Goal: Task Accomplishment & Management: Manage account settings

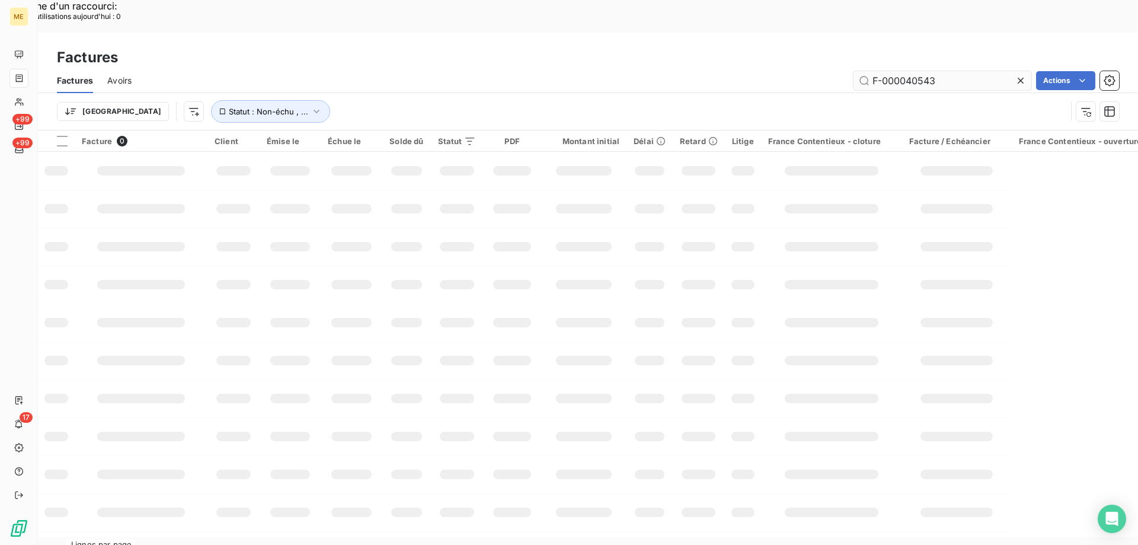
click at [932, 71] on input "F-000040543" at bounding box center [943, 80] width 178 height 19
type input "250176875"
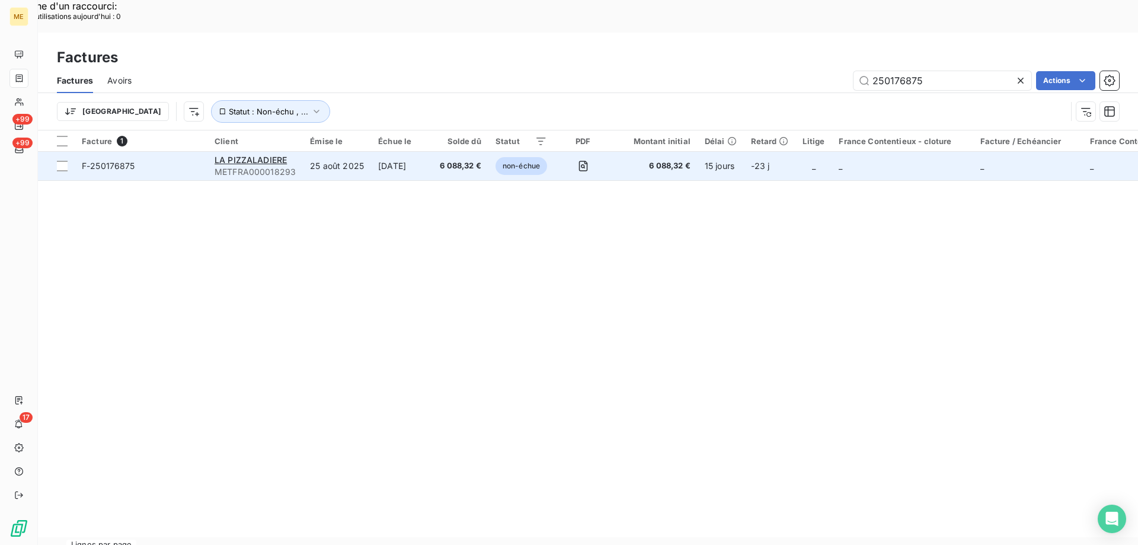
click at [181, 152] on td "F-250176875" at bounding box center [141, 166] width 133 height 28
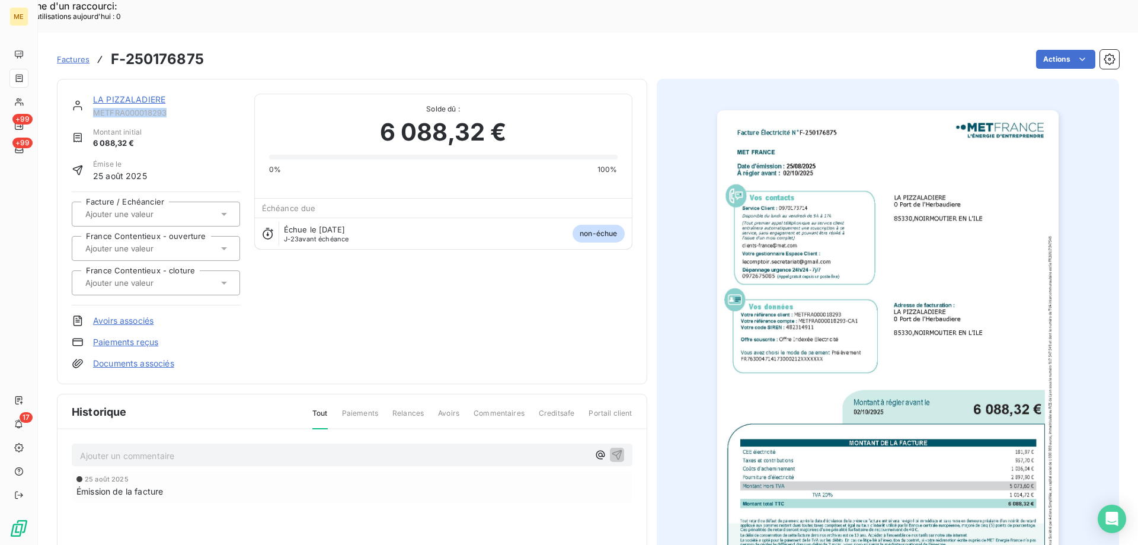
copy span "METFRA000018293"
drag, startPoint x: 174, startPoint y: 83, endPoint x: 93, endPoint y: 82, distance: 81.2
click at [93, 108] on span "METFRA000018293" at bounding box center [166, 112] width 147 height 9
click at [802, 319] on img "button" at bounding box center [887, 351] width 341 height 483
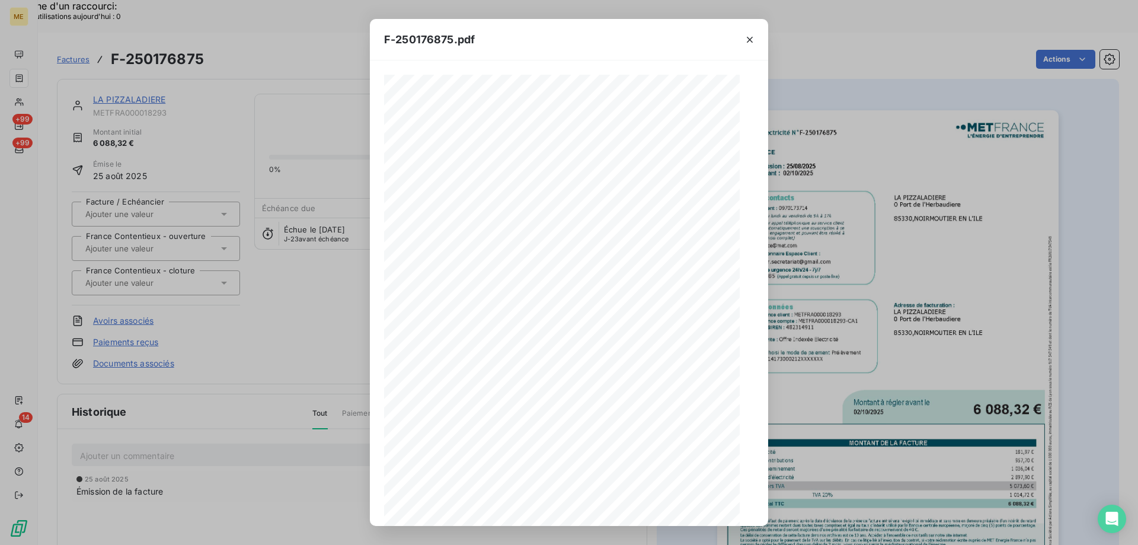
click at [749, 37] on icon "button" at bounding box center [750, 40] width 12 height 12
click at [753, 40] on icon "button" at bounding box center [750, 40] width 12 height 12
click at [115, 66] on div "F-250176875.pdf 1 sur 3" at bounding box center [569, 272] width 1138 height 545
click at [748, 37] on icon "button" at bounding box center [750, 40] width 6 height 6
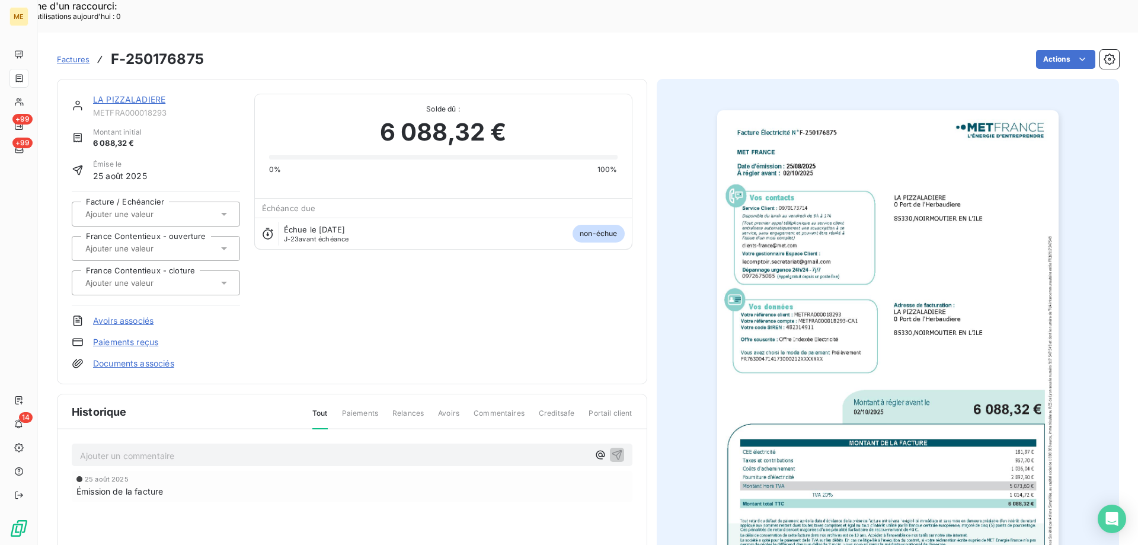
click at [132, 94] on link "LA PIZZALADIERE" at bounding box center [129, 99] width 72 height 10
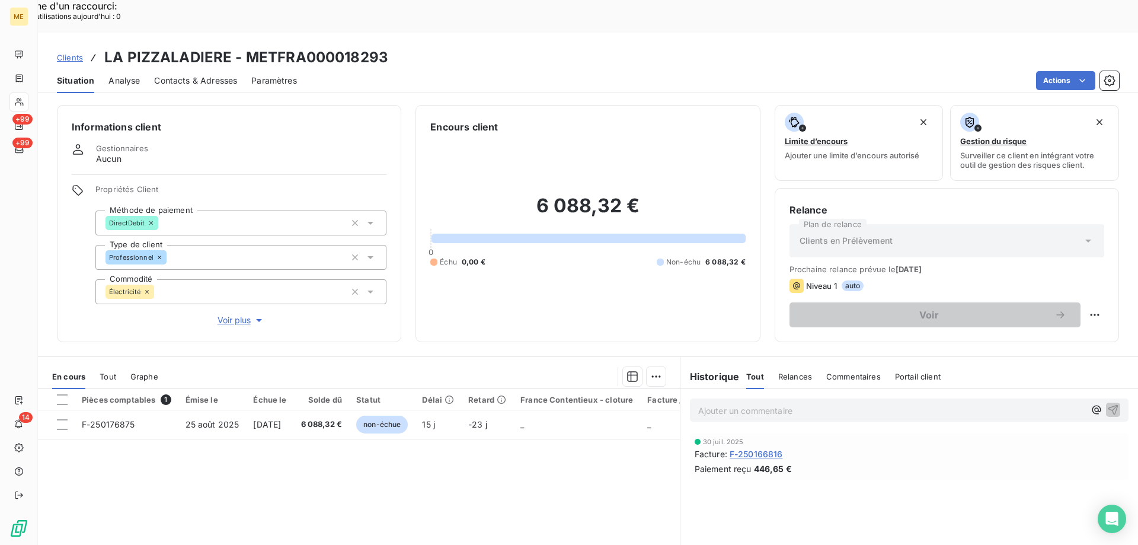
click at [174, 75] on span "Contacts & Adresses" at bounding box center [195, 81] width 83 height 12
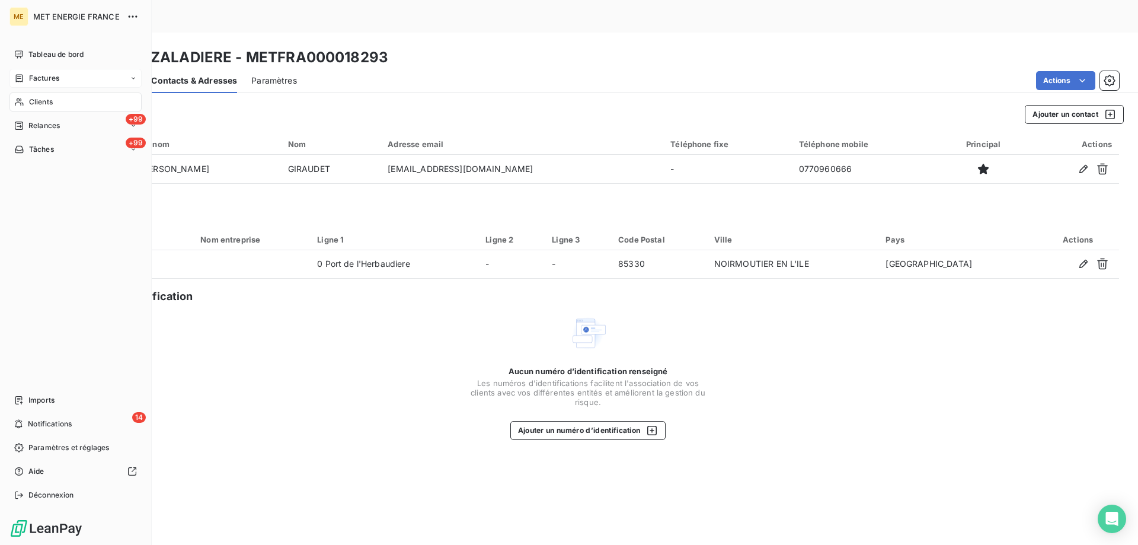
click at [53, 79] on span "Factures" at bounding box center [44, 78] width 30 height 11
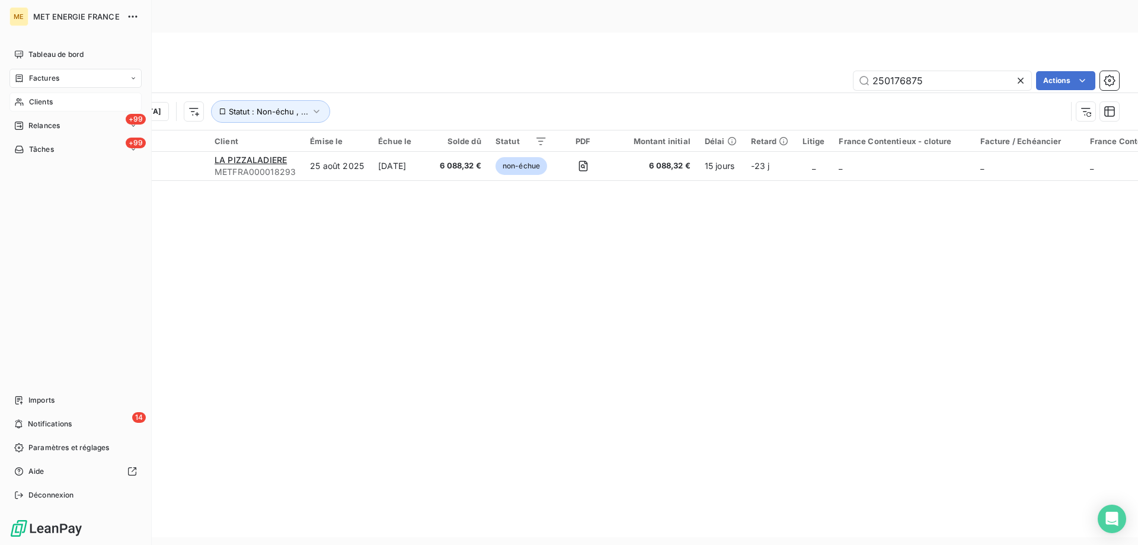
click at [45, 99] on span "Clients" at bounding box center [41, 102] width 24 height 11
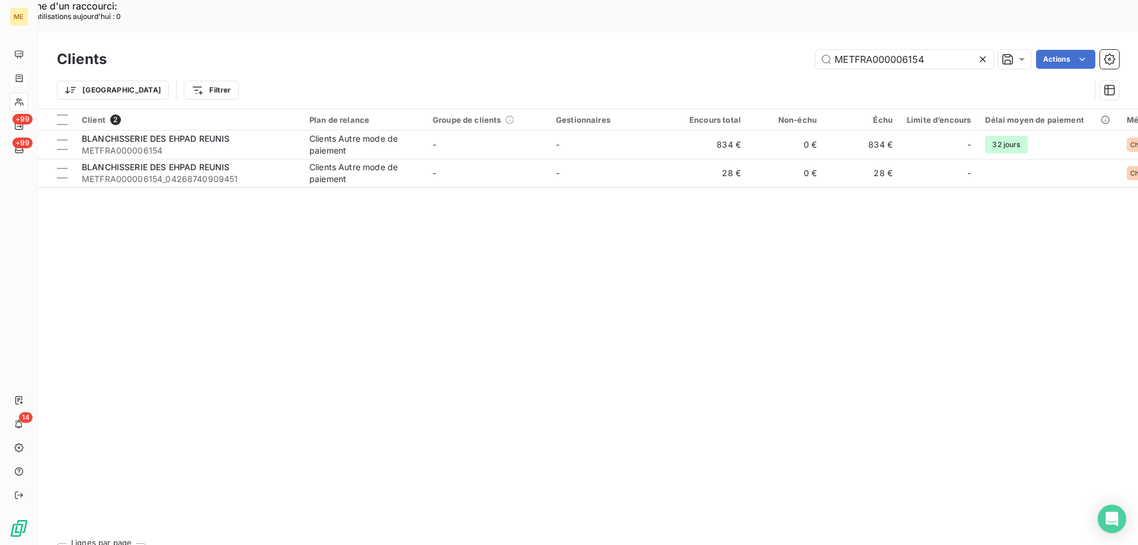
click at [984, 53] on icon at bounding box center [983, 59] width 12 height 12
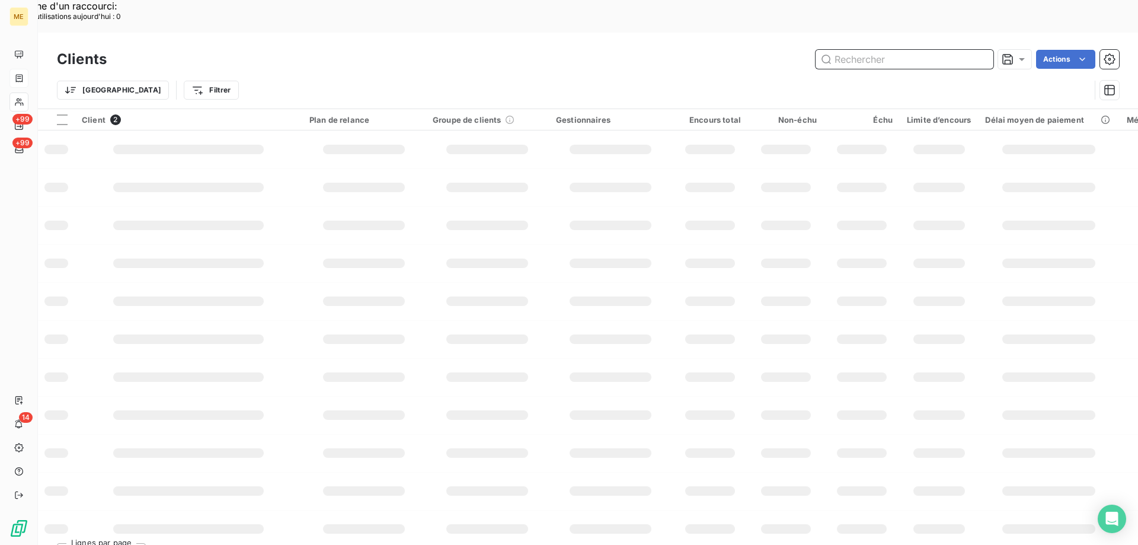
click at [938, 50] on input "text" at bounding box center [905, 59] width 178 height 19
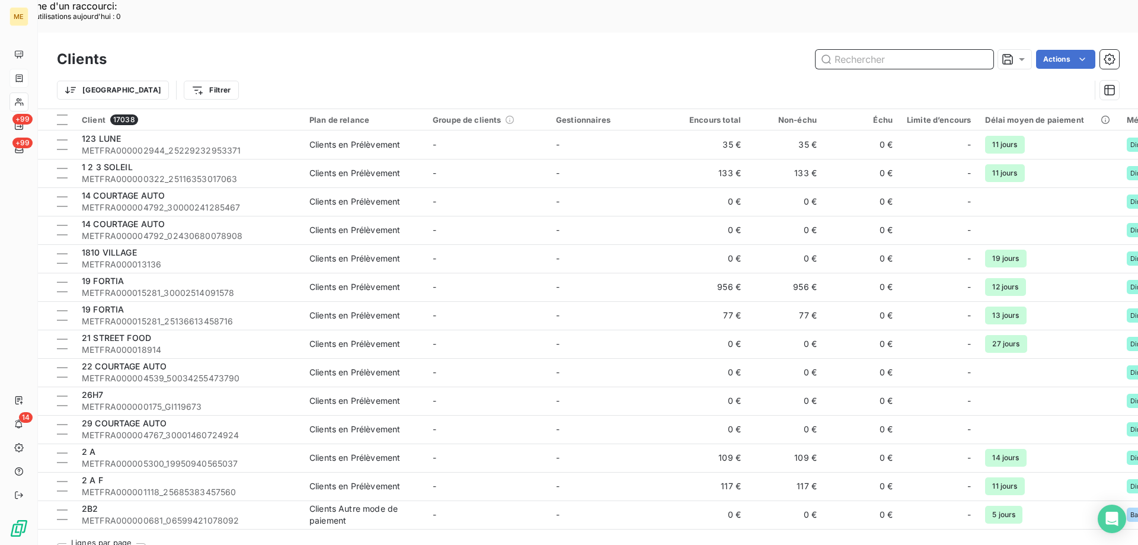
click at [890, 50] on input "text" at bounding box center [905, 59] width 178 height 19
paste input "METFRA000022558"
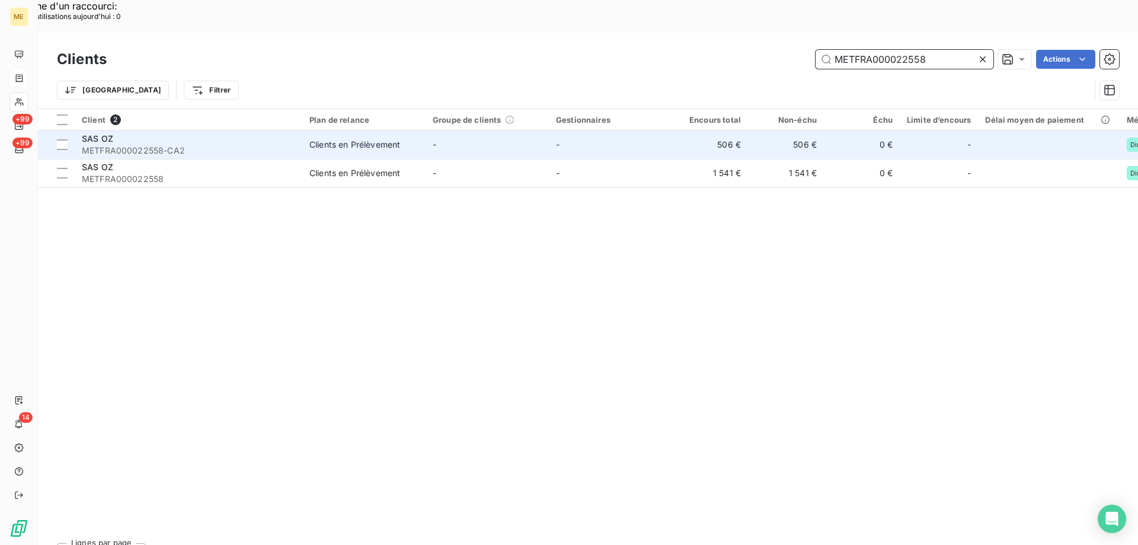
type input "METFRA000022558"
click at [256, 145] on span "METFRA000022558-CA2" at bounding box center [188, 151] width 213 height 12
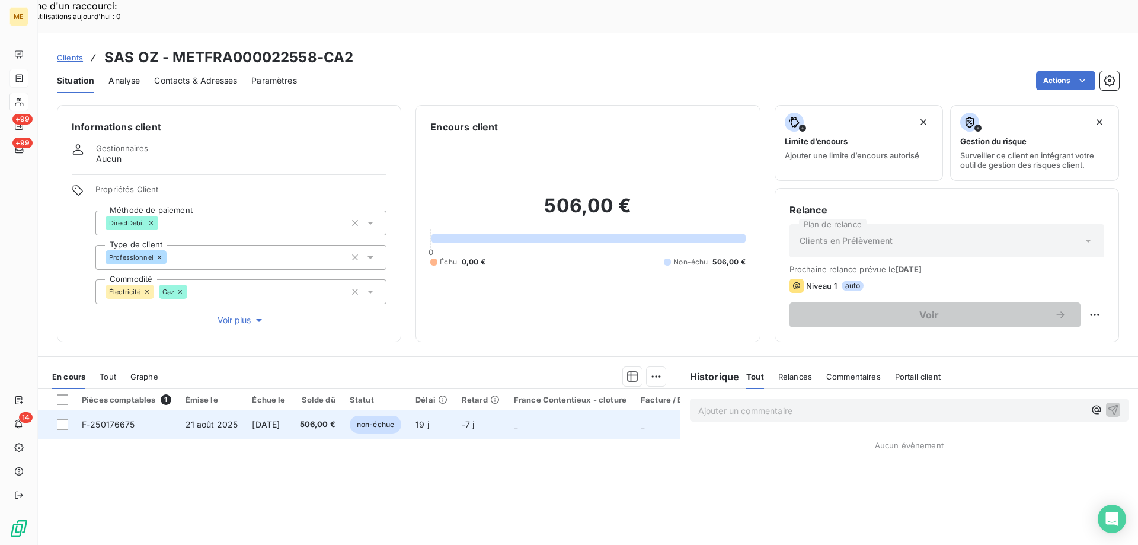
click at [292, 410] on td "[DATE]" at bounding box center [268, 424] width 47 height 28
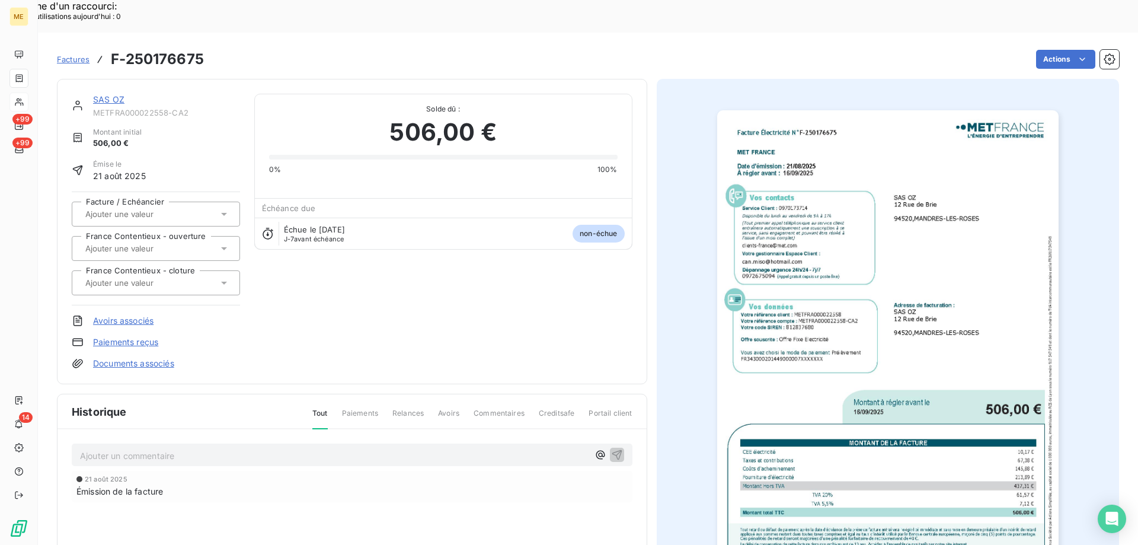
click at [800, 355] on img "button" at bounding box center [887, 351] width 341 height 483
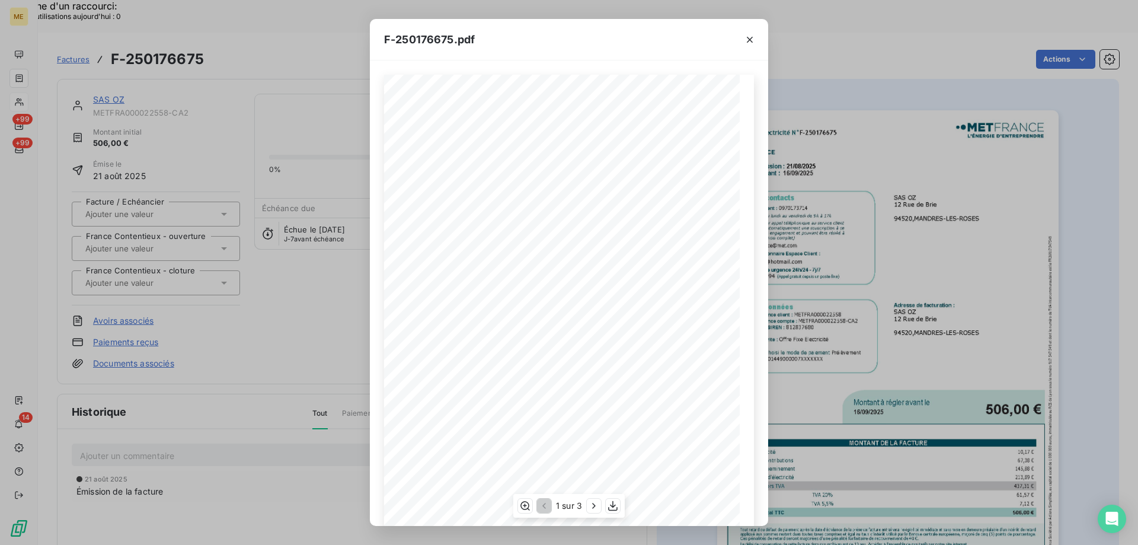
scroll to position [81, 0]
click at [751, 40] on icon "button" at bounding box center [750, 40] width 6 height 6
click at [613, 507] on div at bounding box center [569, 503] width 370 height 15
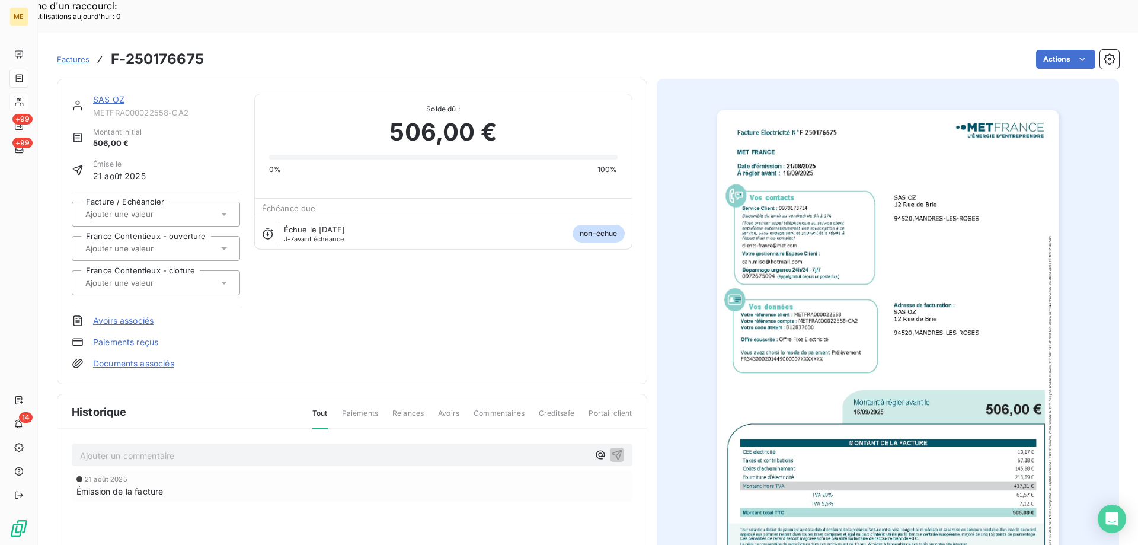
click at [910, 209] on div "F-250176675.pdf Facture Électricité N° F-250176675 MET Energie France [STREET_A…" at bounding box center [569, 272] width 1138 height 545
click at [808, 378] on img "button" at bounding box center [887, 351] width 341 height 483
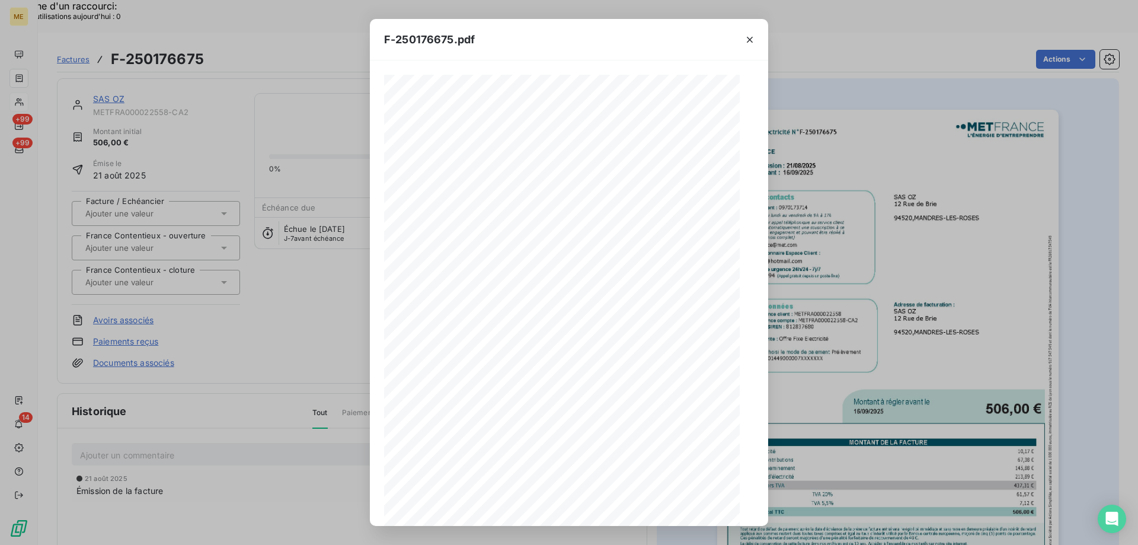
click at [621, 507] on div "1 sur 3" at bounding box center [568, 506] width 111 height 24
click at [621, 508] on div "1 sur 3" at bounding box center [568, 506] width 111 height 24
click at [611, 507] on icon "button" at bounding box center [613, 506] width 12 height 12
click at [752, 42] on icon "button" at bounding box center [750, 40] width 6 height 6
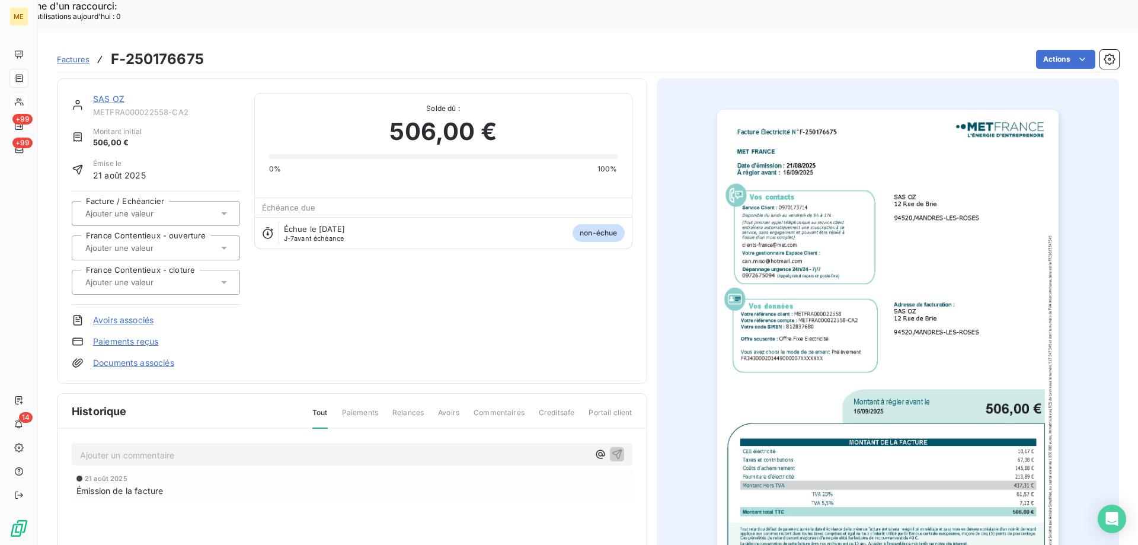
click at [746, 46] on icon "button" at bounding box center [740, 51] width 11 height 11
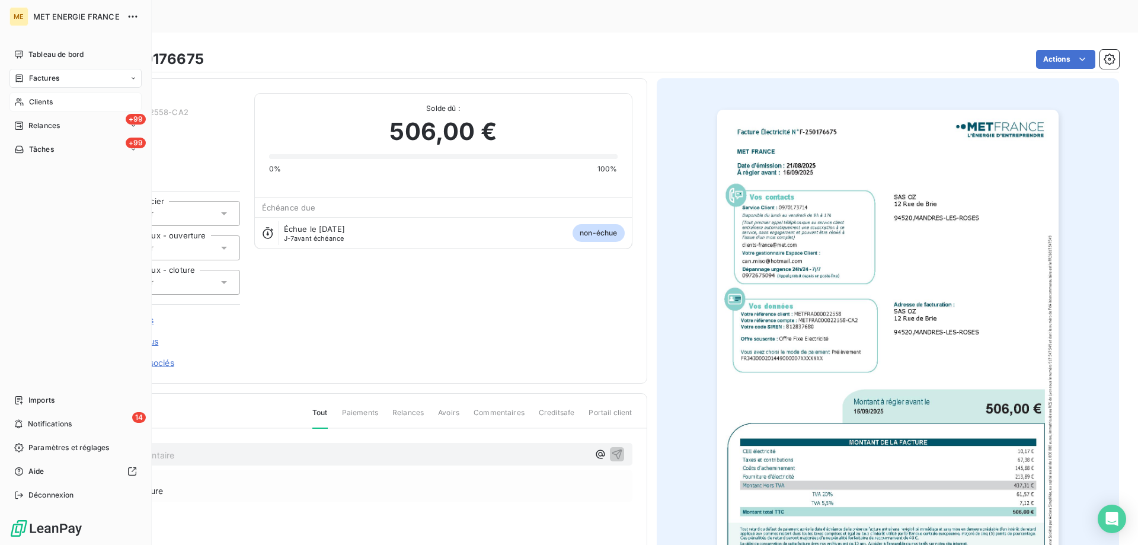
click at [70, 97] on div "Clients" at bounding box center [75, 101] width 132 height 19
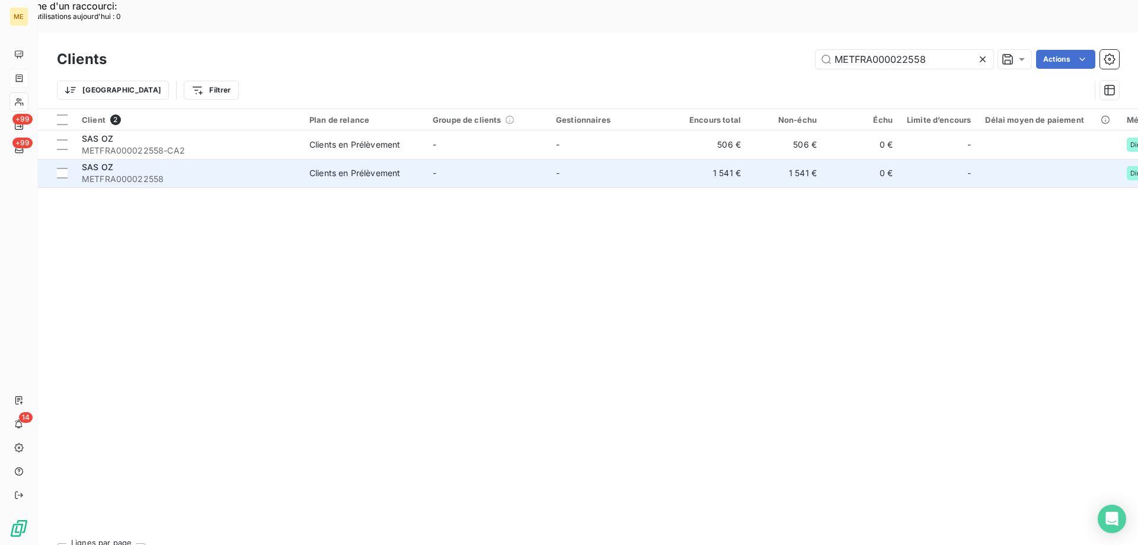
click at [255, 161] on div "SAS OZ" at bounding box center [188, 167] width 213 height 12
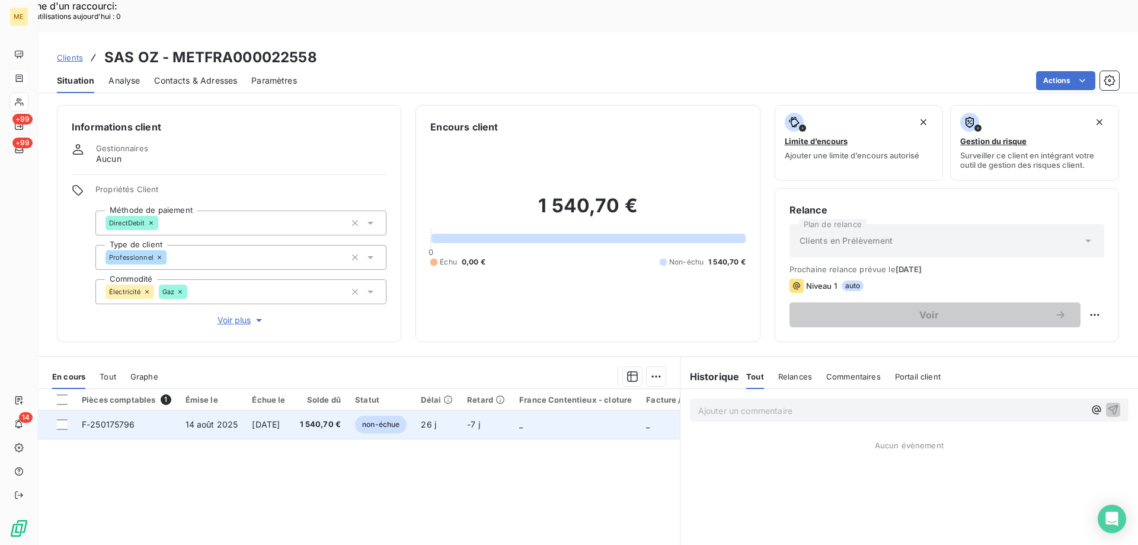
click at [341, 419] on span "1 540,70 €" at bounding box center [320, 425] width 41 height 12
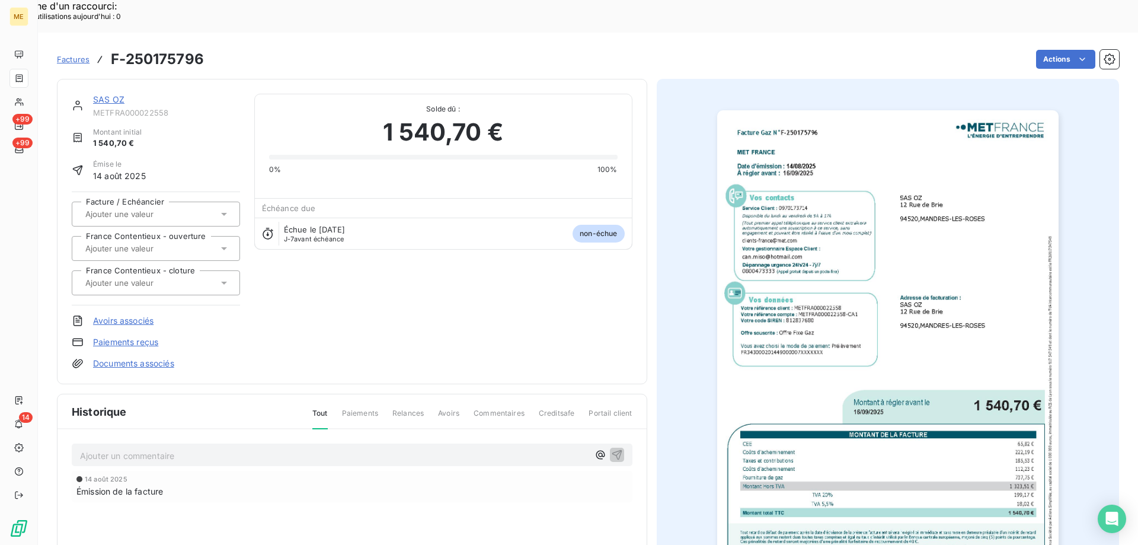
click at [886, 373] on img "button" at bounding box center [887, 351] width 341 height 483
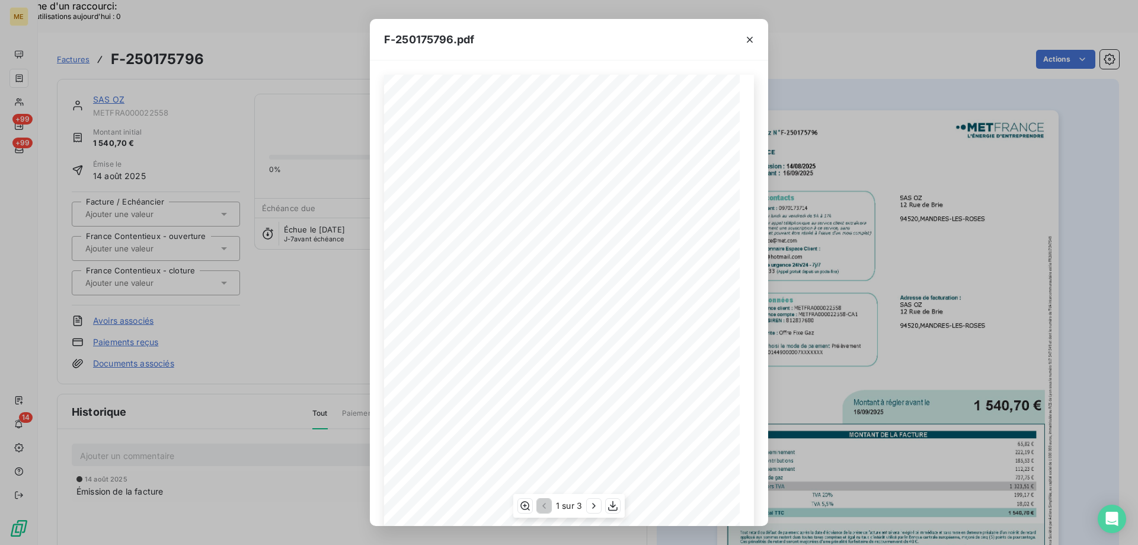
scroll to position [59, 0]
click at [612, 504] on icon "button" at bounding box center [613, 506] width 12 height 12
click at [751, 41] on icon "button" at bounding box center [750, 40] width 12 height 12
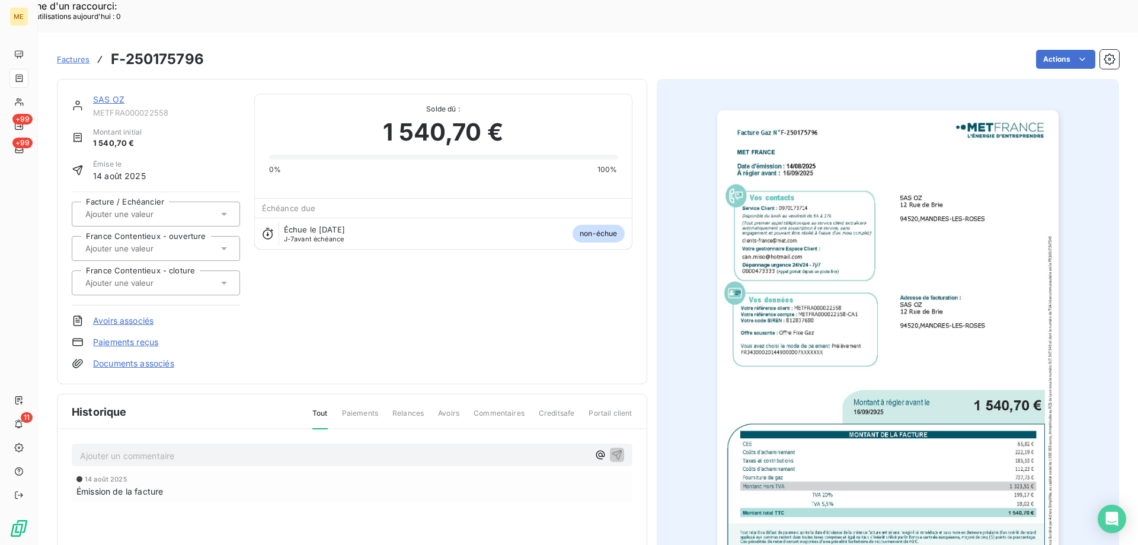
click at [750, 44] on div at bounding box center [740, 50] width 35 height 39
click at [750, 38] on div at bounding box center [740, 50] width 35 height 39
click at [173, 90] on div "F-250175796.pdf Facture Gaz N° F-250175796 MET Energie France [STREET_ADDRESS] …" at bounding box center [569, 272] width 1138 height 545
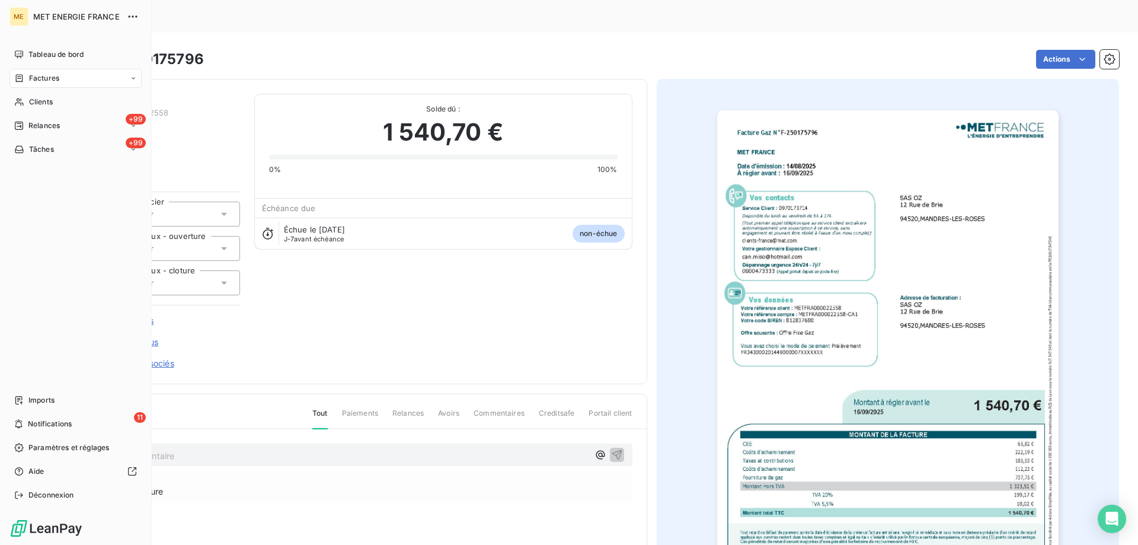
click at [36, 79] on span "Factures" at bounding box center [44, 78] width 30 height 11
drag, startPoint x: 20, startPoint y: 74, endPoint x: 26, endPoint y: 76, distance: 6.8
click at [20, 77] on icon at bounding box center [19, 78] width 10 height 9
click at [53, 79] on span "Factures" at bounding box center [44, 78] width 30 height 11
click at [46, 82] on span "Factures" at bounding box center [44, 78] width 30 height 11
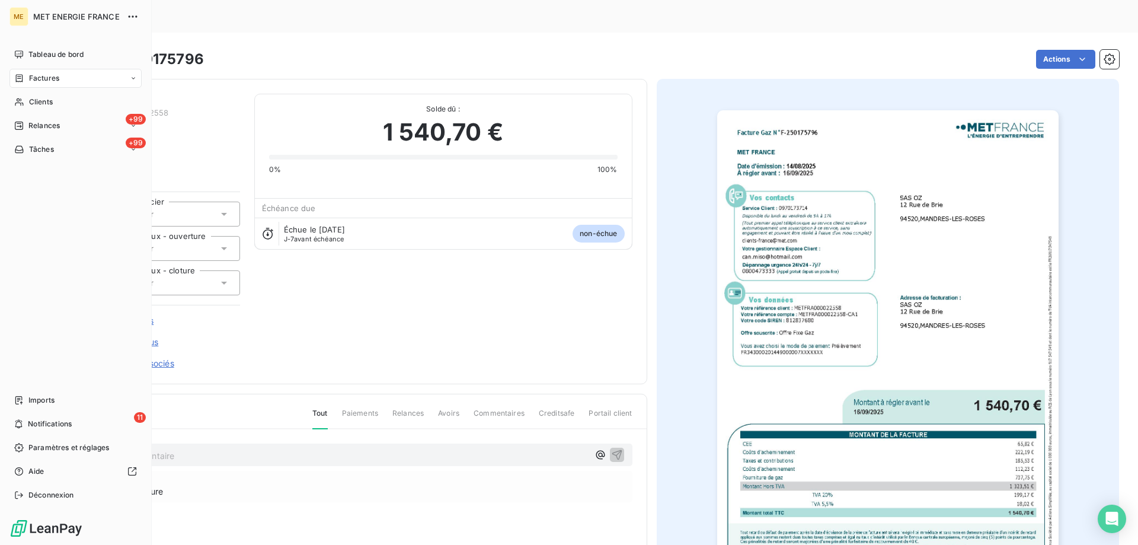
click at [49, 79] on span "Factures" at bounding box center [44, 78] width 30 height 11
click at [40, 104] on span "Factures" at bounding box center [43, 102] width 30 height 11
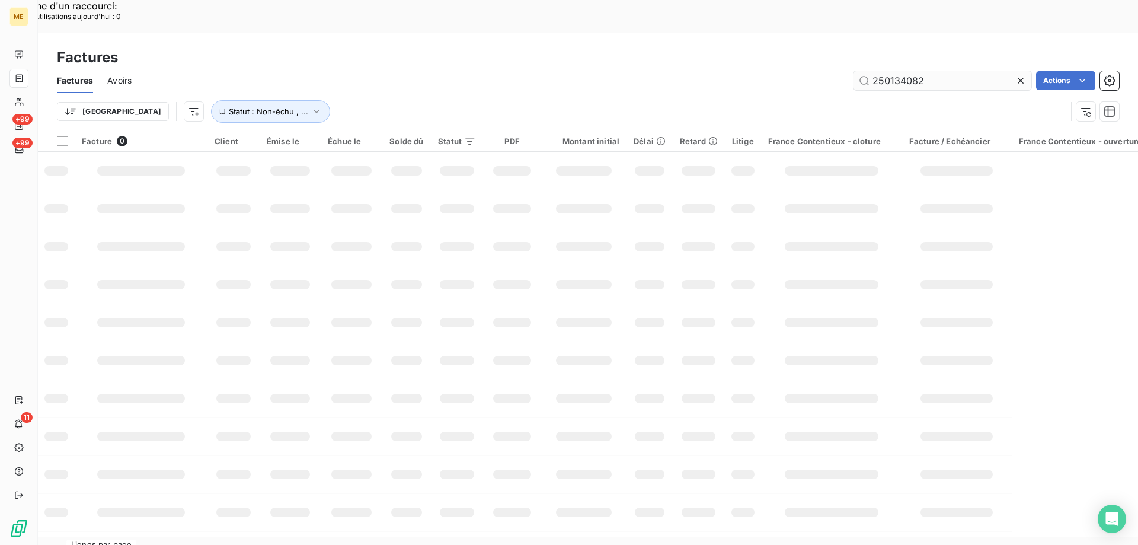
click at [919, 71] on input "250134082" at bounding box center [943, 80] width 178 height 19
click at [877, 71] on input "F.250181699" at bounding box center [943, 80] width 178 height 19
type input "F-250181699"
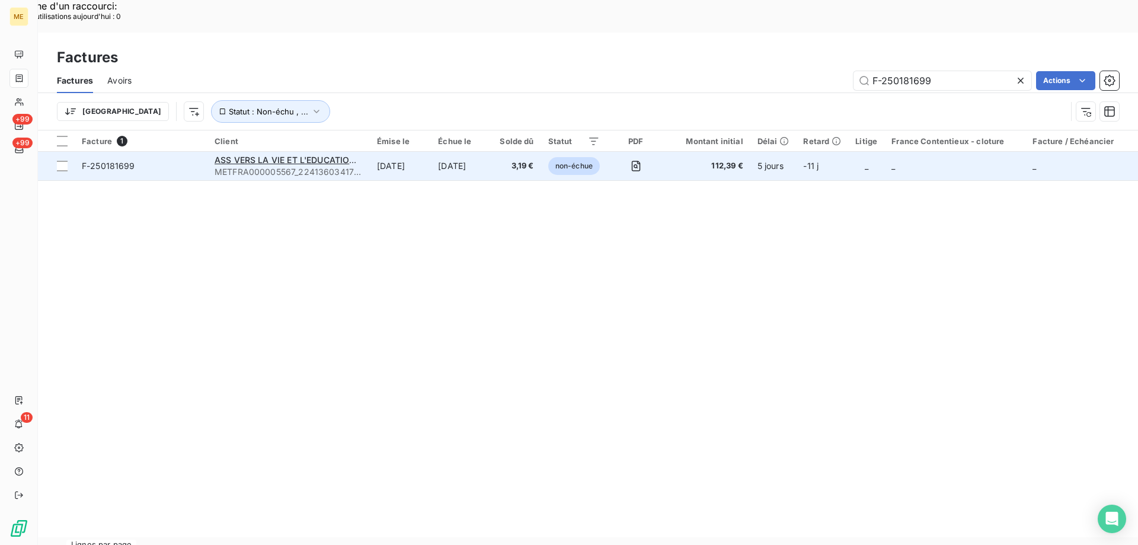
click at [193, 152] on td "F-250181699" at bounding box center [141, 166] width 133 height 28
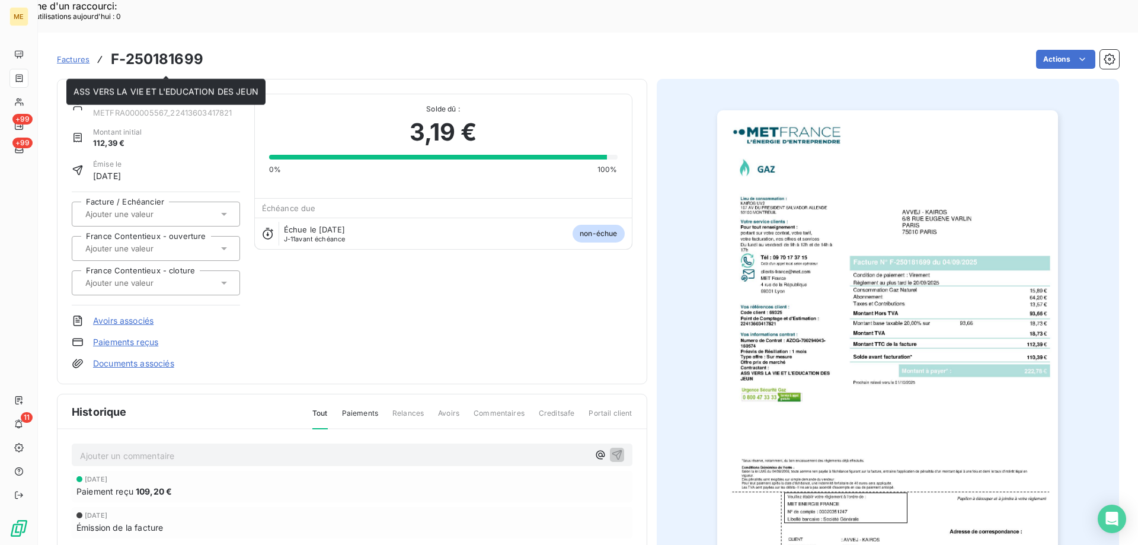
click at [141, 94] on link "ASS VERS LA VIE ET L'EDUCATION DES JEUN" at bounding box center [185, 99] width 185 height 10
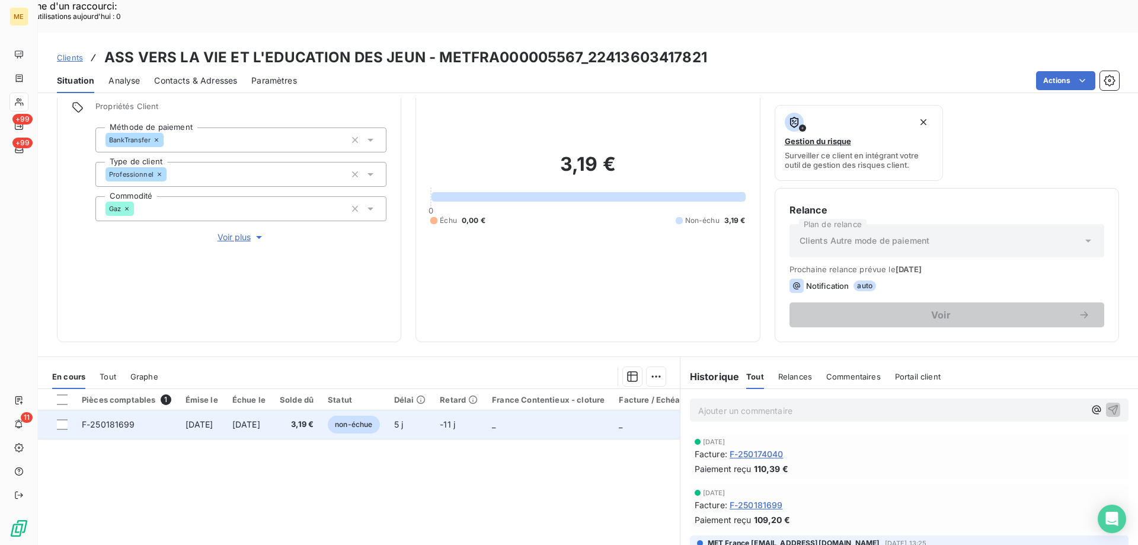
scroll to position [158, 0]
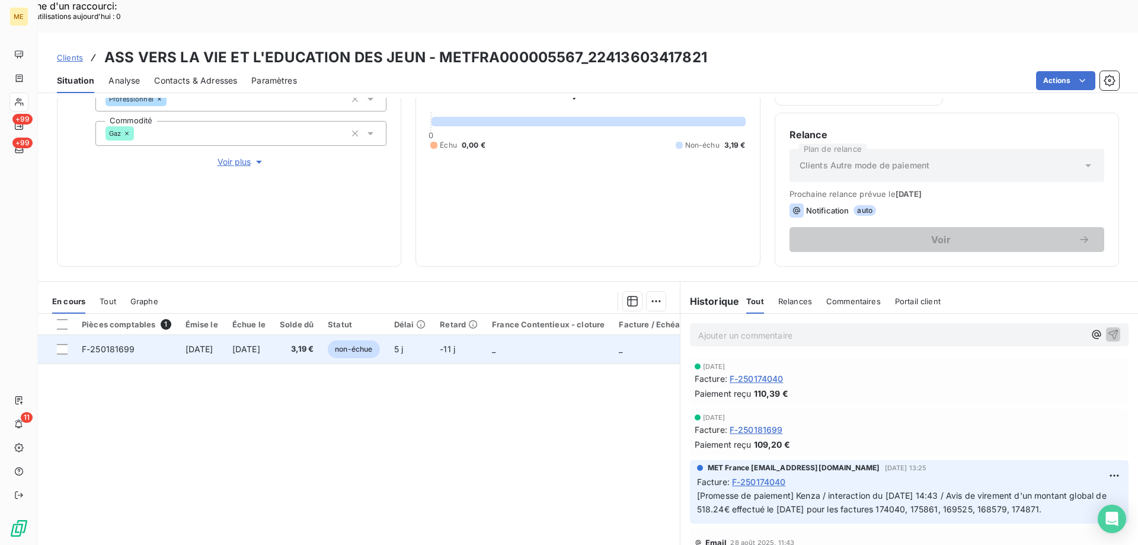
click at [69, 335] on td at bounding box center [56, 349] width 37 height 28
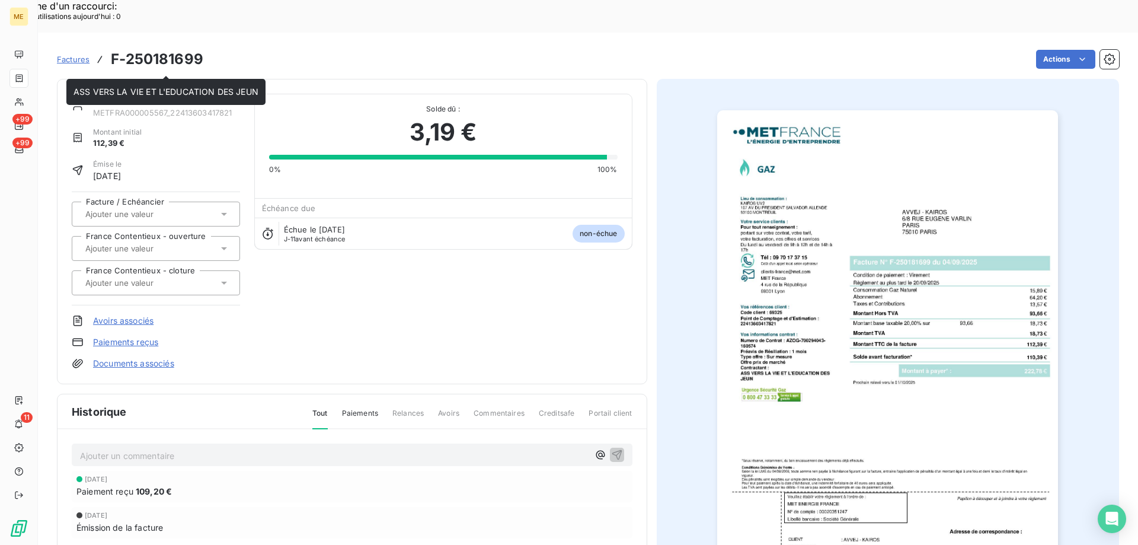
click at [152, 94] on link "ASS VERS LA VIE ET L'EDUCATION DES JEUN" at bounding box center [185, 99] width 185 height 10
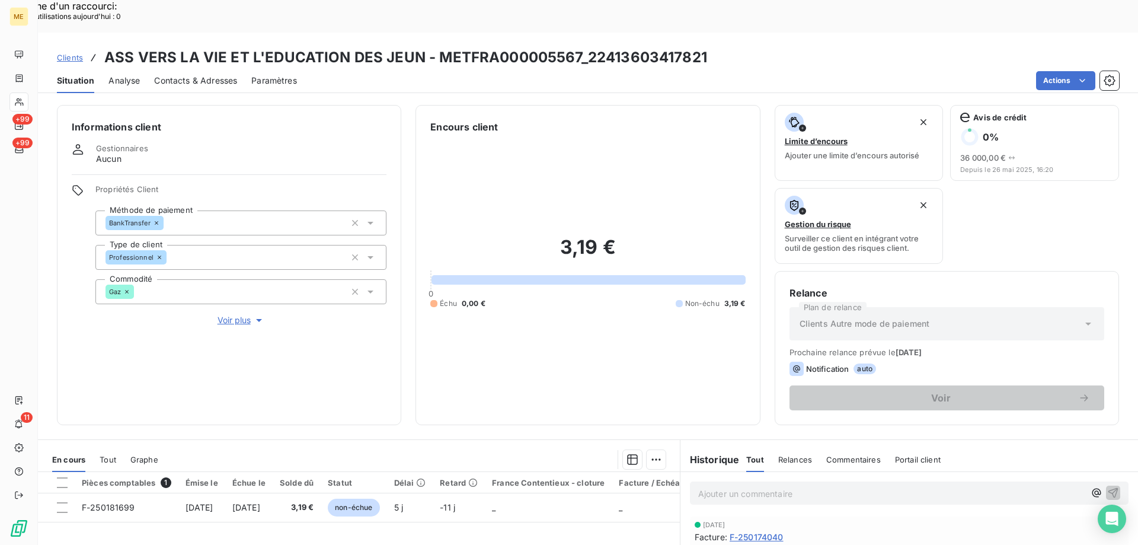
click at [154, 98] on div "Informations client Gestionnaires Aucun Propriétés Client Méthode de paiement B…" at bounding box center [588, 338] width 1100 height 480
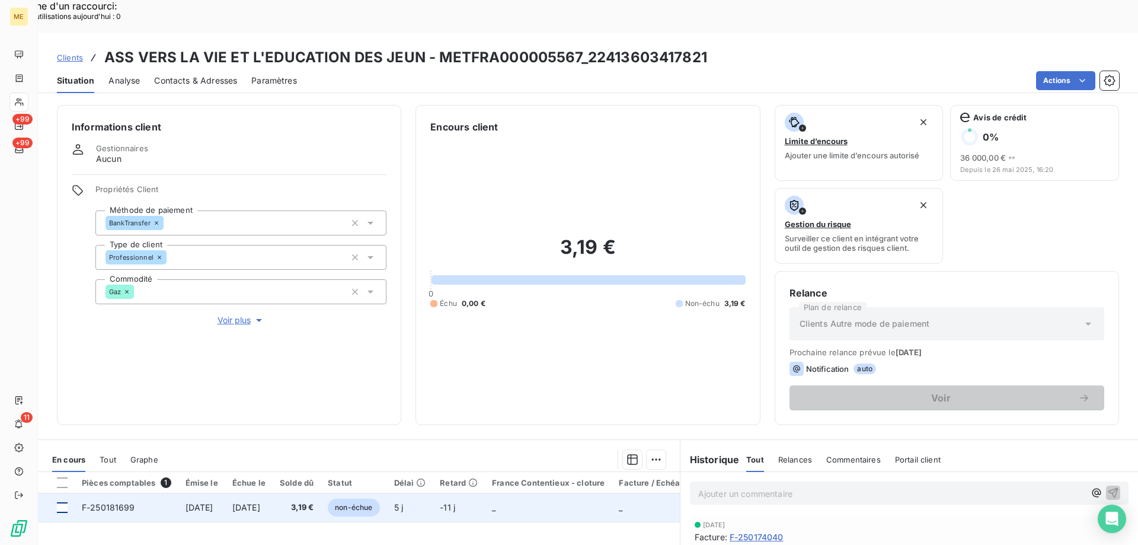
click at [58, 493] on td at bounding box center [56, 507] width 37 height 28
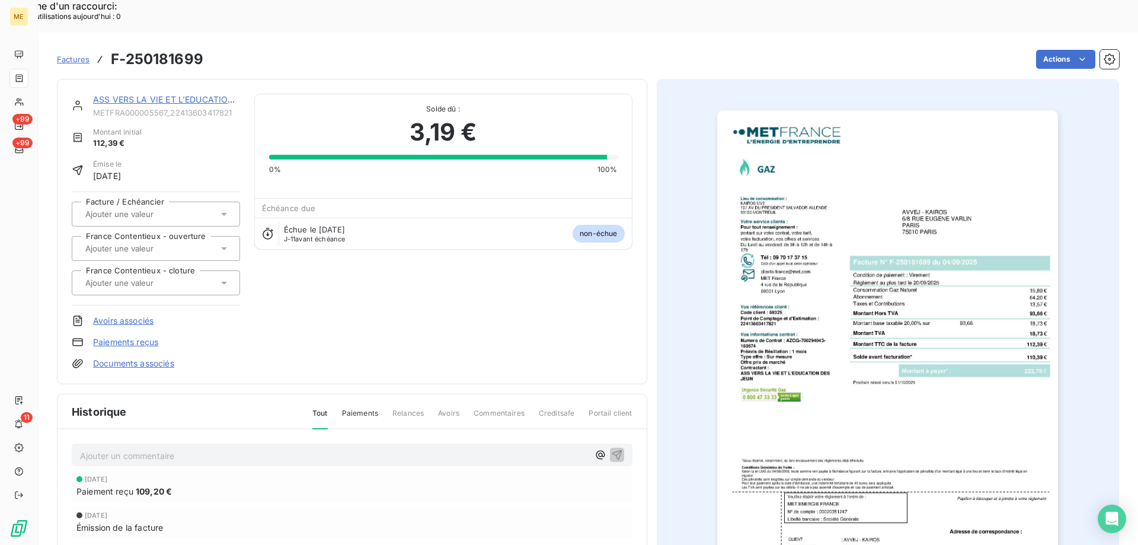
click at [165, 94] on link "ASS VERS LA VIE ET L'EDUCATION DES JEUN" at bounding box center [185, 99] width 185 height 10
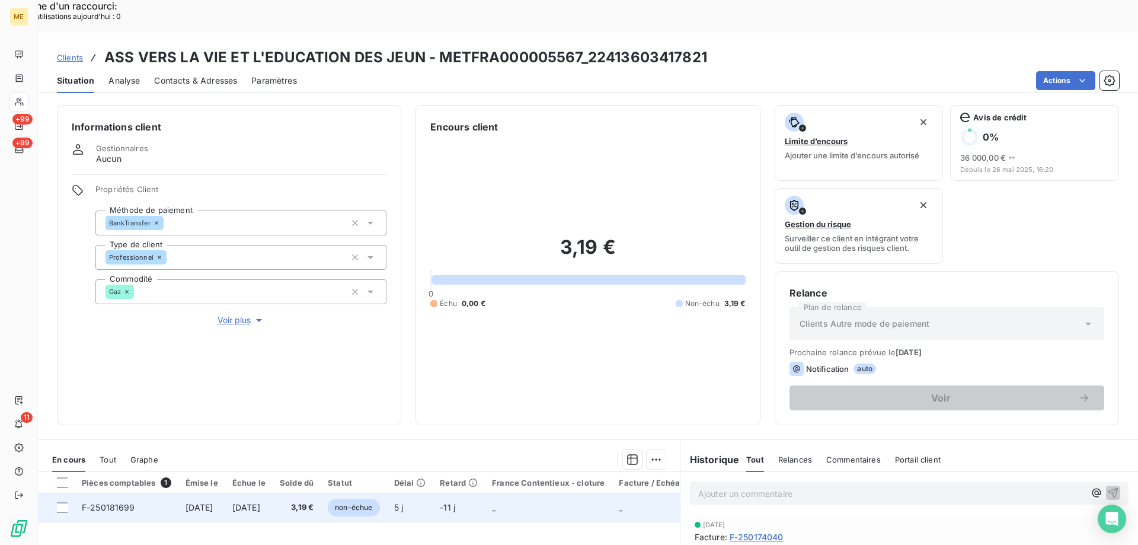
click at [67, 502] on div at bounding box center [62, 507] width 11 height 11
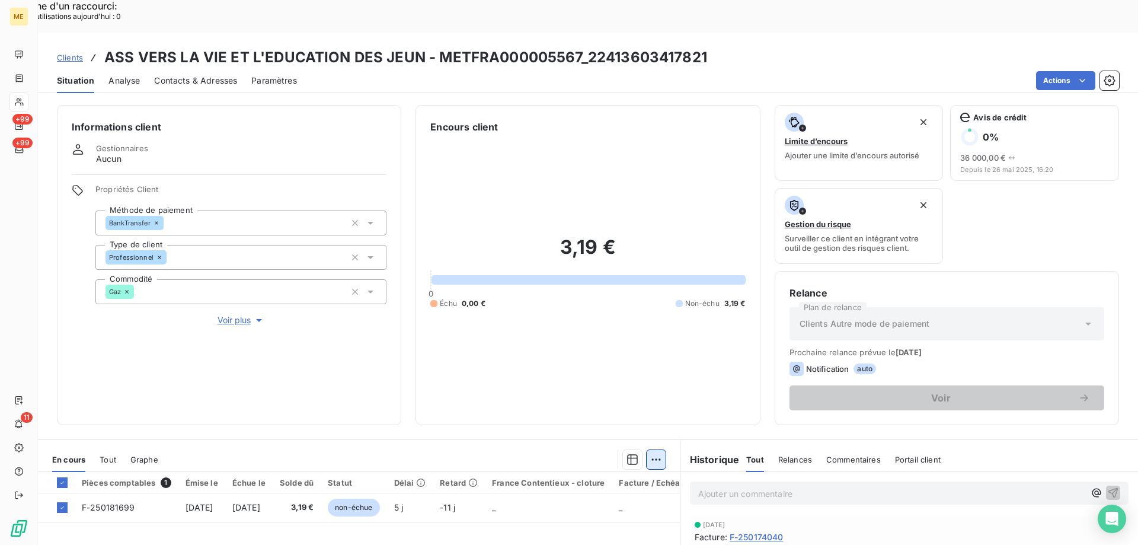
click at [616, 475] on div "Ajouter une promesse de paiement (1 facture)" at bounding box center [549, 474] width 209 height 19
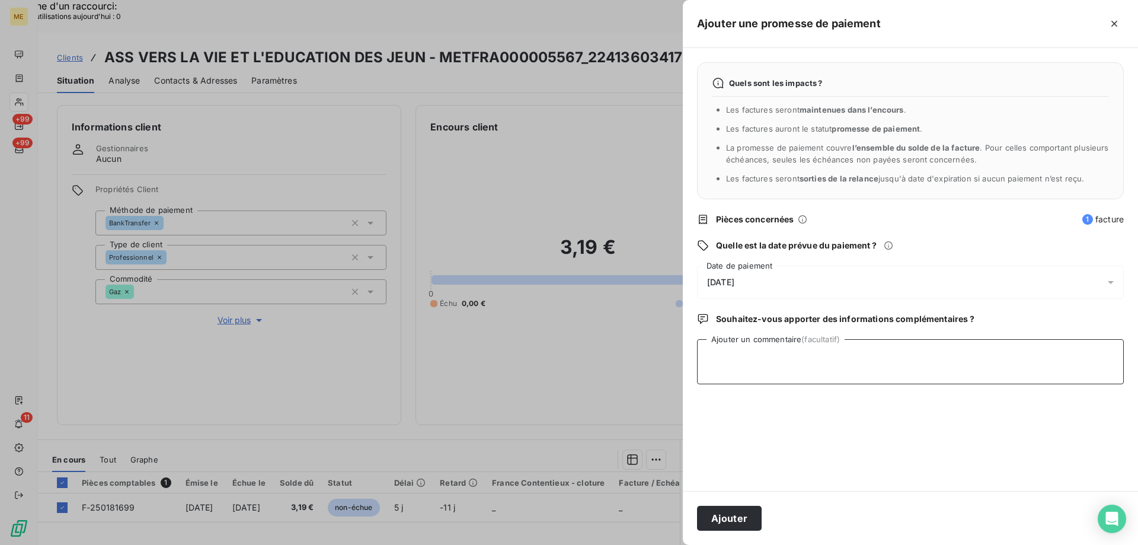
click at [710, 351] on textarea "Ajouter un commentaire (facultatif)" at bounding box center [910, 361] width 427 height 45
click at [823, 362] on textarea "Kenza / interaction du" at bounding box center [910, 361] width 427 height 45
paste textarea "[DATE] 13:15"
click at [902, 359] on textarea "Kenza / interaction du [DATE] 13:15 /" at bounding box center [910, 361] width 427 height 45
paste textarea "222,78"
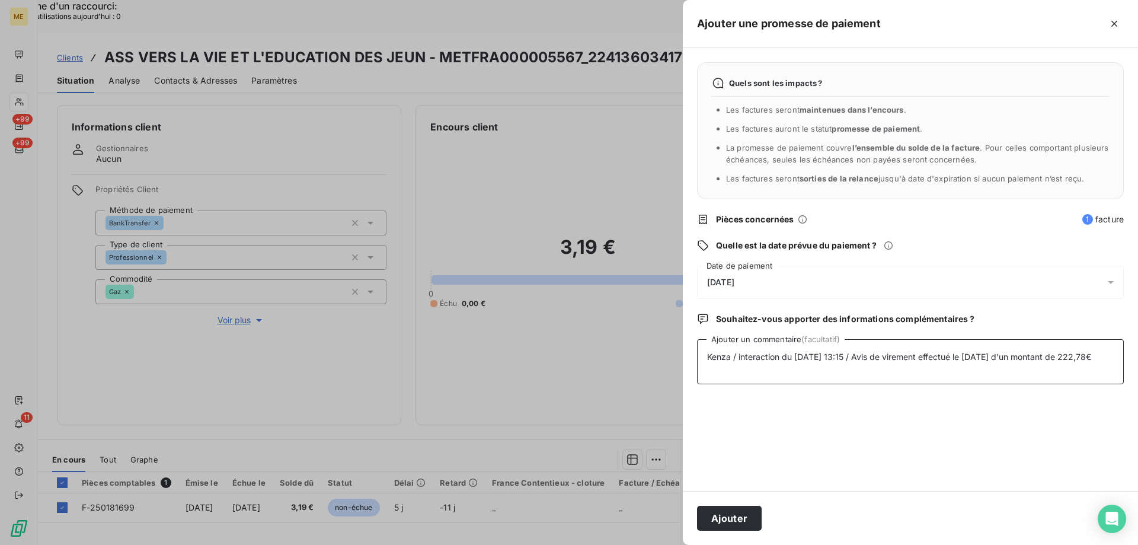
type textarea "Kenza / interaction du [DATE] 13:15 / Avis de virement effectué le [DATE] d'un …"
click at [787, 280] on div "[DATE]" at bounding box center [910, 282] width 427 height 33
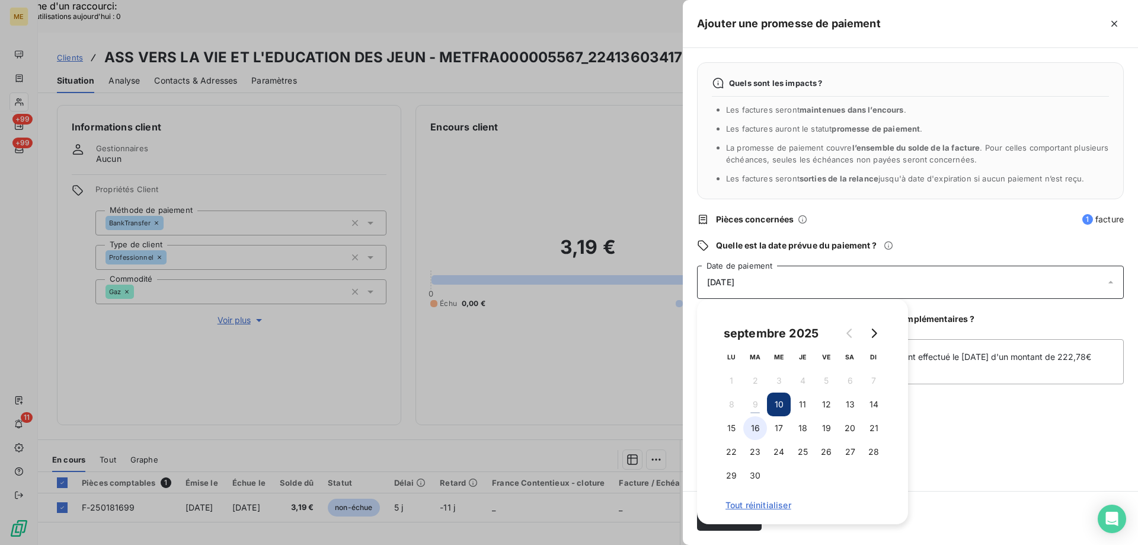
click at [757, 433] on button "16" at bounding box center [755, 428] width 24 height 24
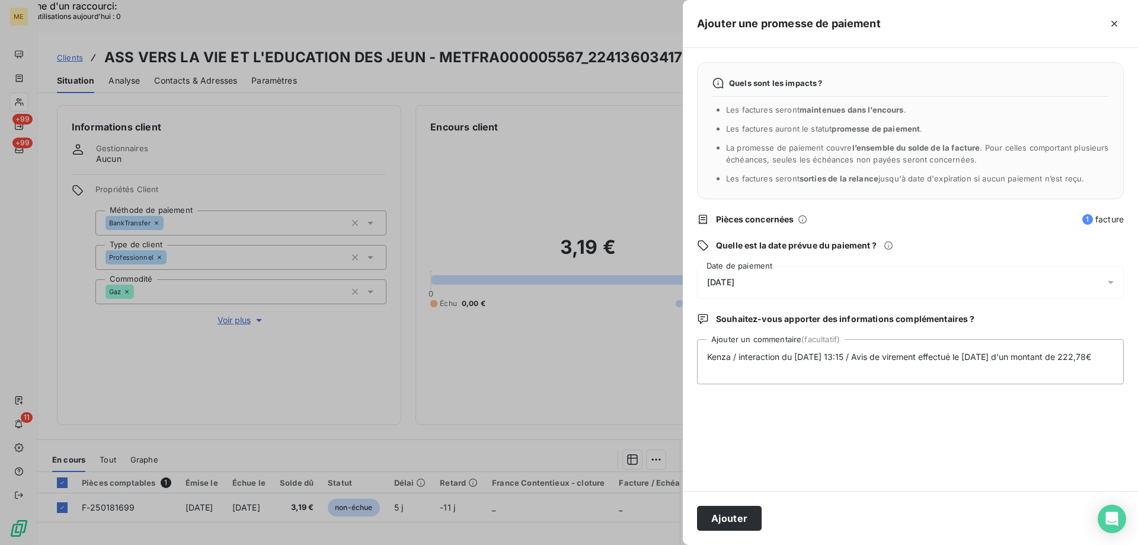
click at [970, 447] on div "Quels sont les impacts ? Les factures seront maintenues dans l’encours . Les fa…" at bounding box center [910, 269] width 455 height 443
click at [743, 512] on button "Ajouter" at bounding box center [729, 518] width 65 height 25
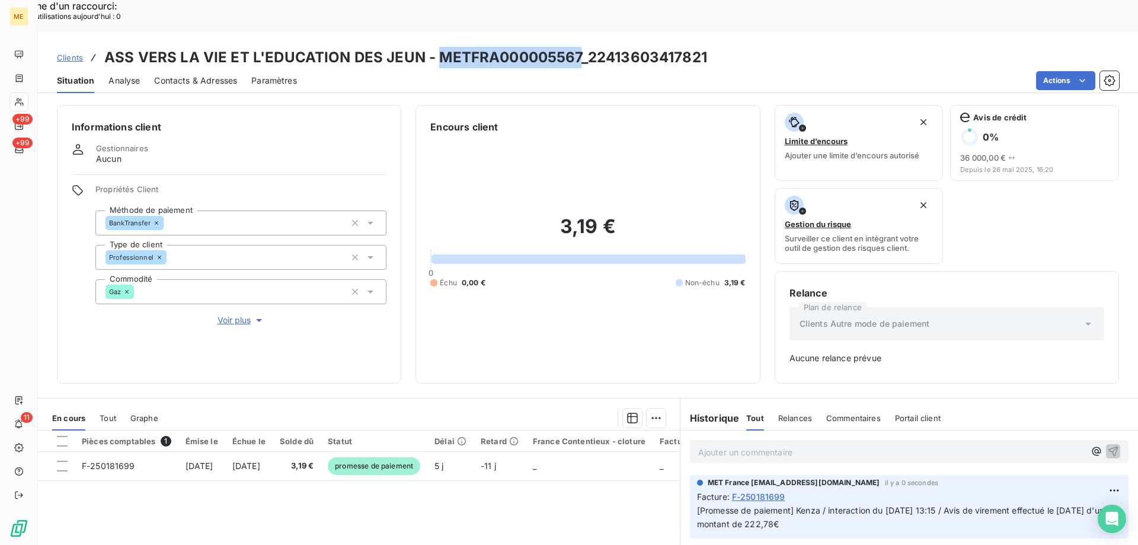
copy h3 "METFRA000005567"
drag, startPoint x: 434, startPoint y: 24, endPoint x: 576, endPoint y: 27, distance: 141.7
click at [576, 47] on h3 "ASS VERS LA VIE ET L'EDUCATION DES JEUN - METFRA000005567_22413603417821" at bounding box center [405, 57] width 603 height 21
click at [25, 100] on div at bounding box center [18, 101] width 19 height 19
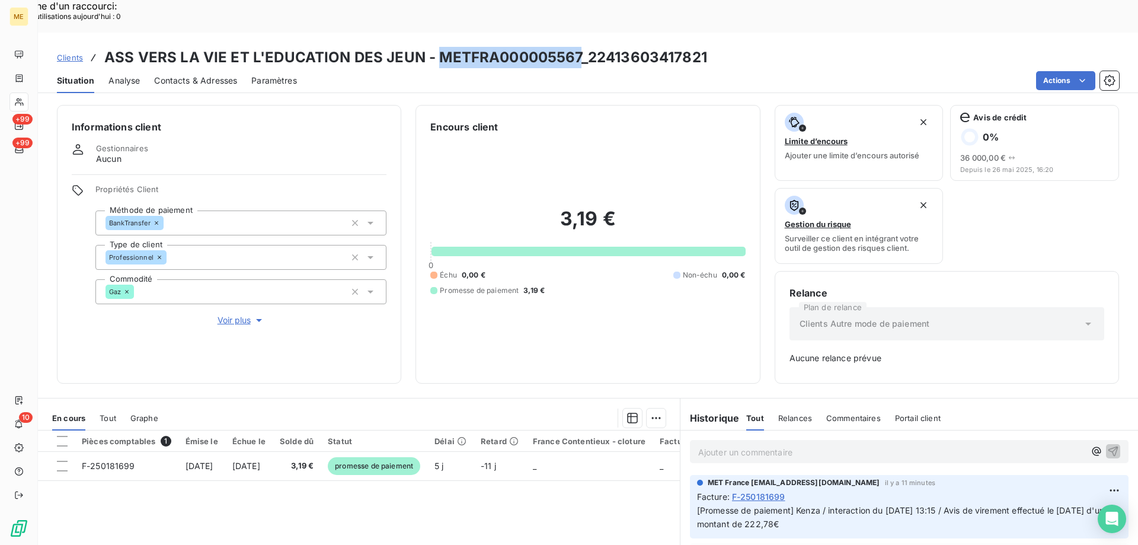
click at [18, 101] on icon at bounding box center [19, 102] width 8 height 8
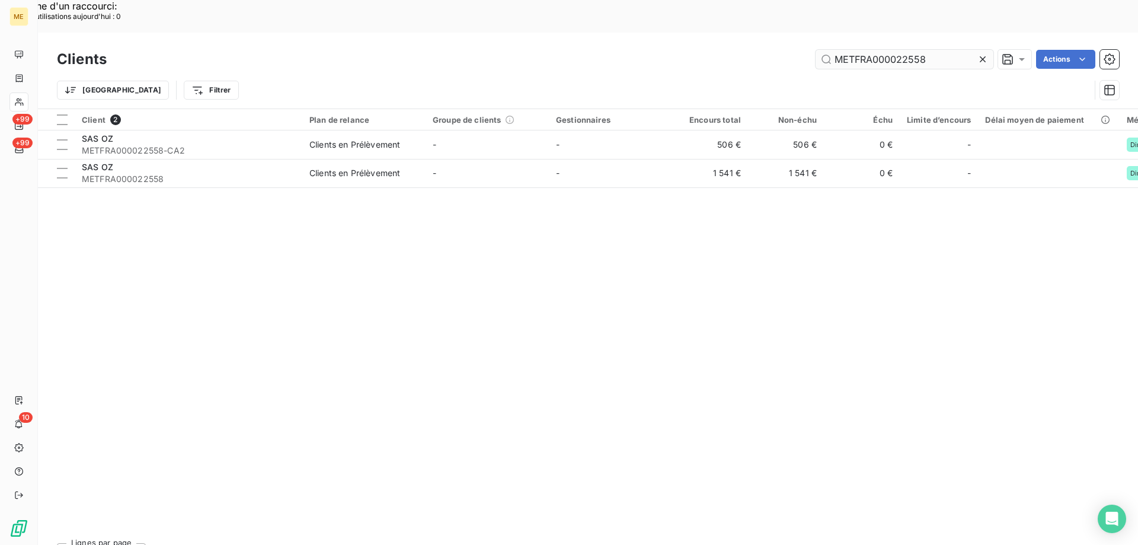
click at [893, 50] on input "METFRA000022558" at bounding box center [905, 59] width 178 height 19
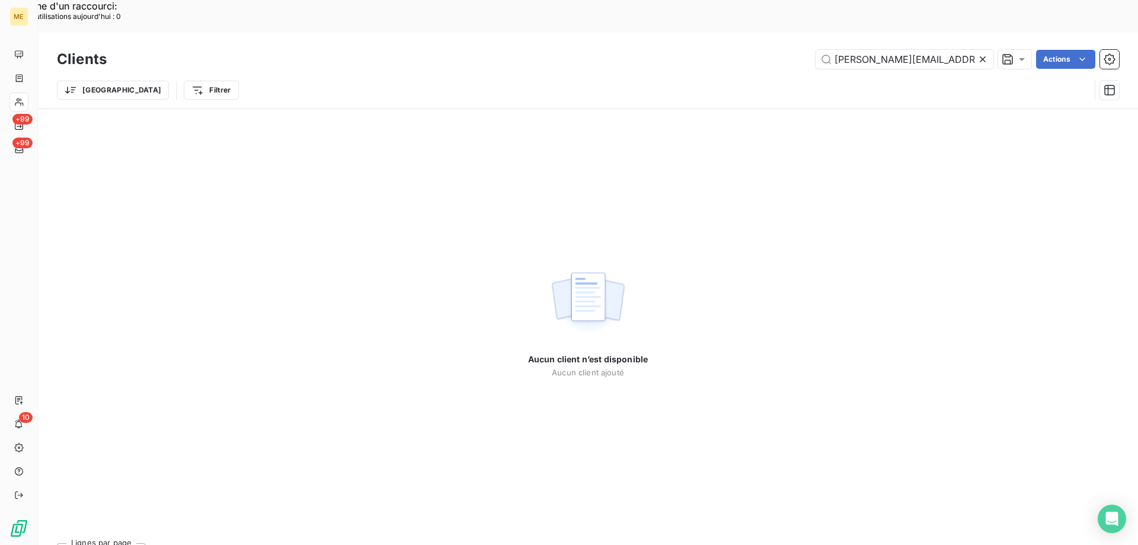
type input "[PERSON_NAME][EMAIL_ADDRESS][DOMAIN_NAME]"
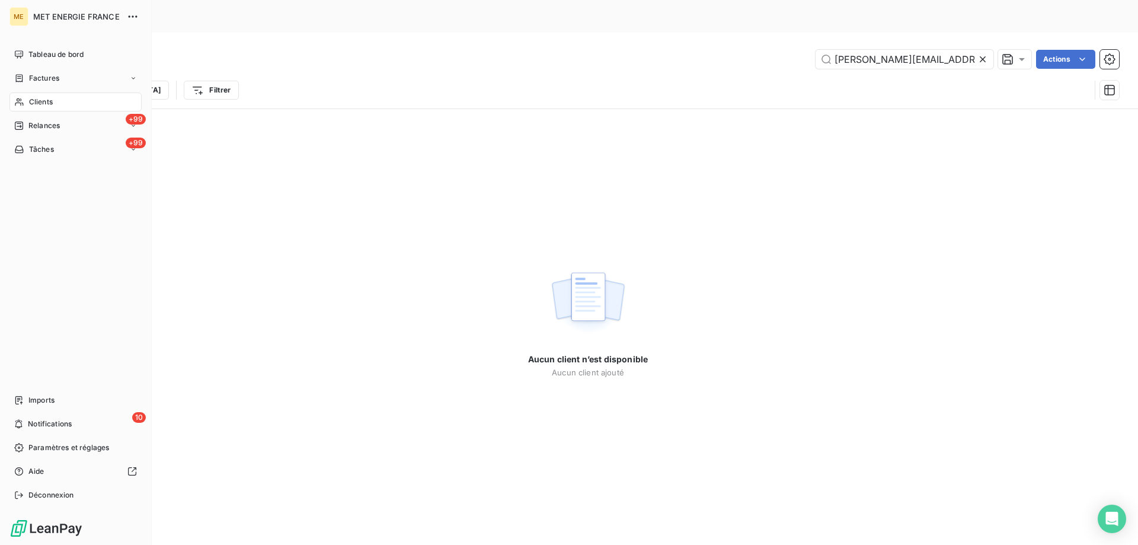
click at [34, 95] on div "Clients" at bounding box center [75, 101] width 132 height 19
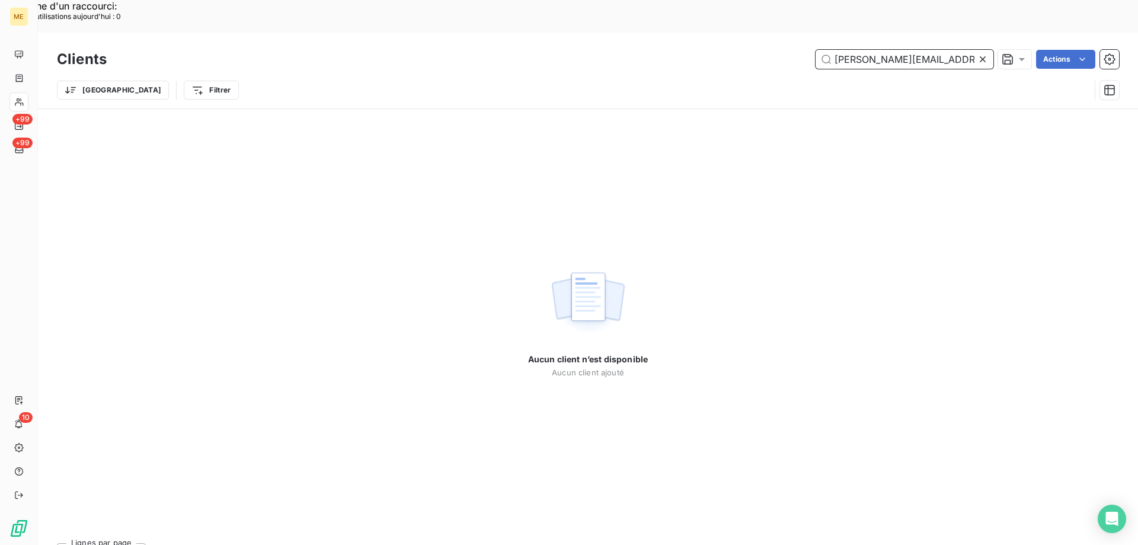
click at [862, 50] on input "[PERSON_NAME][EMAIL_ADDRESS][DOMAIN_NAME]" at bounding box center [905, 59] width 178 height 19
click at [981, 53] on icon at bounding box center [983, 59] width 12 height 12
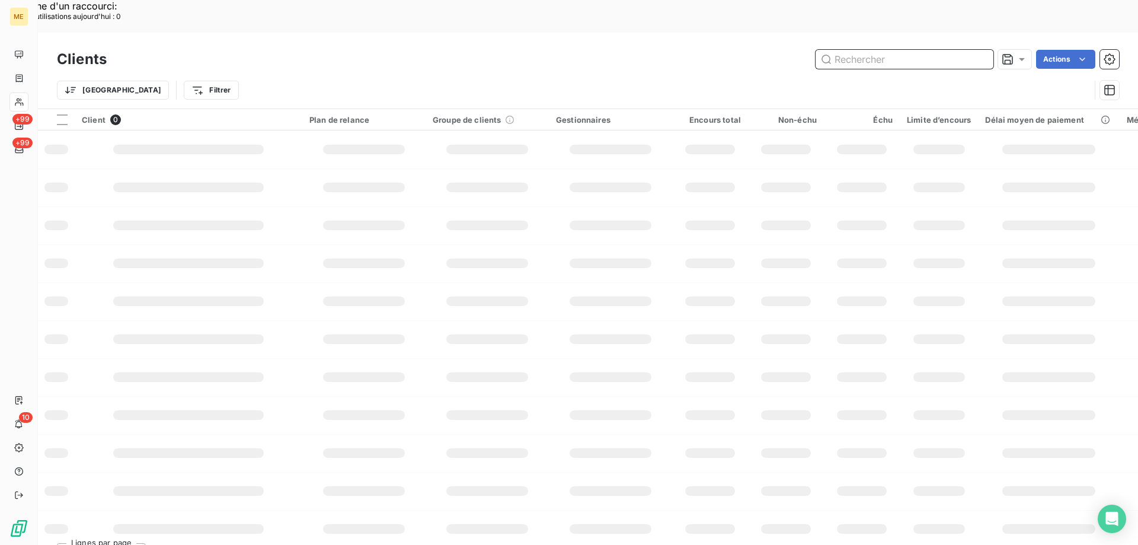
click at [863, 50] on input "text" at bounding box center [905, 59] width 178 height 19
paste input "30001961130788"
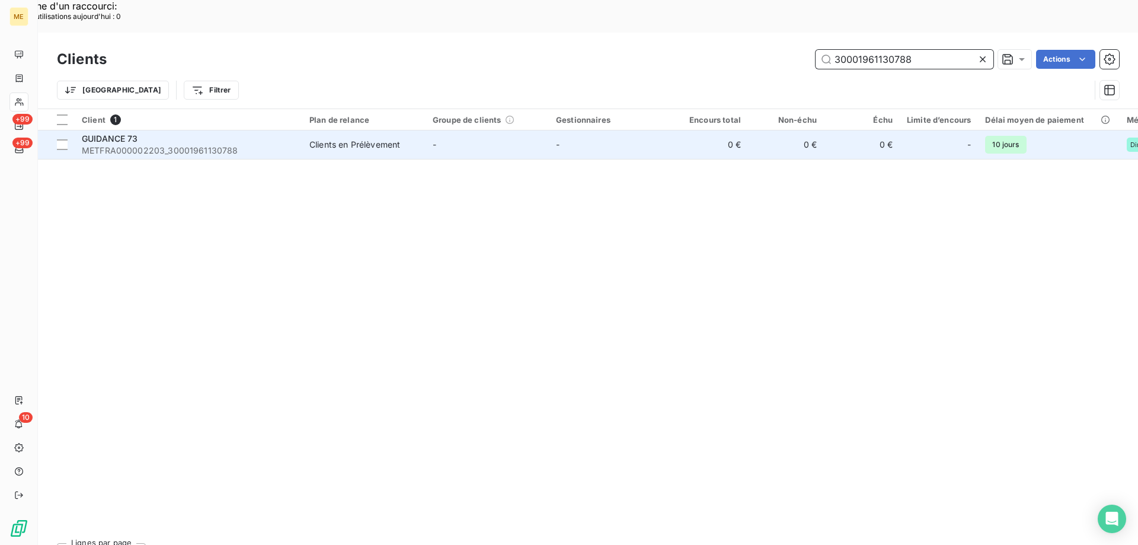
type input "30001961130788"
click at [273, 145] on span "METFRA000002203_30001961130788" at bounding box center [188, 151] width 213 height 12
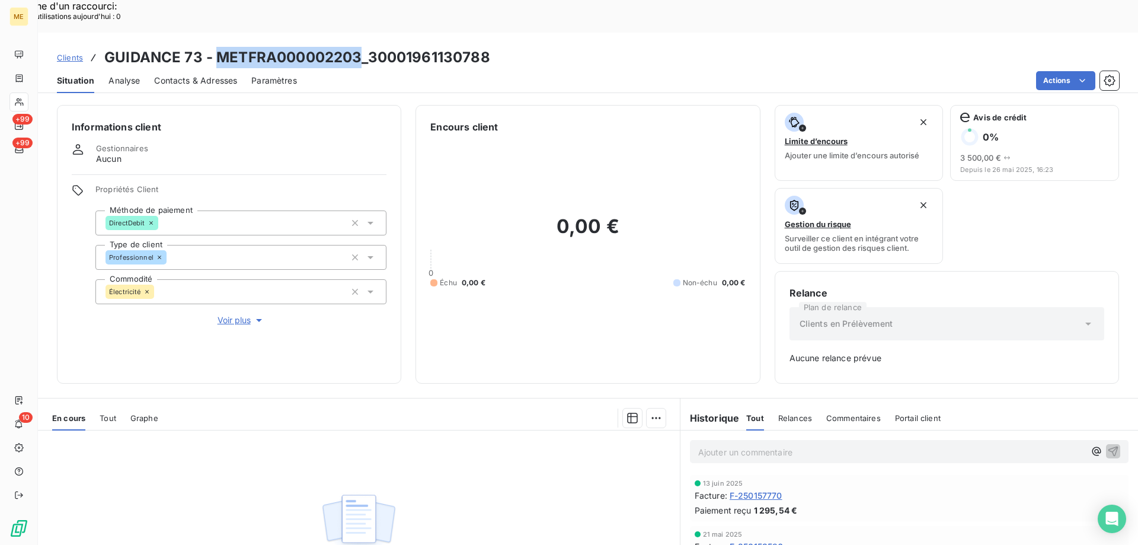
copy h3 "METFRA000002203"
drag, startPoint x: 216, startPoint y: 25, endPoint x: 359, endPoint y: 25, distance: 143.5
click at [359, 47] on h3 "GUIDANCE 73 - METFRA000002203_30001961130788" at bounding box center [297, 57] width 386 height 21
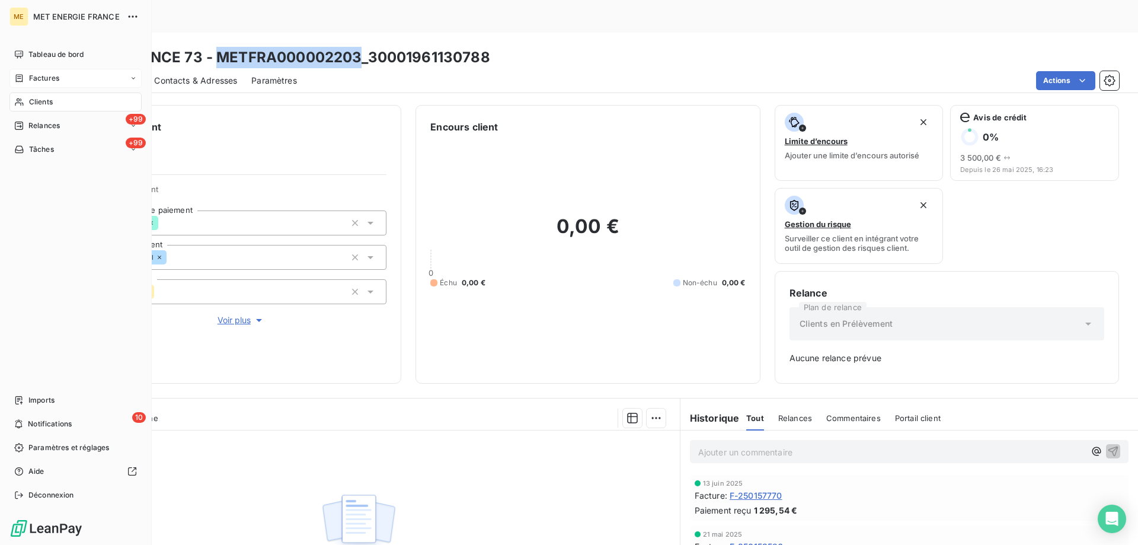
click at [50, 82] on span "Factures" at bounding box center [44, 78] width 30 height 11
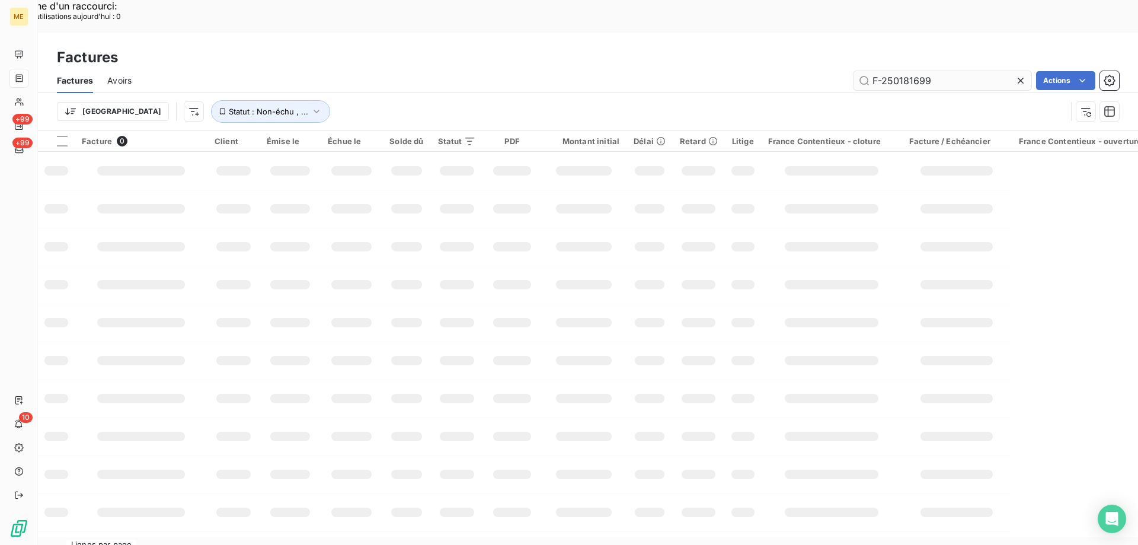
click at [903, 71] on input "F-250181699" at bounding box center [943, 80] width 178 height 19
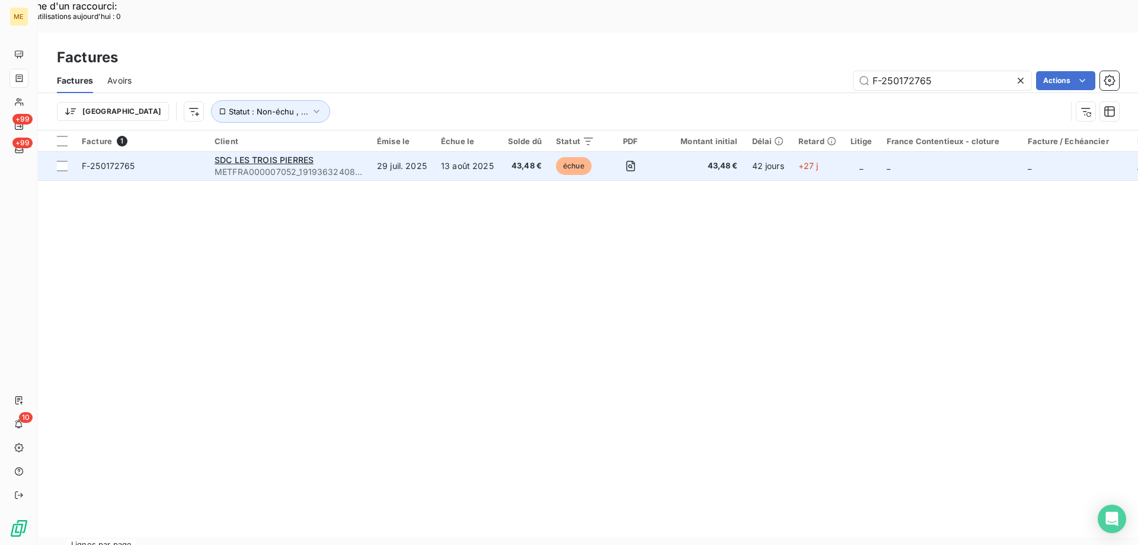
type input "F-250172765"
click at [168, 160] on span "F-250172765" at bounding box center [141, 166] width 119 height 12
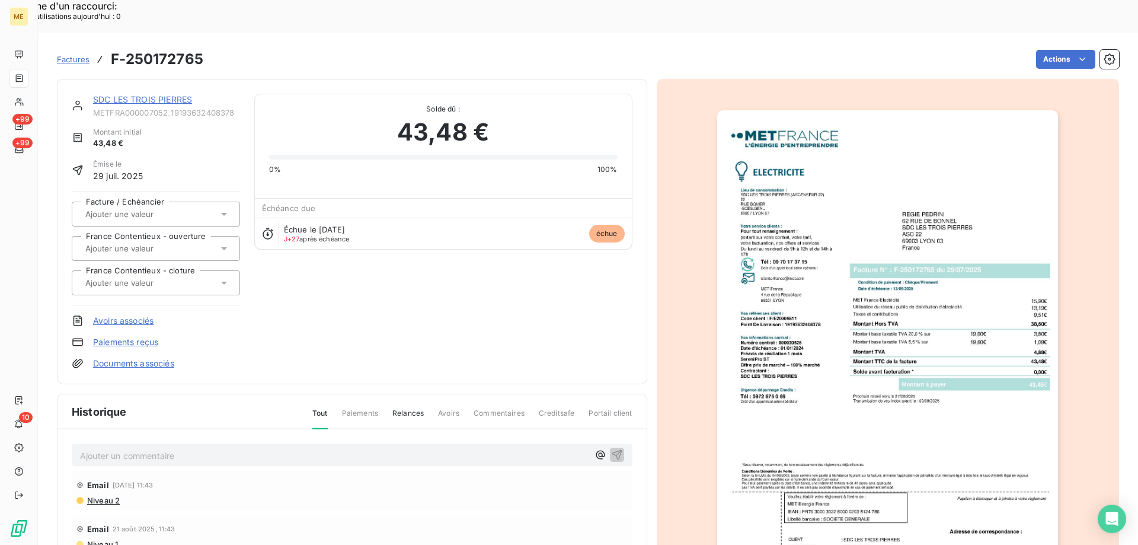
click at [151, 94] on link "SDC LES TROIS PIERRES" at bounding box center [142, 99] width 99 height 10
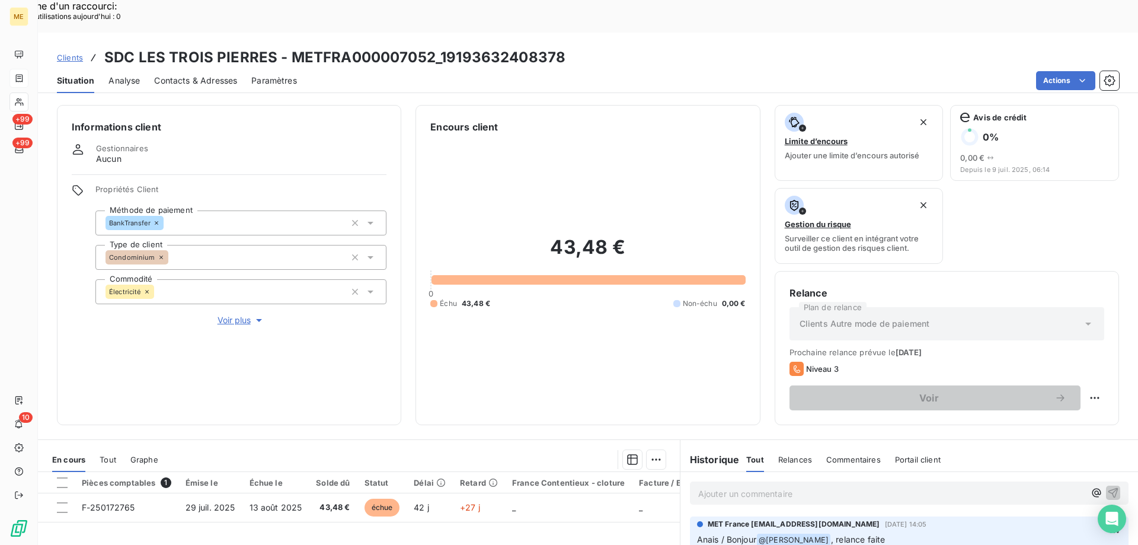
click at [725, 486] on p "Ajouter un commentaire ﻿" at bounding box center [891, 493] width 387 height 15
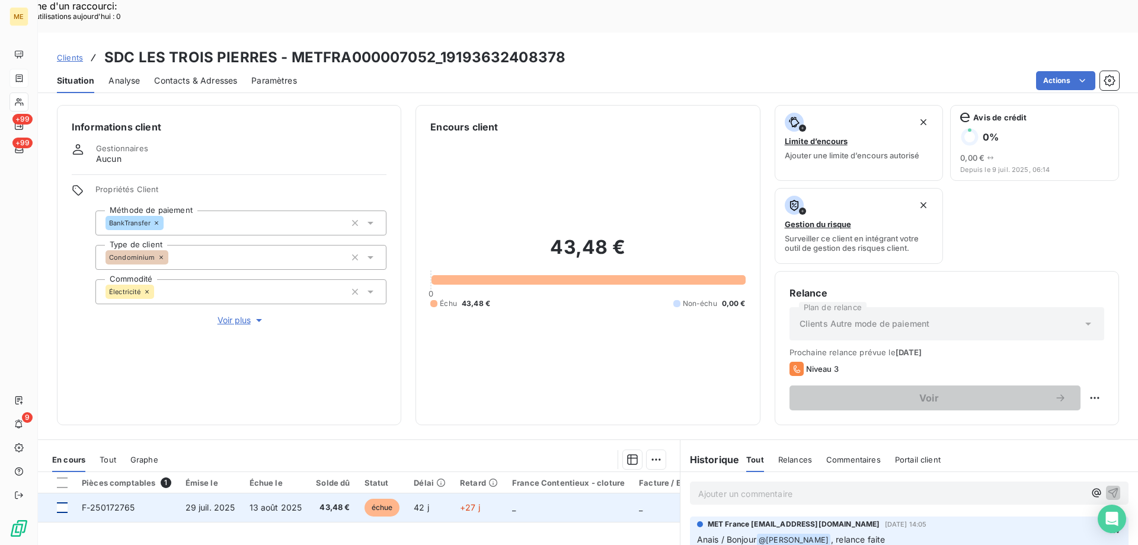
click at [64, 502] on div at bounding box center [62, 507] width 11 height 11
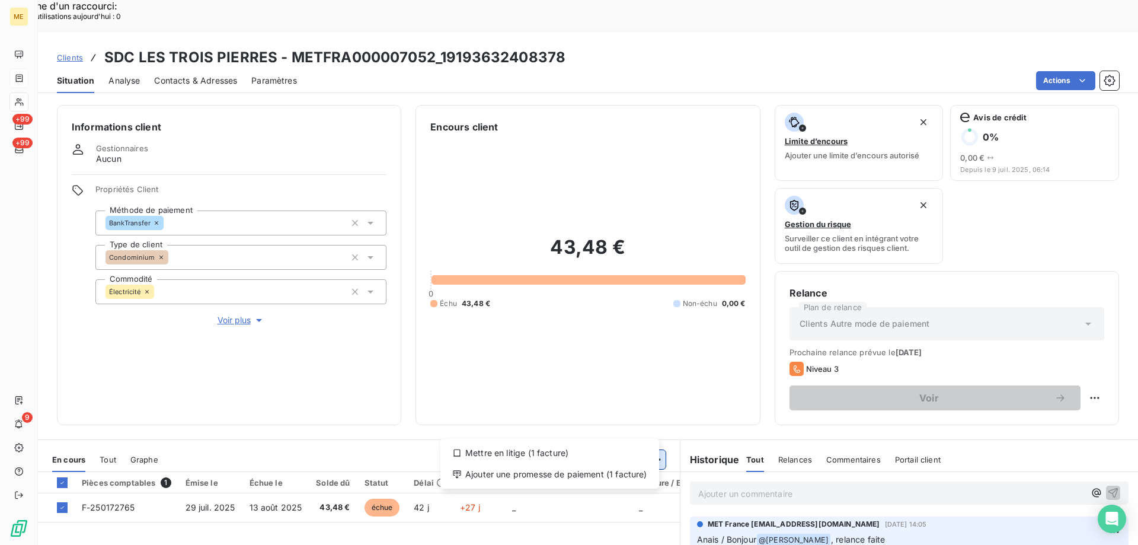
click at [631, 471] on div "Ajouter une promesse de paiement (1 facture)" at bounding box center [549, 474] width 209 height 19
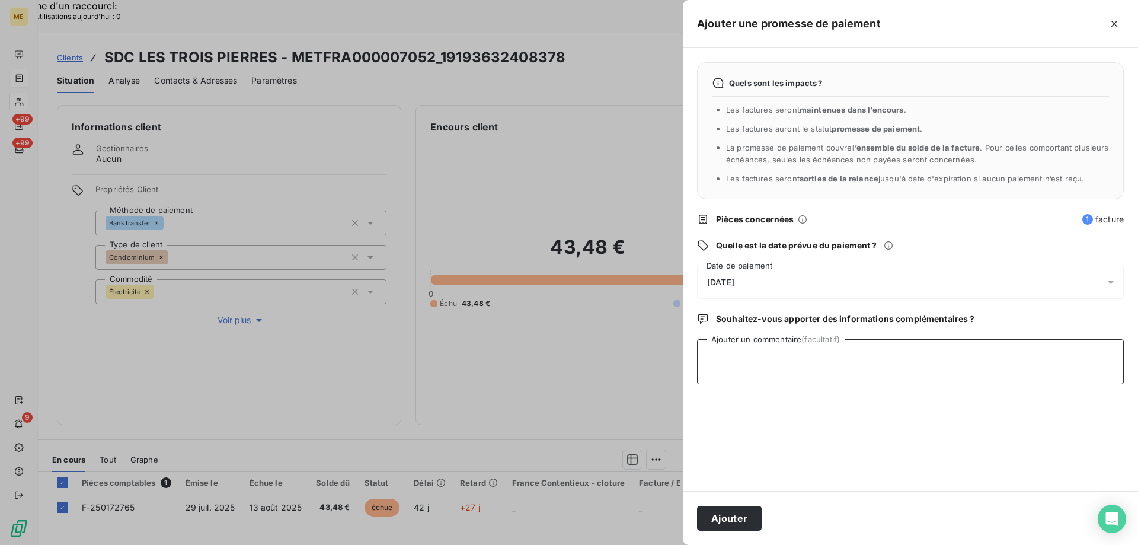
click at [749, 354] on textarea "Ajouter un commentaire (facultatif)" at bounding box center [910, 361] width 427 height 45
paste textarea "Kenza / interaction du [DATE] 10:58 / avis de virement effectué le [DATE] d'un …"
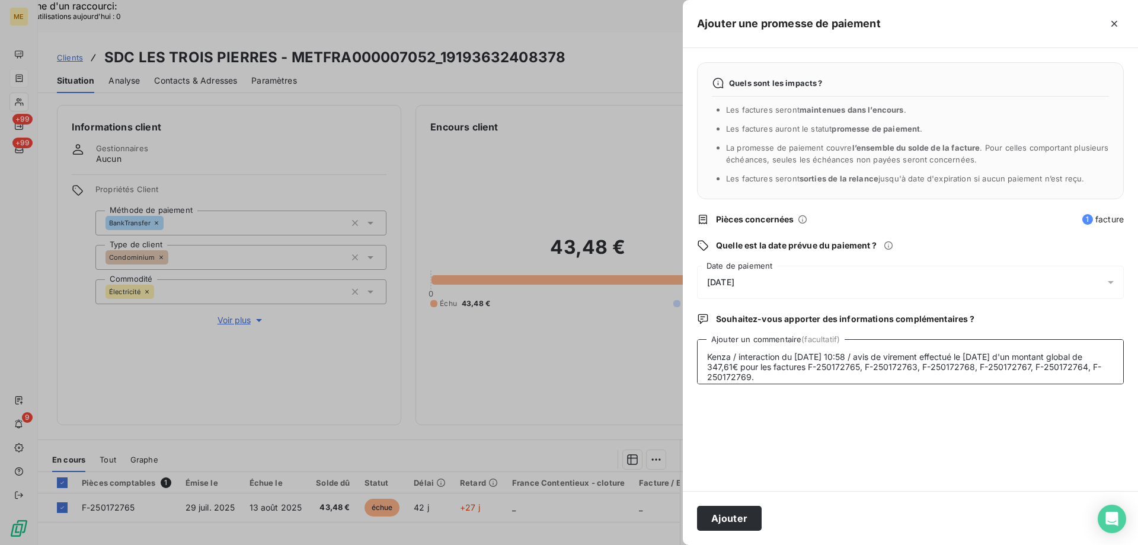
type textarea "Kenza / interaction du [DATE] 10:58 / avis de virement effectué le [DATE] d'un …"
click at [813, 285] on div "[DATE]" at bounding box center [910, 282] width 427 height 33
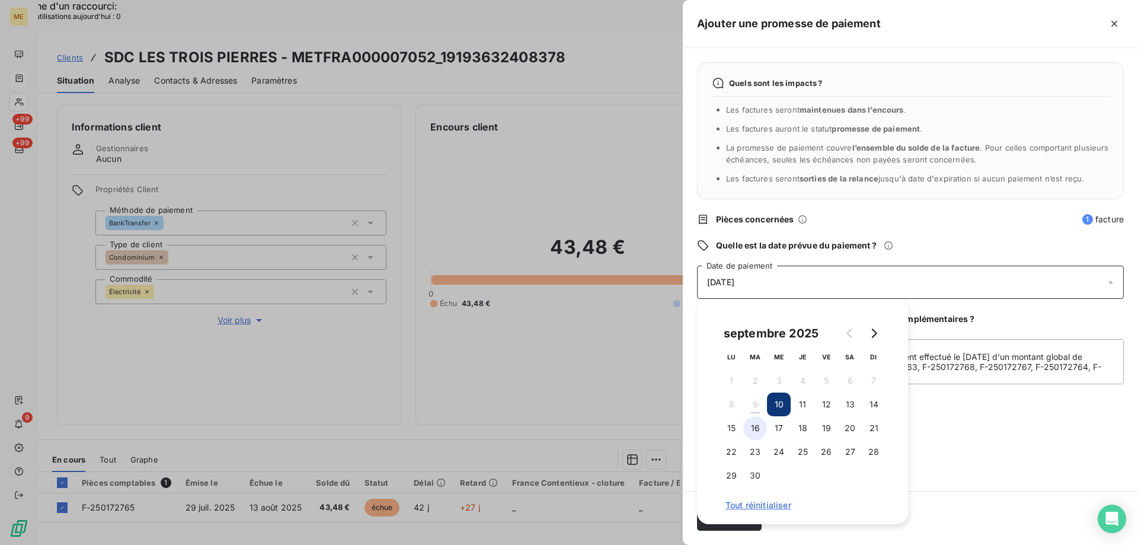
click at [761, 432] on button "16" at bounding box center [755, 428] width 24 height 24
click at [973, 424] on div "Quels sont les impacts ? Les factures seront maintenues dans l’encours . Les fa…" at bounding box center [910, 269] width 455 height 443
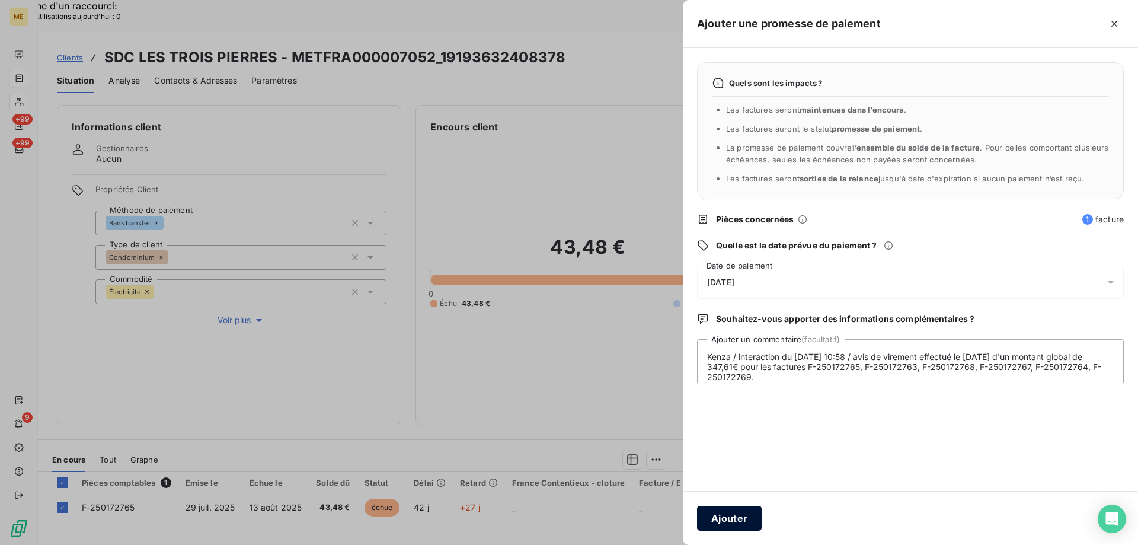
click at [736, 517] on button "Ajouter" at bounding box center [729, 518] width 65 height 25
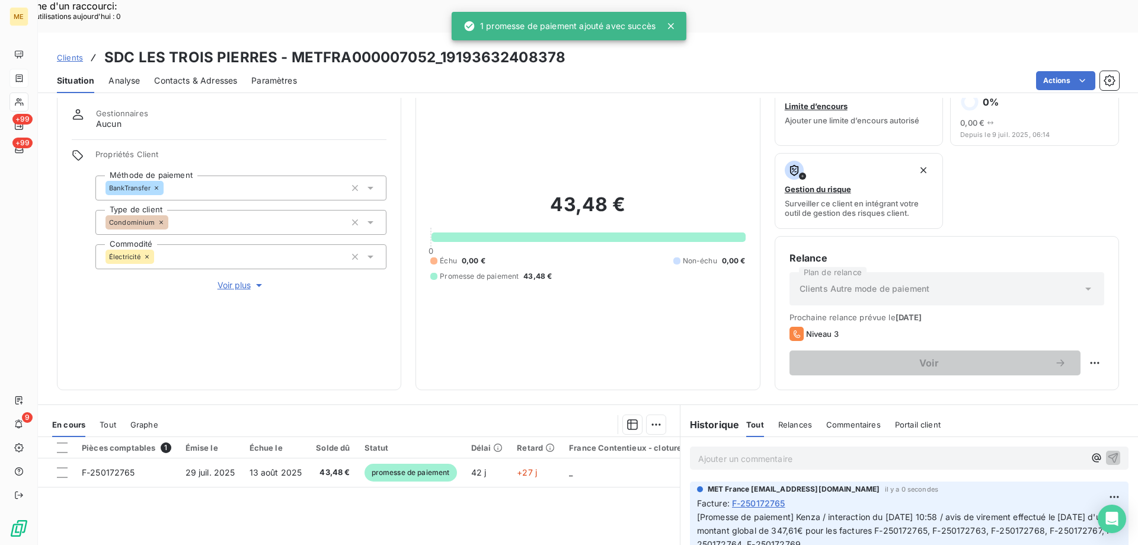
scroll to position [59, 0]
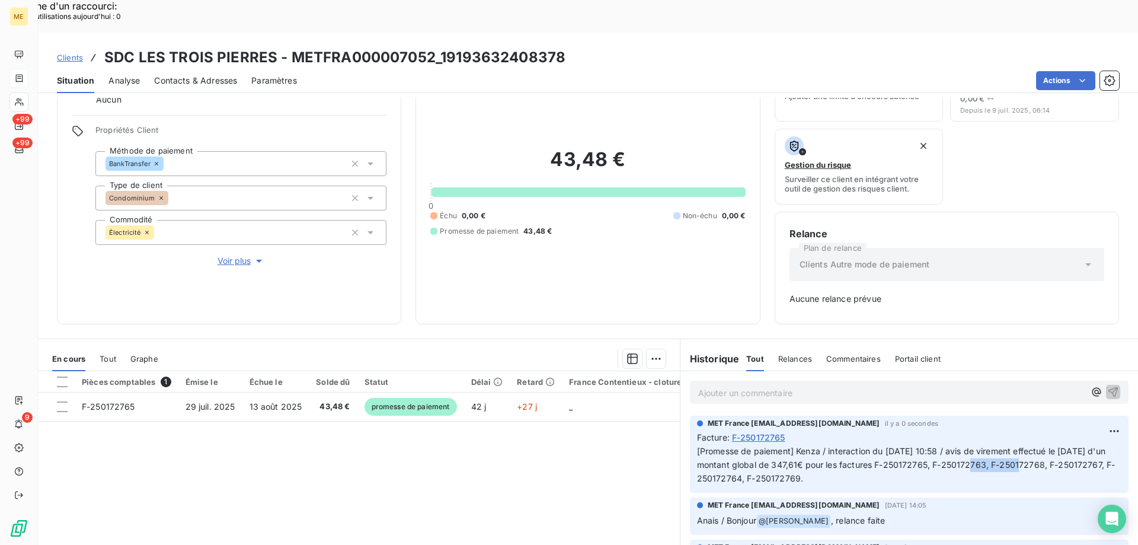
copy span "F-250172763"
drag, startPoint x: 997, startPoint y: 435, endPoint x: 1048, endPoint y: 430, distance: 51.2
click at [1048, 446] on span "[Promesse de paiement] Kenza / interaction du [DATE] 10:58 / avis de virement e…" at bounding box center [906, 464] width 419 height 37
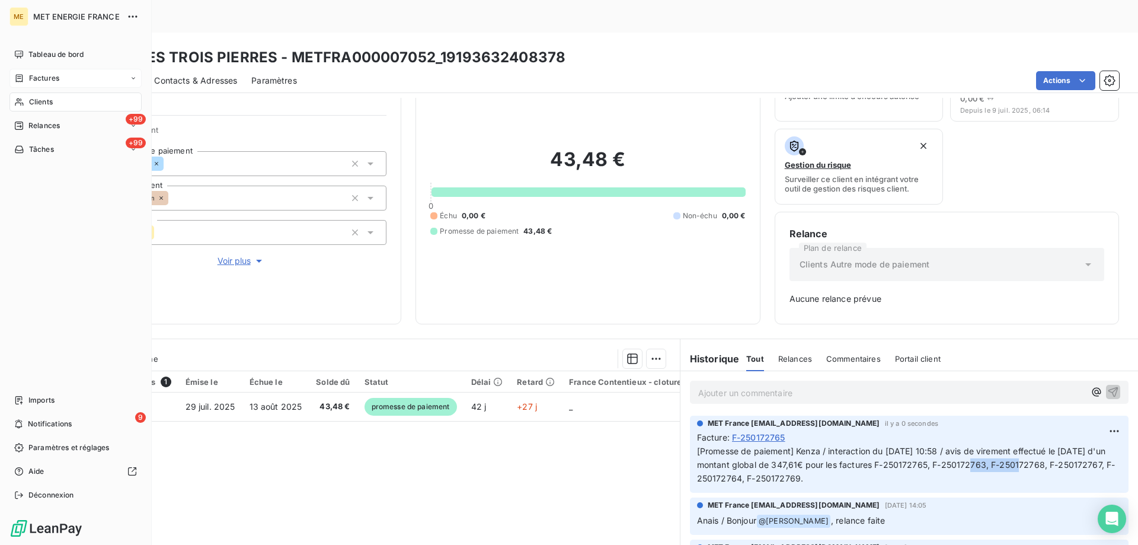
click at [62, 79] on div "Factures" at bounding box center [75, 78] width 132 height 19
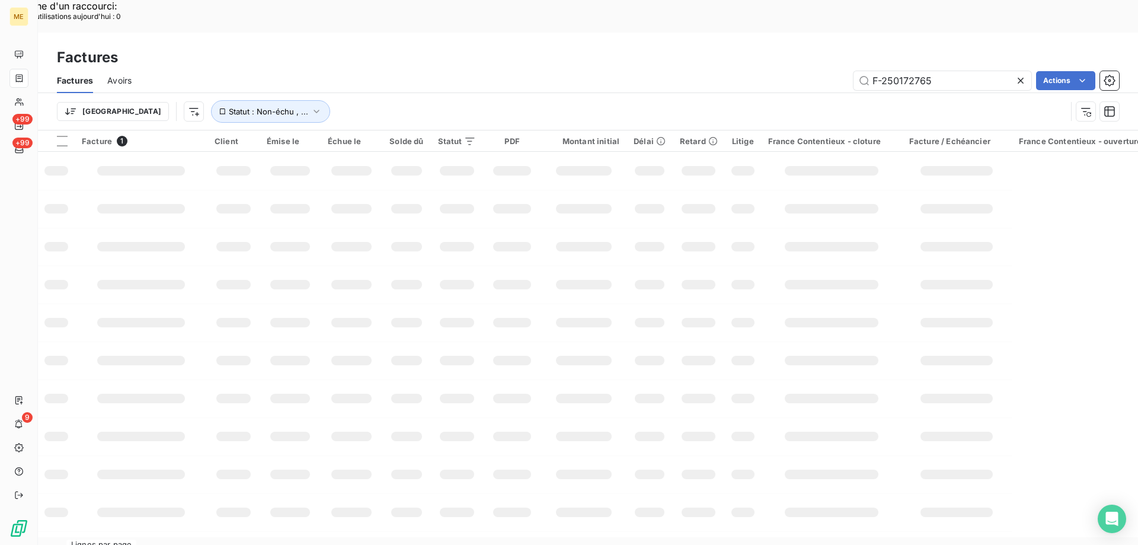
click at [938, 68] on div "Factures Avoirs F-250172765 Actions" at bounding box center [588, 80] width 1100 height 25
click at [912, 71] on input "F-250172765" at bounding box center [943, 80] width 178 height 19
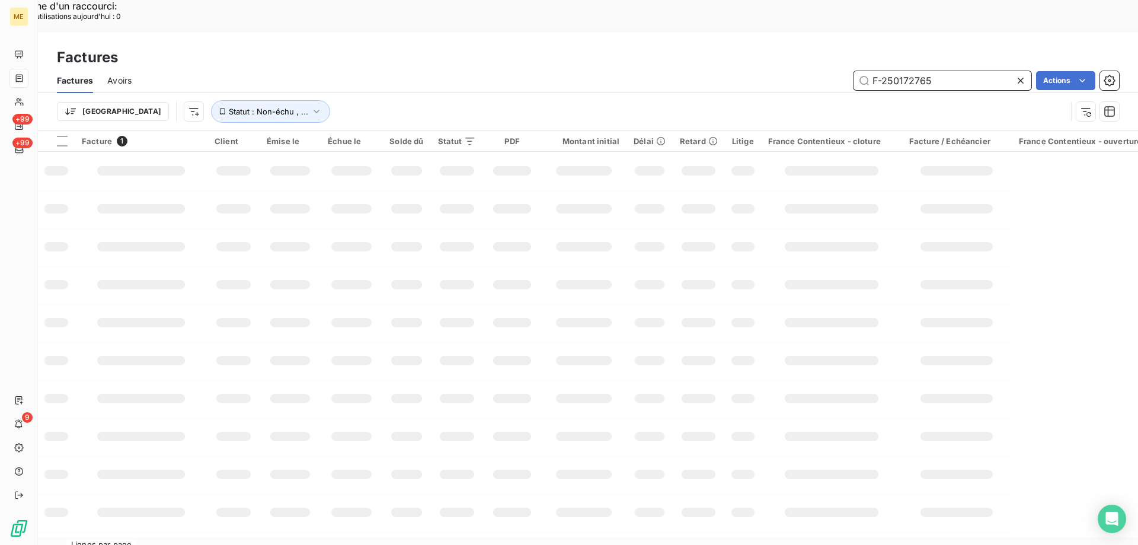
paste input "3"
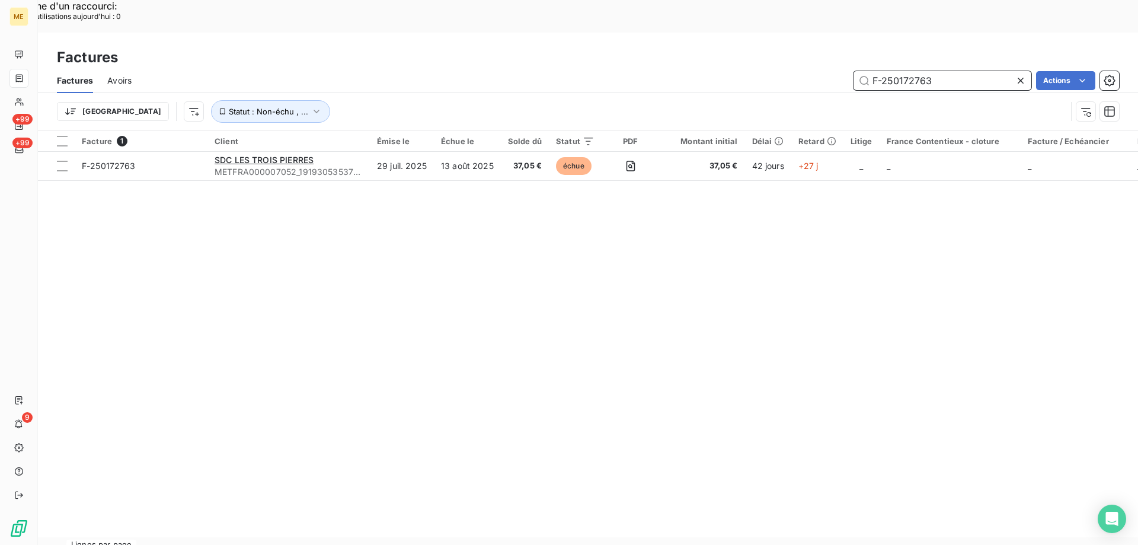
type input "F-250172763"
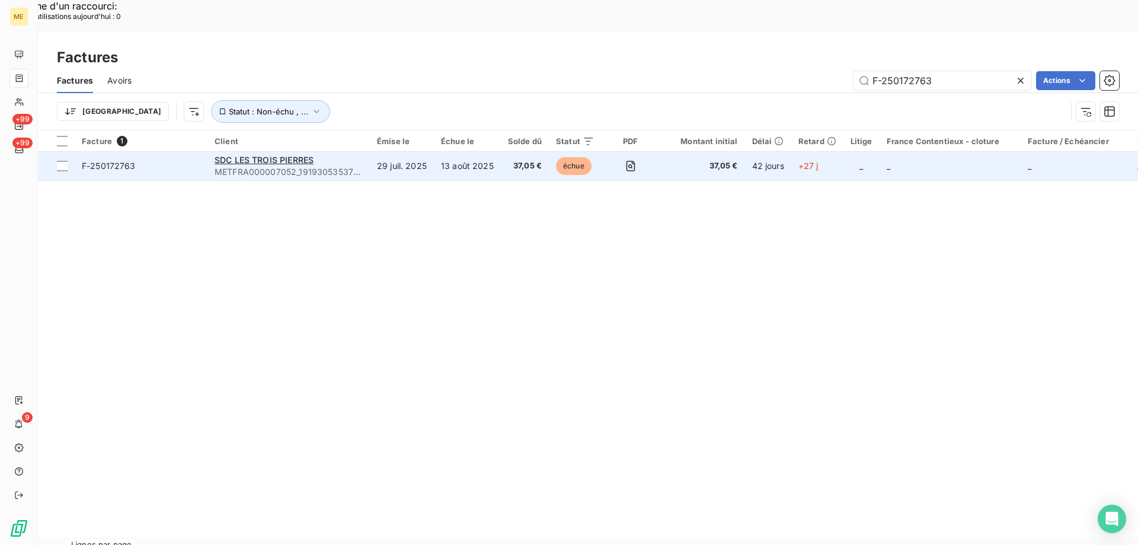
click at [168, 152] on td "F-250172763" at bounding box center [141, 166] width 133 height 28
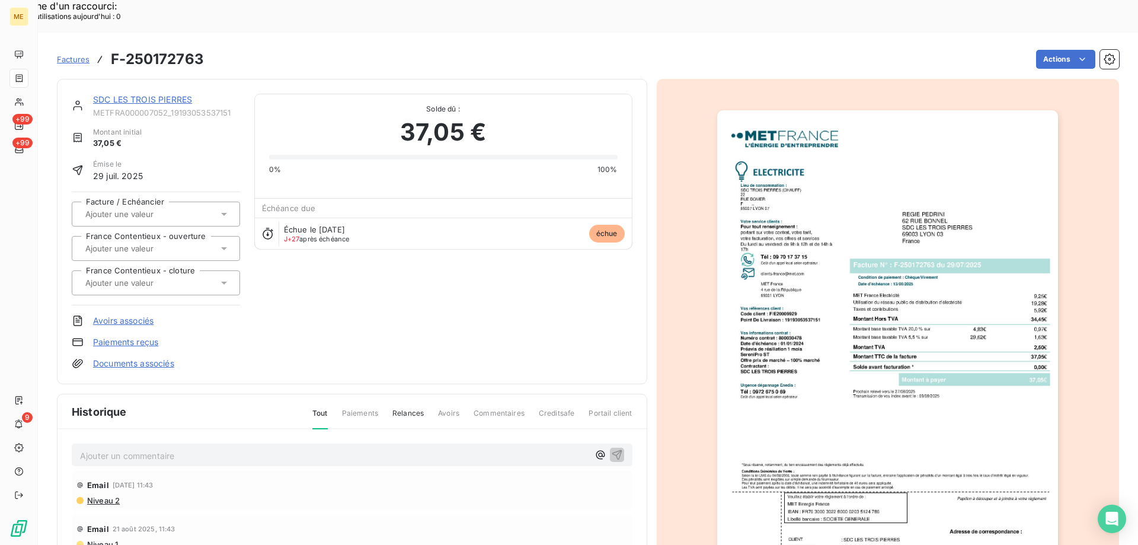
click at [135, 94] on link "SDC LES TROIS PIERRES" at bounding box center [142, 99] width 99 height 10
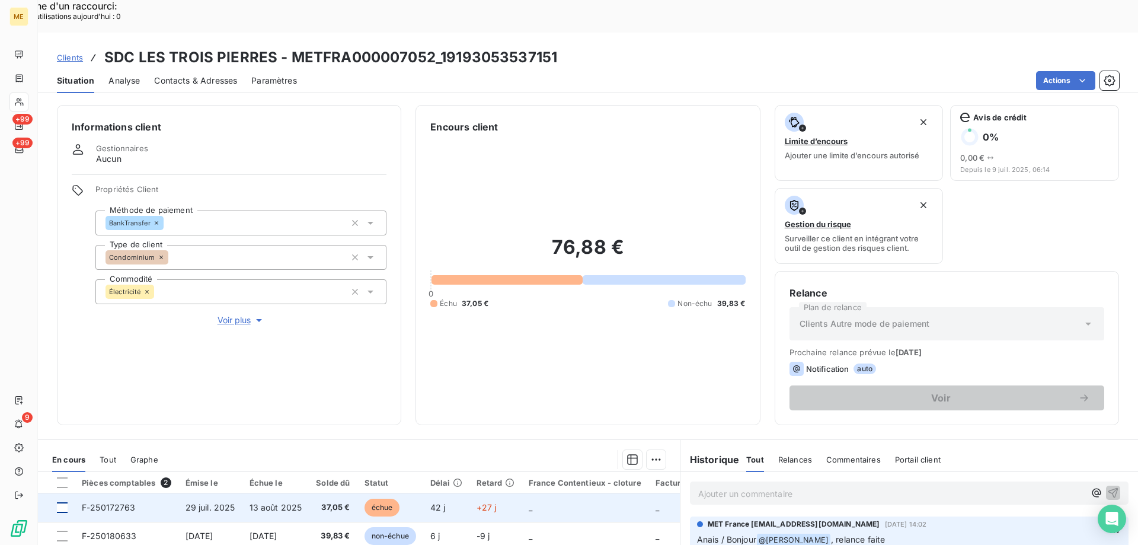
click at [62, 502] on div at bounding box center [62, 507] width 11 height 11
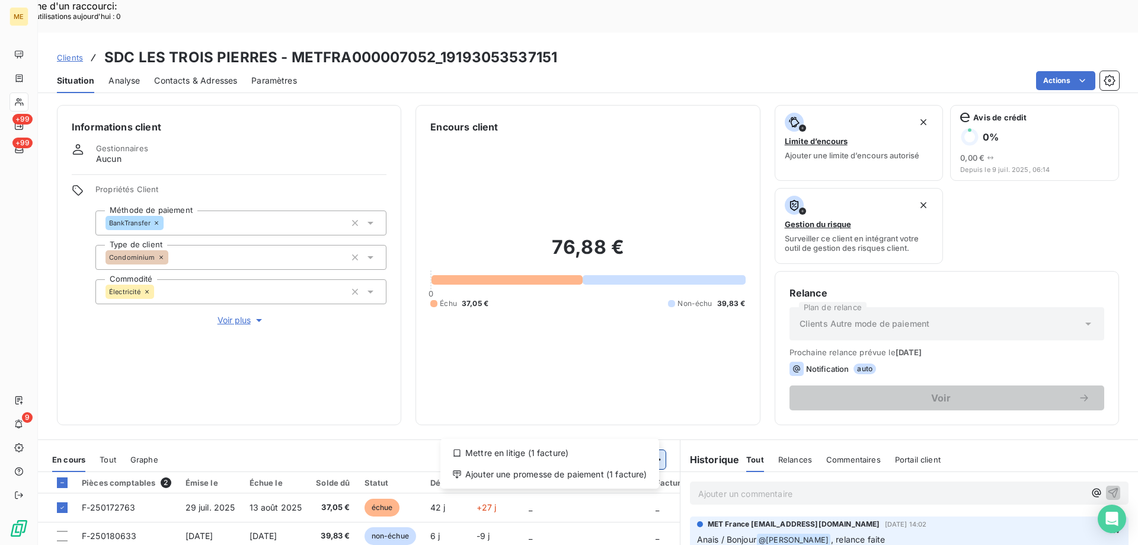
click at [557, 472] on div "Ajouter une promesse de paiement (1 facture)" at bounding box center [549, 474] width 209 height 19
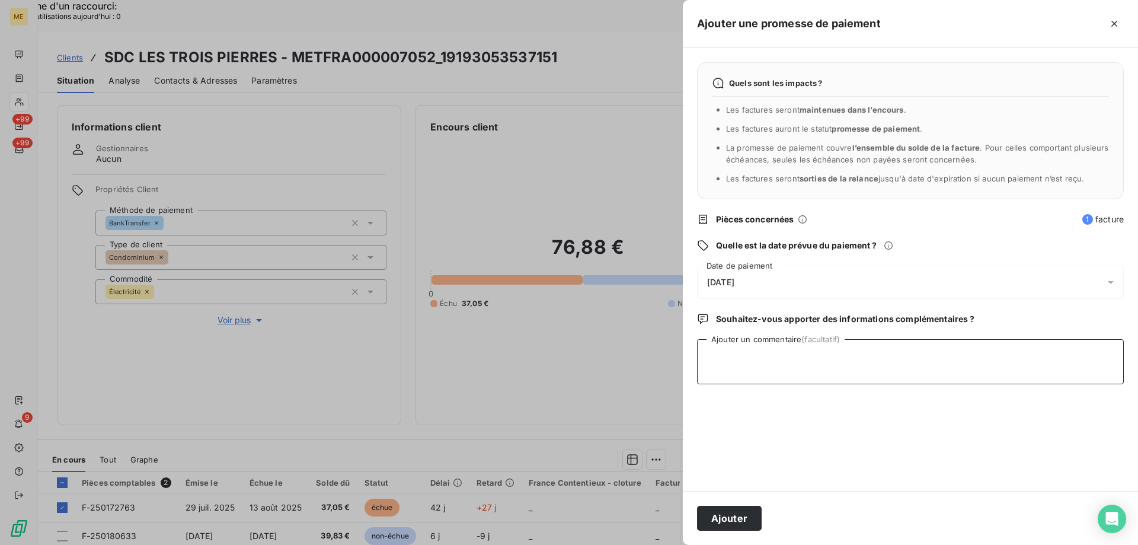
click at [774, 353] on textarea "Ajouter un commentaire (facultatif)" at bounding box center [910, 361] width 427 height 45
paste textarea "F-250172763"
click at [741, 359] on textarea "F-250172763" at bounding box center [910, 361] width 427 height 45
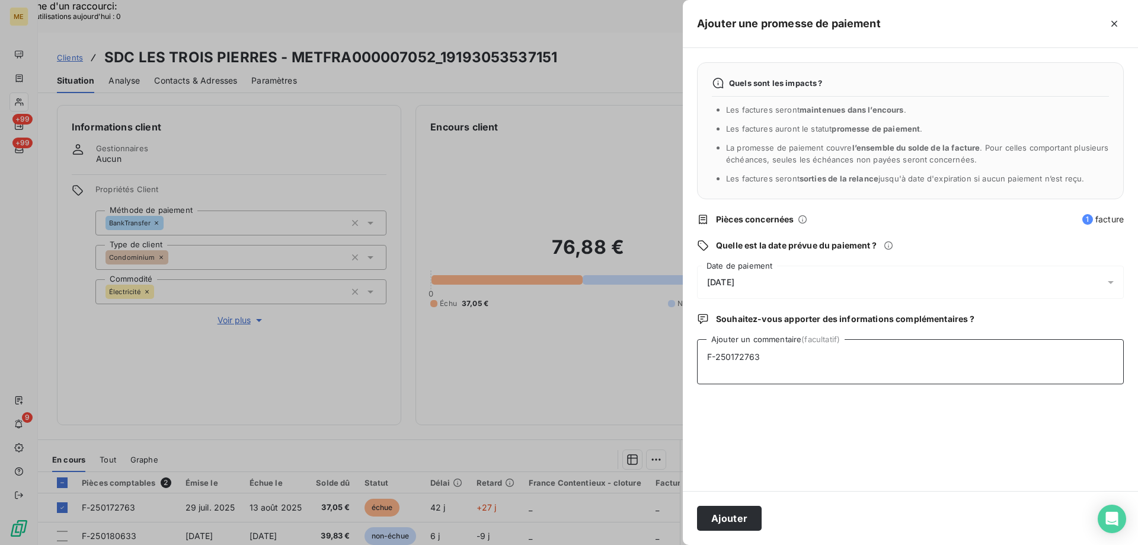
paste textarea "Kenza / interaction du [DATE] 10:58 / avis de virement effectué le [DATE] d'un …"
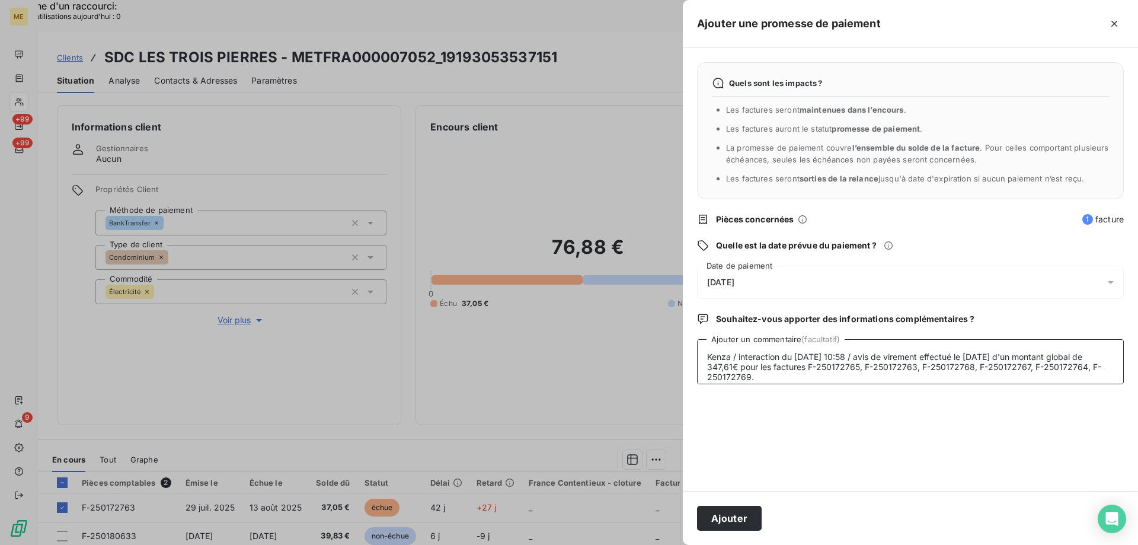
type textarea "Kenza / interaction du [DATE] 10:58 / avis de virement effectué le [DATE] d'un …"
click at [799, 288] on div "[DATE]" at bounding box center [910, 282] width 427 height 33
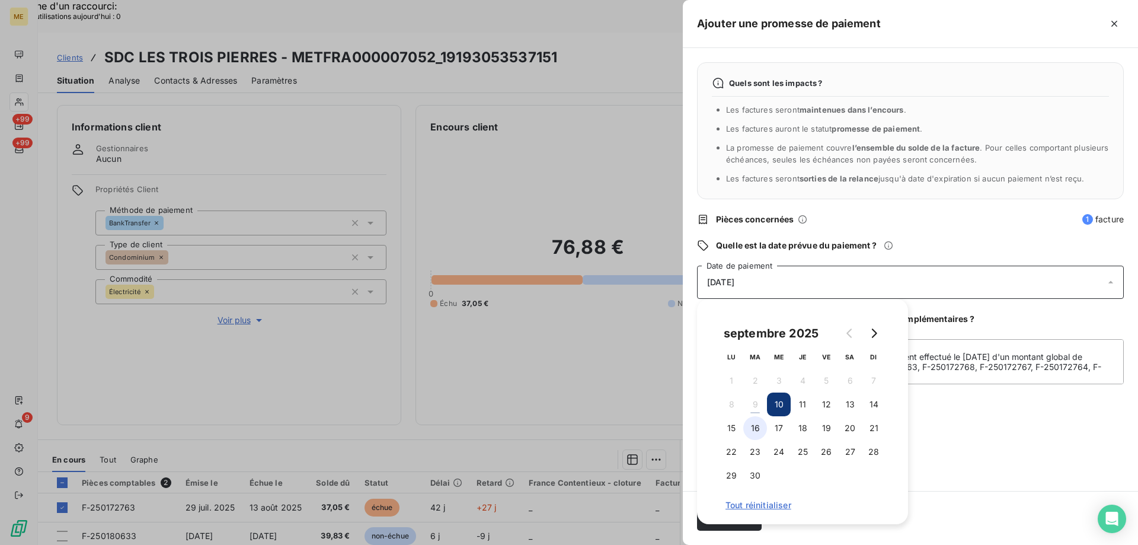
click at [756, 430] on button "16" at bounding box center [755, 428] width 24 height 24
click at [1003, 456] on div "Quels sont les impacts ? Les factures seront maintenues dans l’encours . Les fa…" at bounding box center [910, 269] width 455 height 443
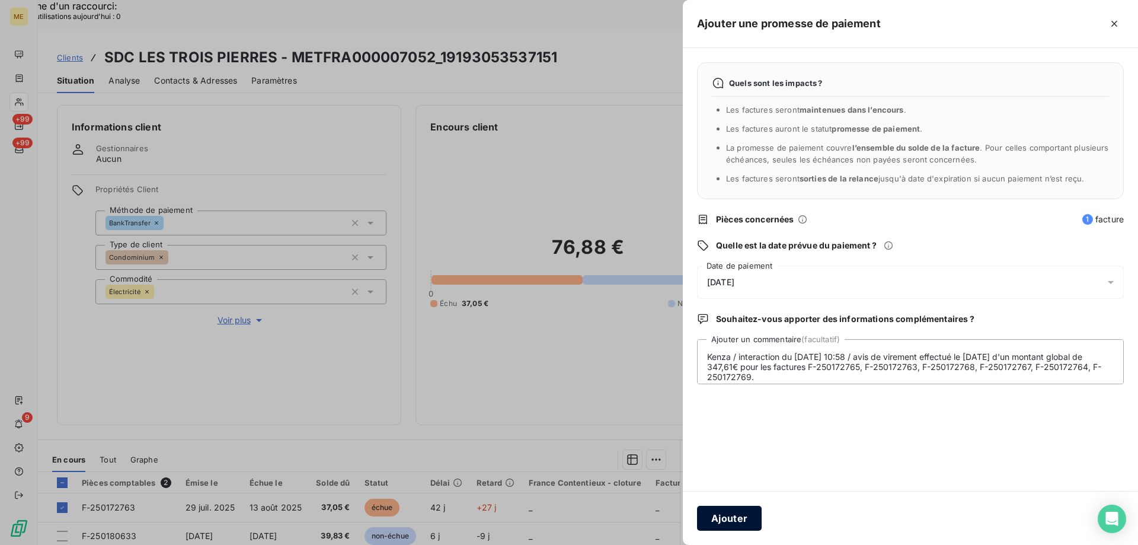
click at [744, 519] on button "Ajouter" at bounding box center [729, 518] width 65 height 25
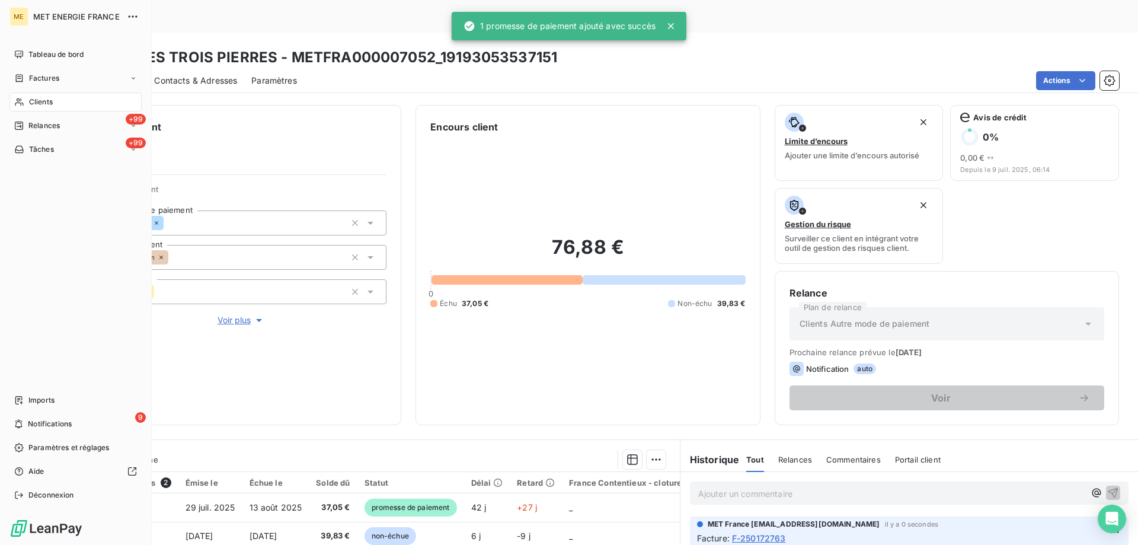
click at [24, 76] on icon at bounding box center [19, 78] width 10 height 9
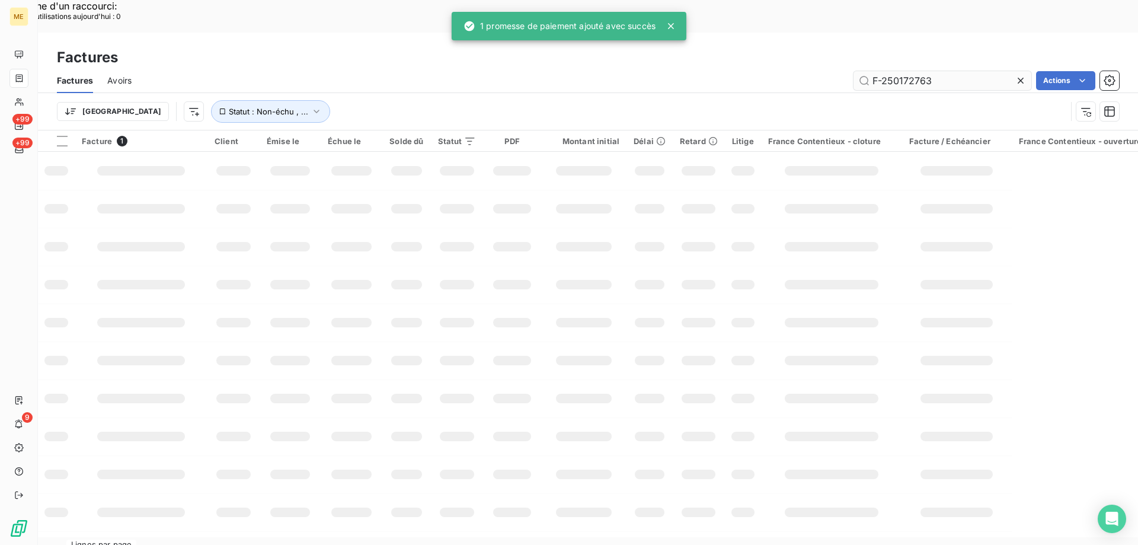
click at [910, 71] on input "F-250172763" at bounding box center [943, 80] width 178 height 19
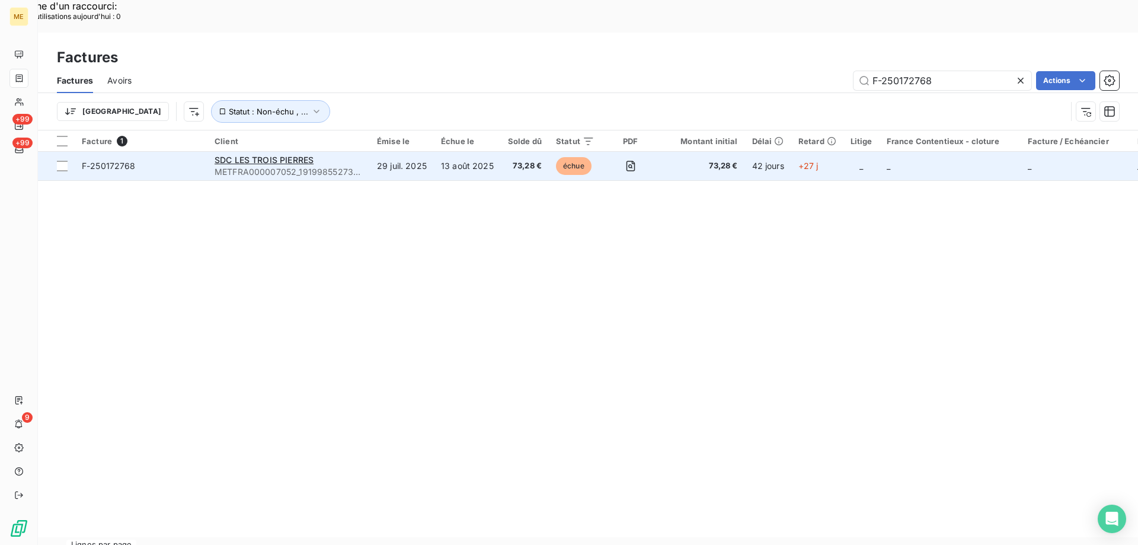
type input "F-250172768"
click at [143, 160] on span "F-250172768" at bounding box center [141, 166] width 119 height 12
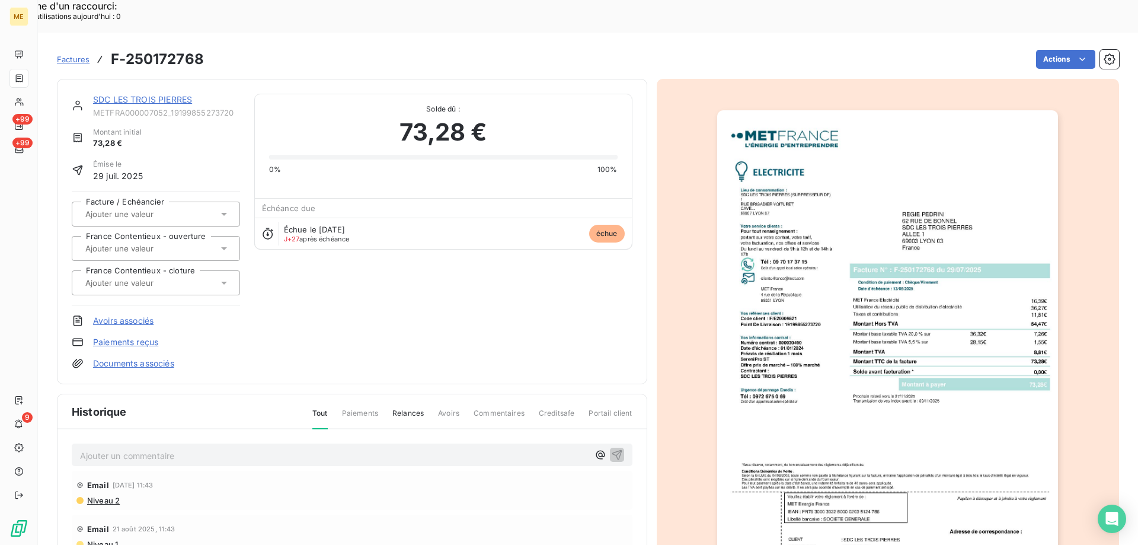
click at [132, 94] on link "SDC LES TROIS PIERRES" at bounding box center [142, 99] width 99 height 10
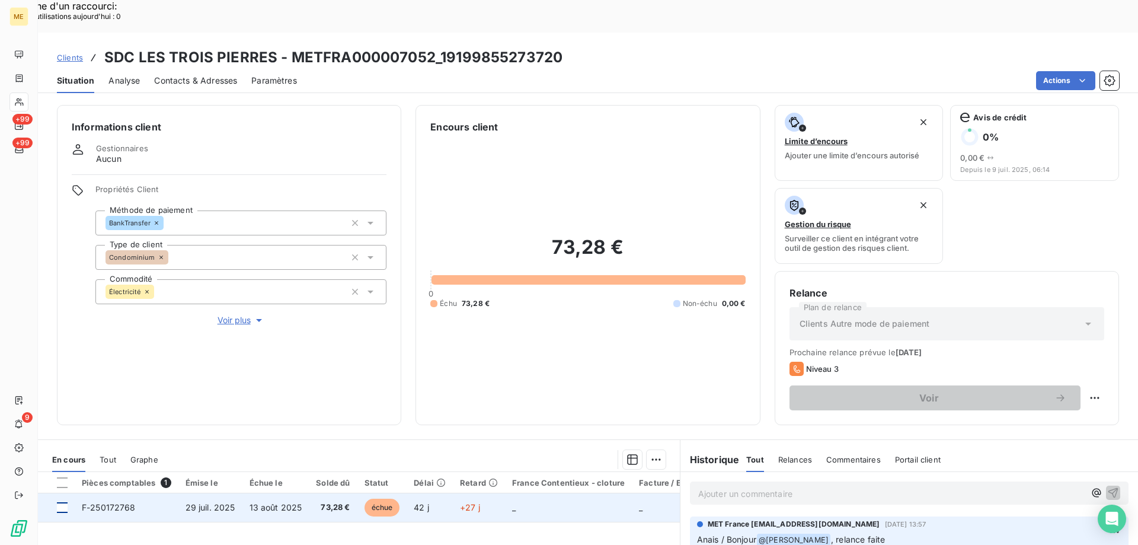
click at [63, 502] on div at bounding box center [62, 507] width 11 height 11
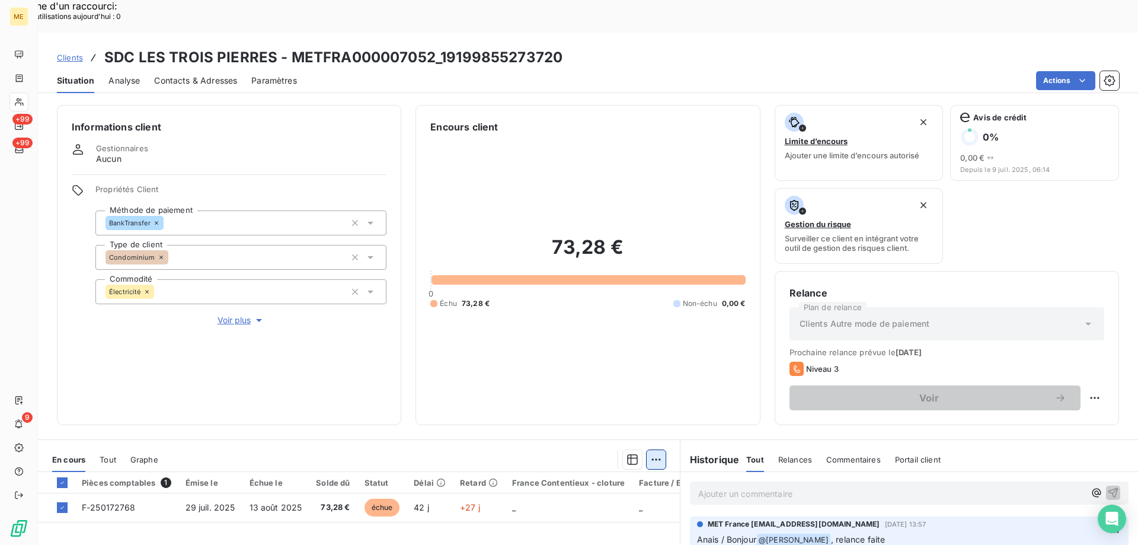
click at [559, 475] on div "Ajouter une promesse de paiement (1 facture)" at bounding box center [549, 474] width 209 height 19
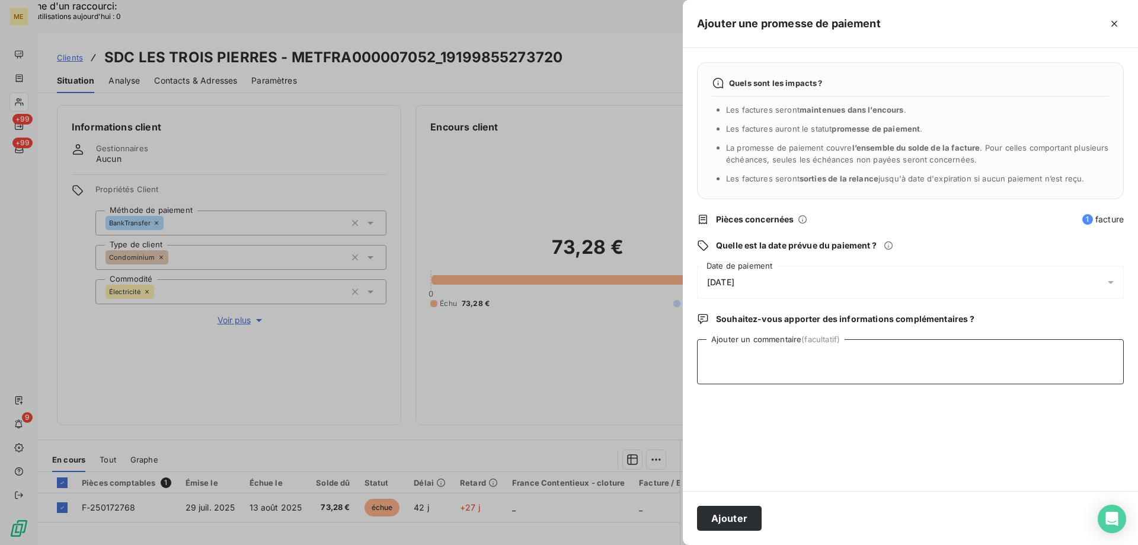
click at [733, 357] on textarea "Ajouter un commentaire (facultatif)" at bounding box center [910, 361] width 427 height 45
paste textarea "Kenza / interaction du [DATE] 10:58 / avis de virement effectué le [DATE] d'un …"
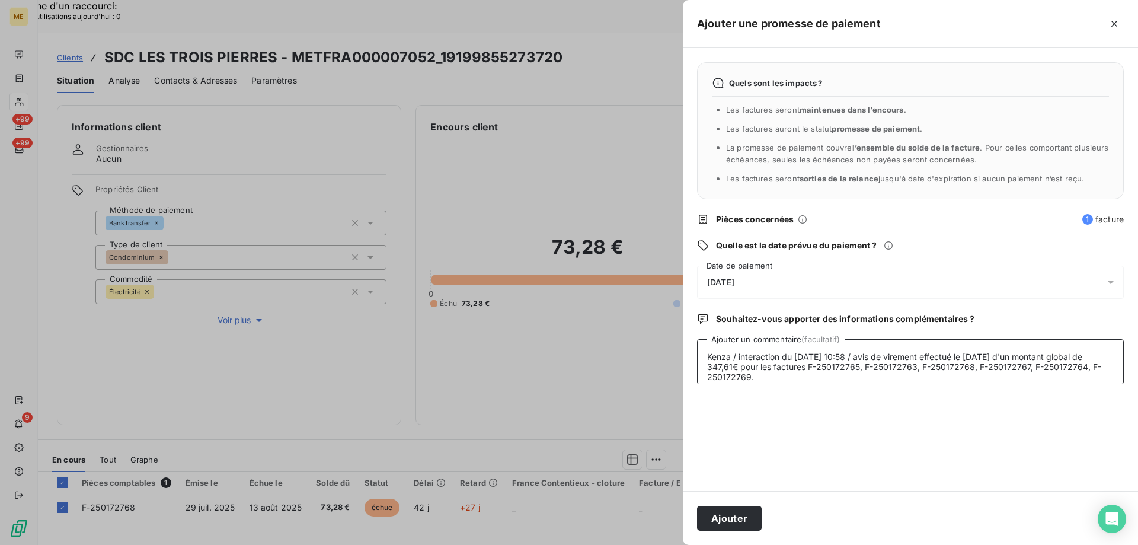
type textarea "Kenza / interaction du [DATE] 10:58 / avis de virement effectué le [DATE] d'un …"
click at [779, 289] on div "[DATE]" at bounding box center [910, 282] width 427 height 33
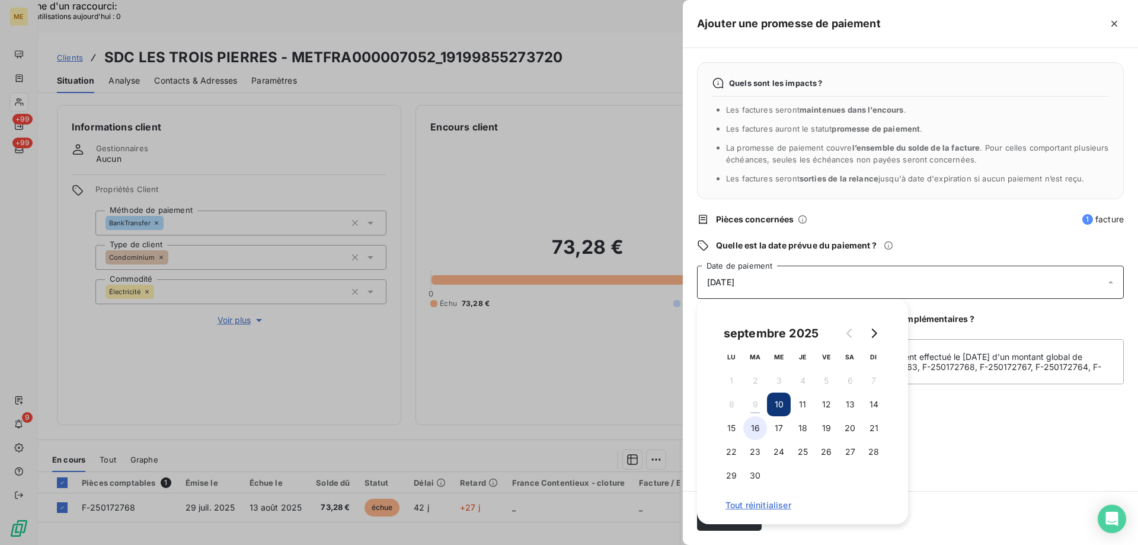
click at [764, 422] on button "16" at bounding box center [755, 428] width 24 height 24
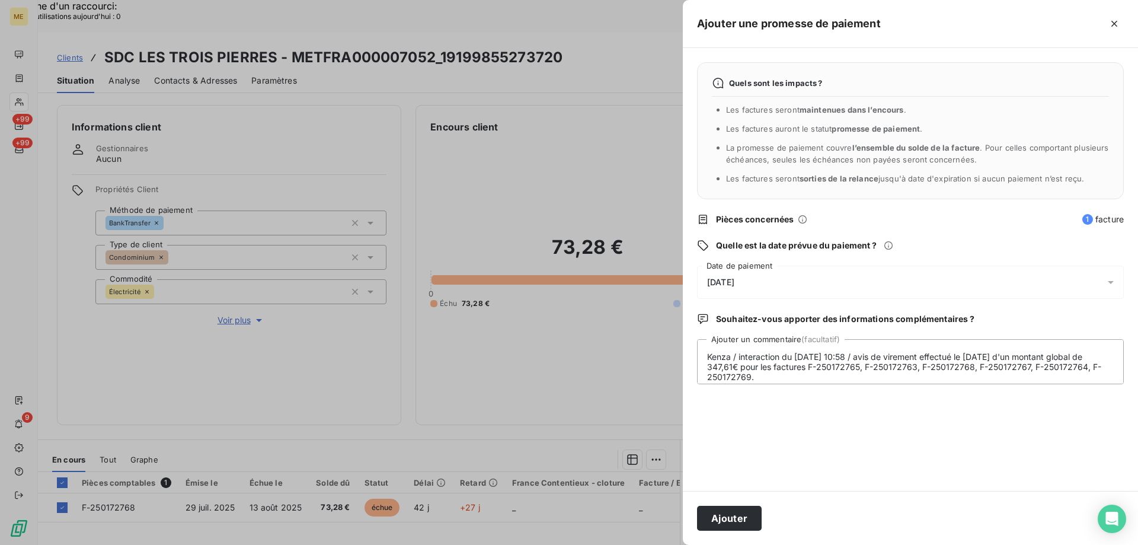
click at [1007, 478] on div "Quels sont les impacts ? Les factures seront maintenues dans l’encours . Les fa…" at bounding box center [910, 269] width 455 height 443
click at [734, 523] on button "Ajouter" at bounding box center [729, 518] width 65 height 25
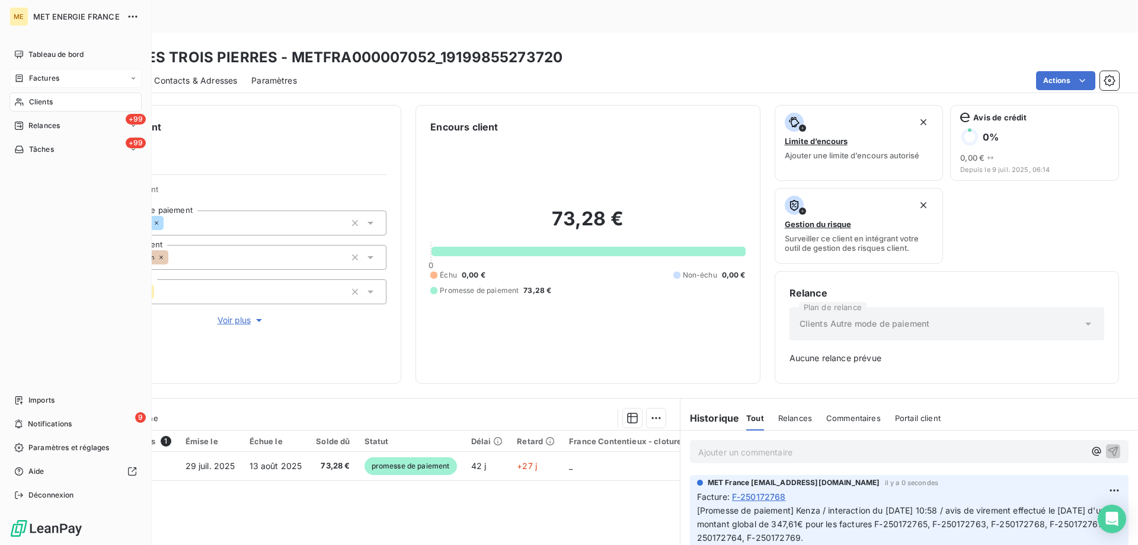
click at [53, 79] on span "Factures" at bounding box center [44, 78] width 30 height 11
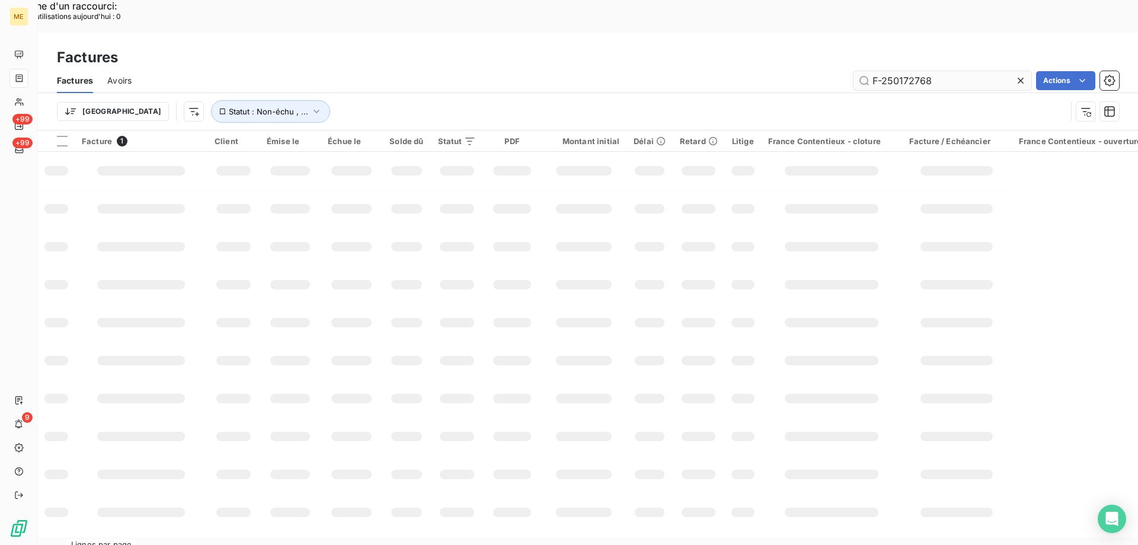
click at [887, 71] on input "F-250172768" at bounding box center [943, 80] width 178 height 19
click at [899, 71] on input "F-F-250172767" at bounding box center [943, 80] width 178 height 19
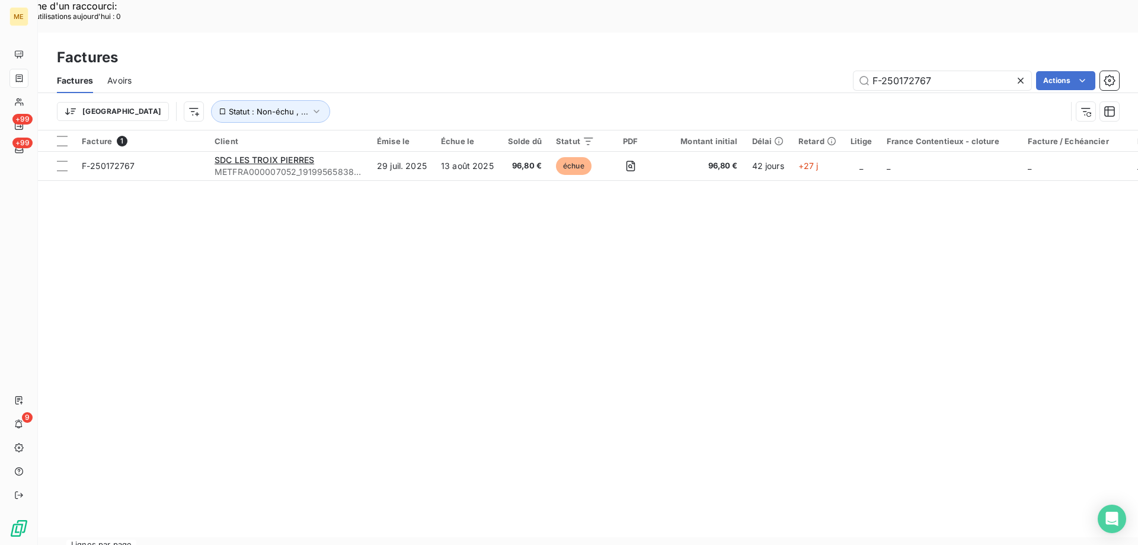
type input "F-250172767"
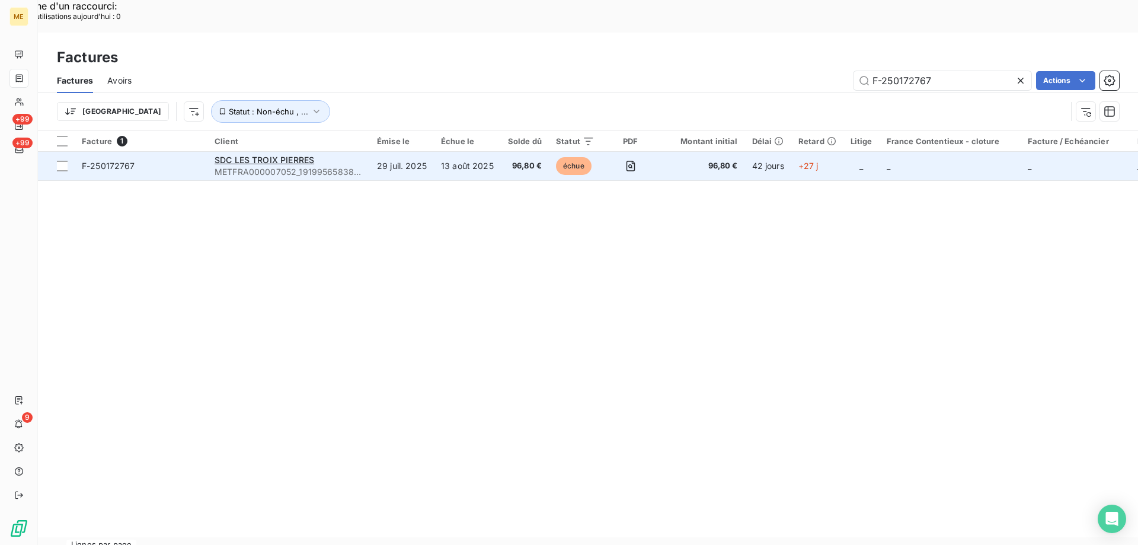
click at [164, 160] on span "F-250172767" at bounding box center [141, 166] width 119 height 12
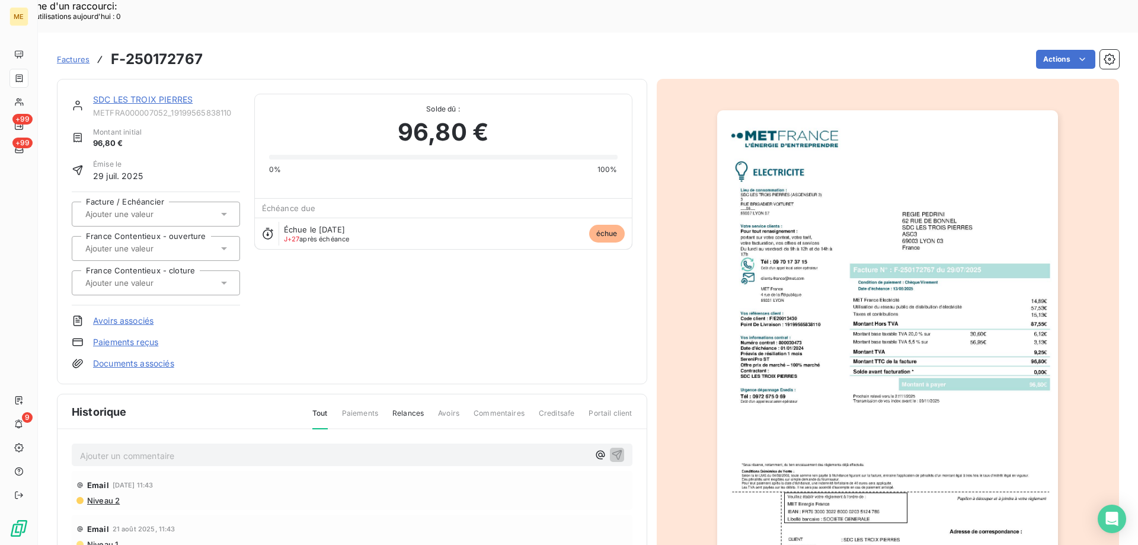
click at [173, 94] on link "SDC LES TROIX PIERRES" at bounding box center [143, 99] width 100 height 10
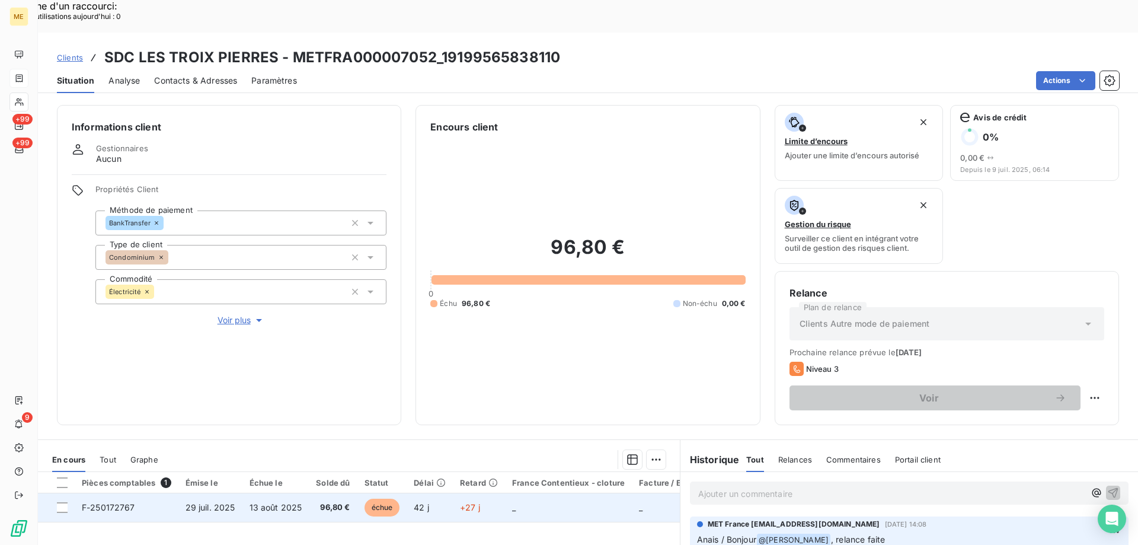
click at [68, 493] on td at bounding box center [56, 507] width 37 height 28
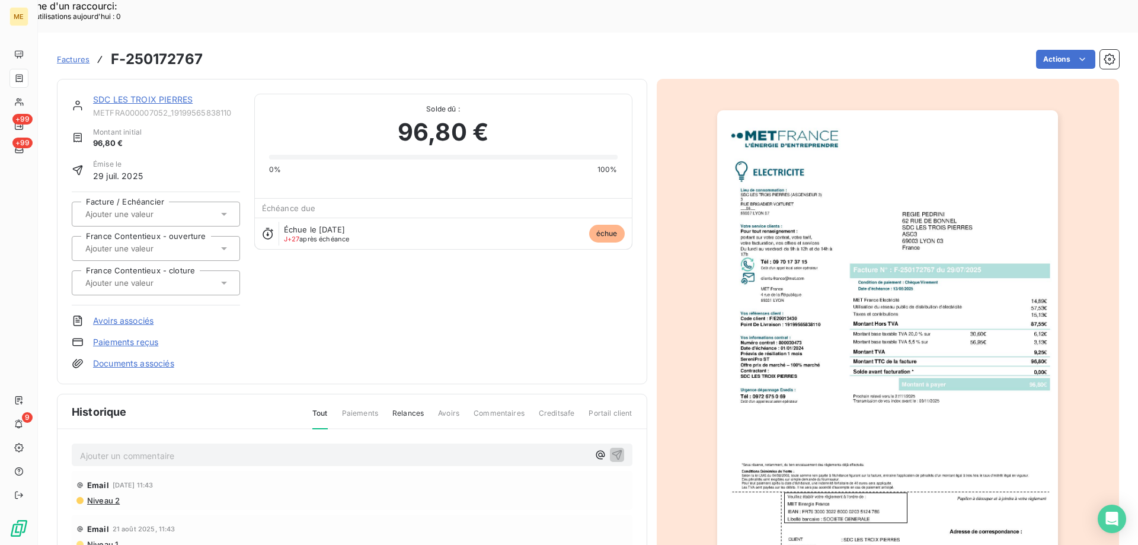
click at [178, 79] on div "SDC LES TROIX PIERRES METFRA000007052_19199565838110 Montant initial 96,80 € Ém…" at bounding box center [352, 231] width 590 height 305
click at [165, 94] on link "SDC LES TROIX PIERRES" at bounding box center [143, 99] width 100 height 10
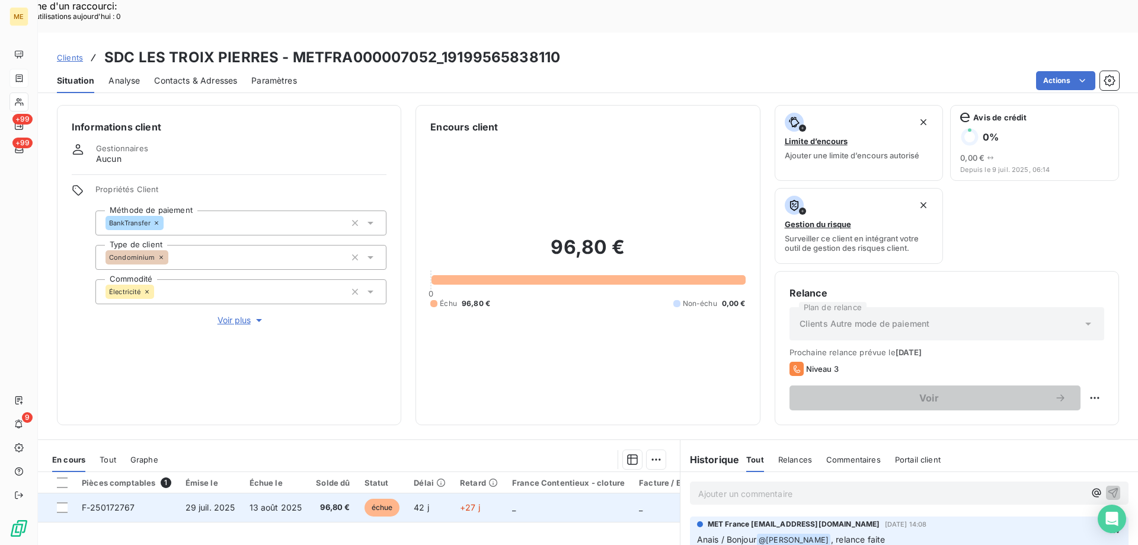
click at [70, 493] on td at bounding box center [56, 507] width 37 height 28
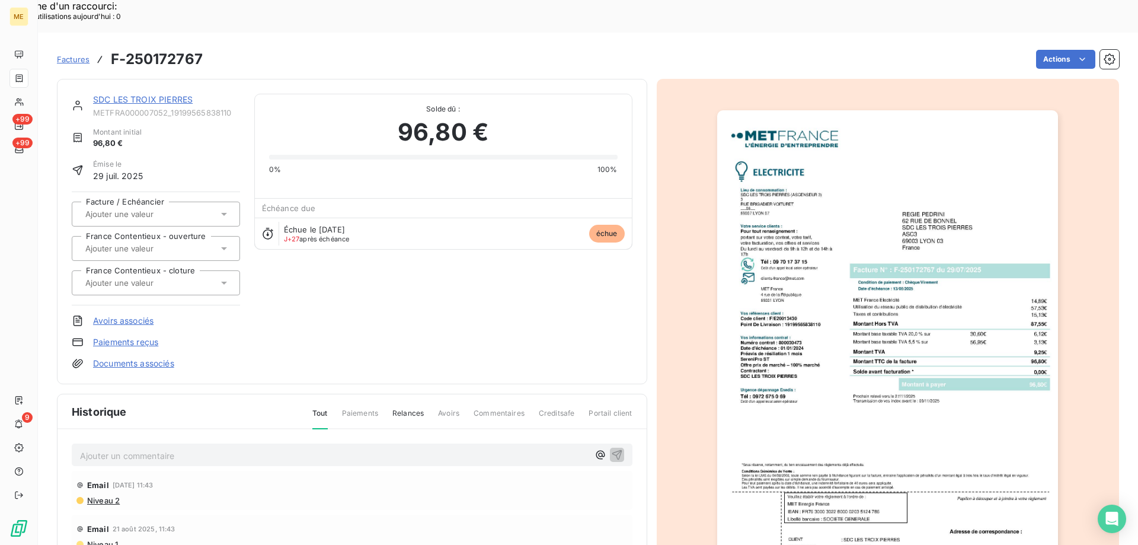
click at [159, 94] on link "SDC LES TROIX PIERRES" at bounding box center [143, 99] width 100 height 10
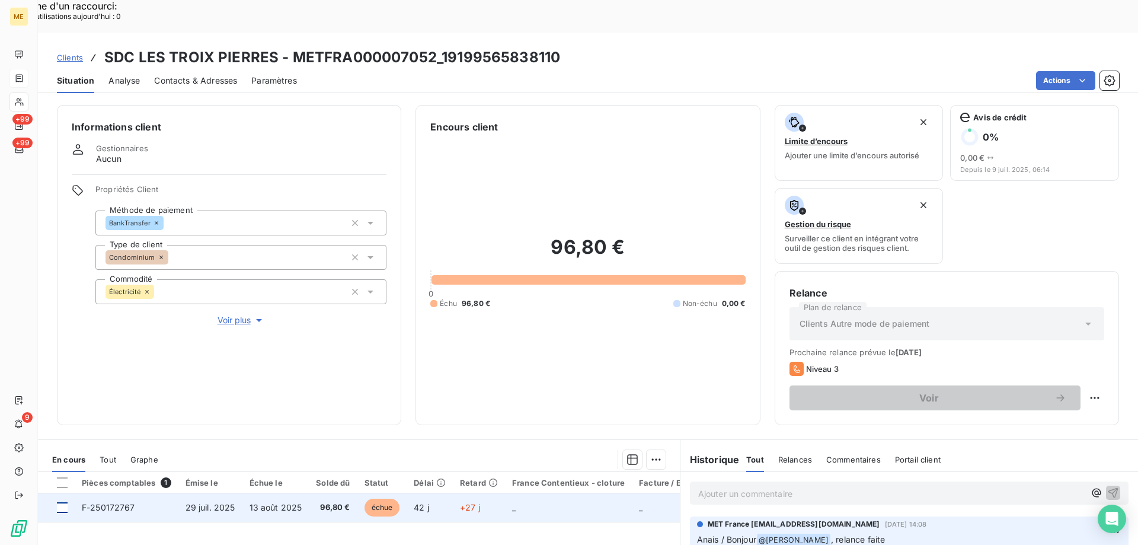
click at [65, 502] on div at bounding box center [62, 507] width 11 height 11
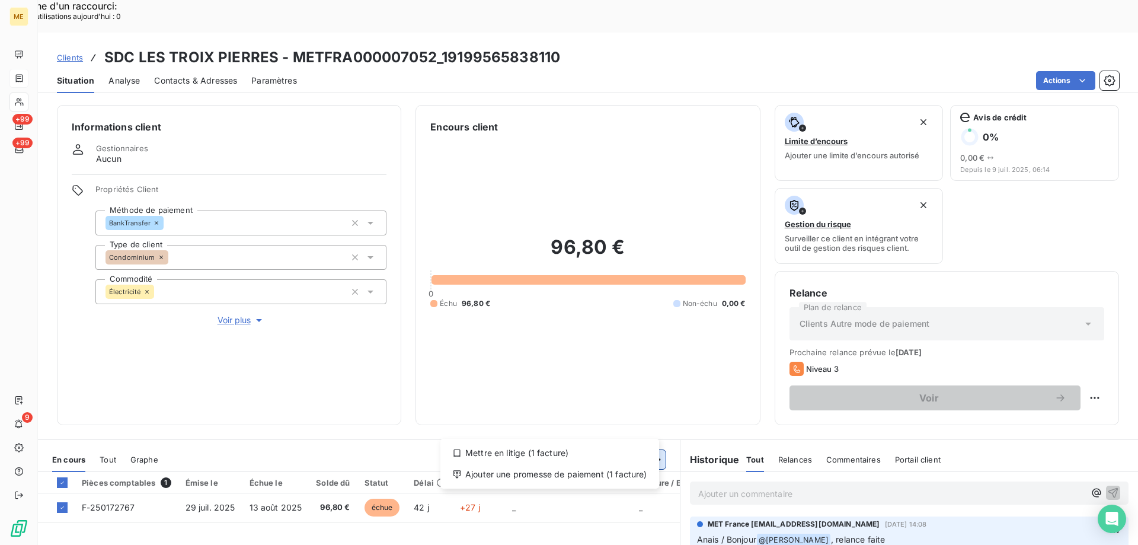
click at [607, 472] on div "Ajouter une promesse de paiement (1 facture)" at bounding box center [549, 474] width 209 height 19
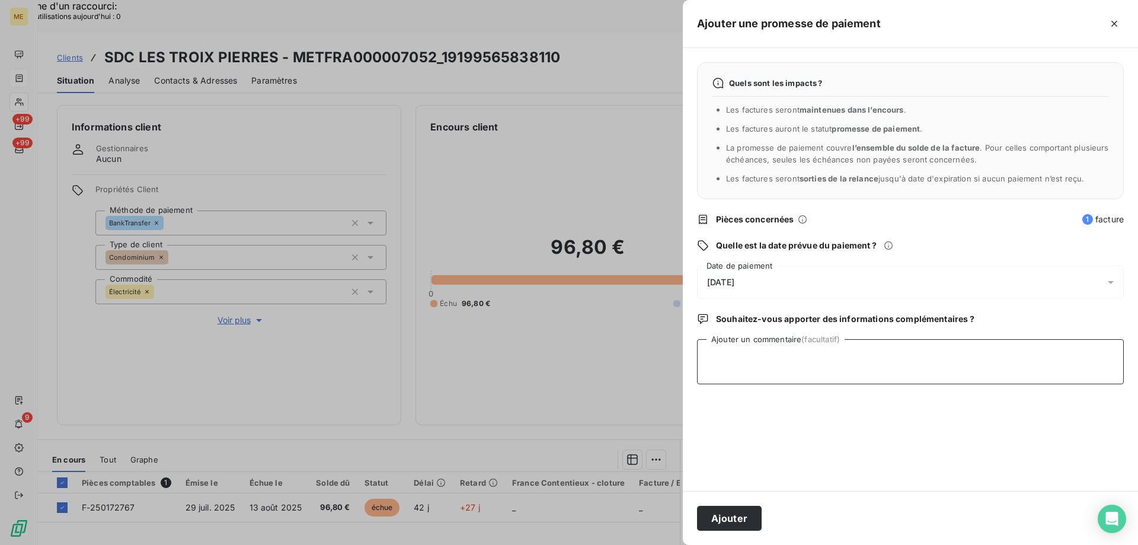
click at [731, 353] on textarea "Ajouter un commentaire (facultatif)" at bounding box center [910, 361] width 427 height 45
paste textarea "Kenza / interaction du [DATE] 10:58 / avis de virement effectué le [DATE] d'un …"
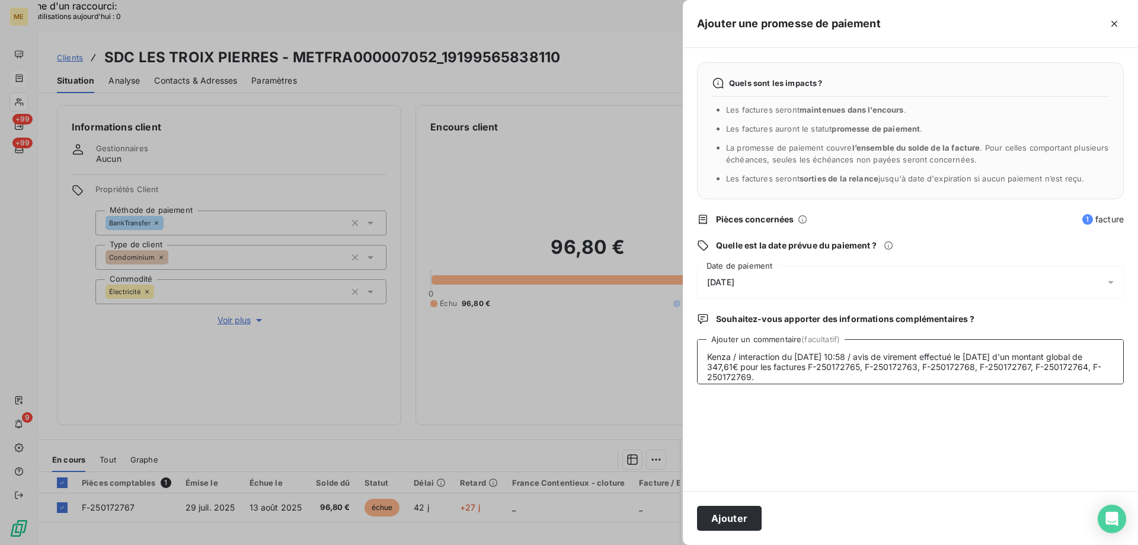
drag, startPoint x: 751, startPoint y: 378, endPoint x: 1056, endPoint y: 364, distance: 305.6
click at [1056, 364] on textarea "Kenza / interaction du [DATE] 10:58 / avis de virement effectué le [DATE] d'un …" at bounding box center [910, 361] width 427 height 45
type textarea "Kenza / interaction du [DATE] 10:58 / avis de virement effectué le [DATE] d'un …"
click at [888, 275] on div "[DATE]" at bounding box center [910, 282] width 427 height 33
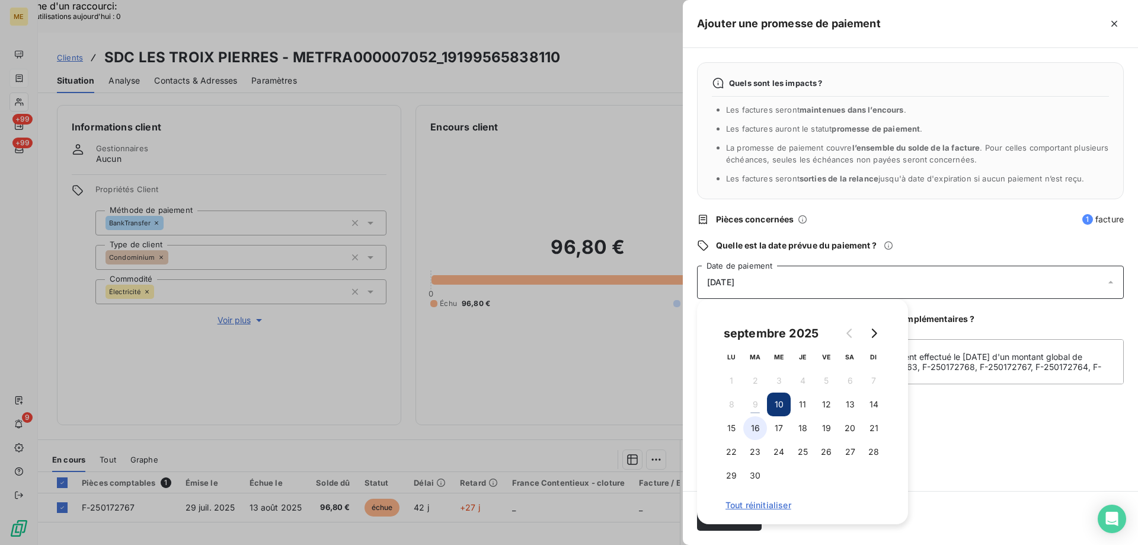
click at [756, 432] on button "16" at bounding box center [755, 428] width 24 height 24
click at [992, 442] on div "Quels sont les impacts ? Les factures seront maintenues dans l’encours . Les fa…" at bounding box center [910, 269] width 455 height 443
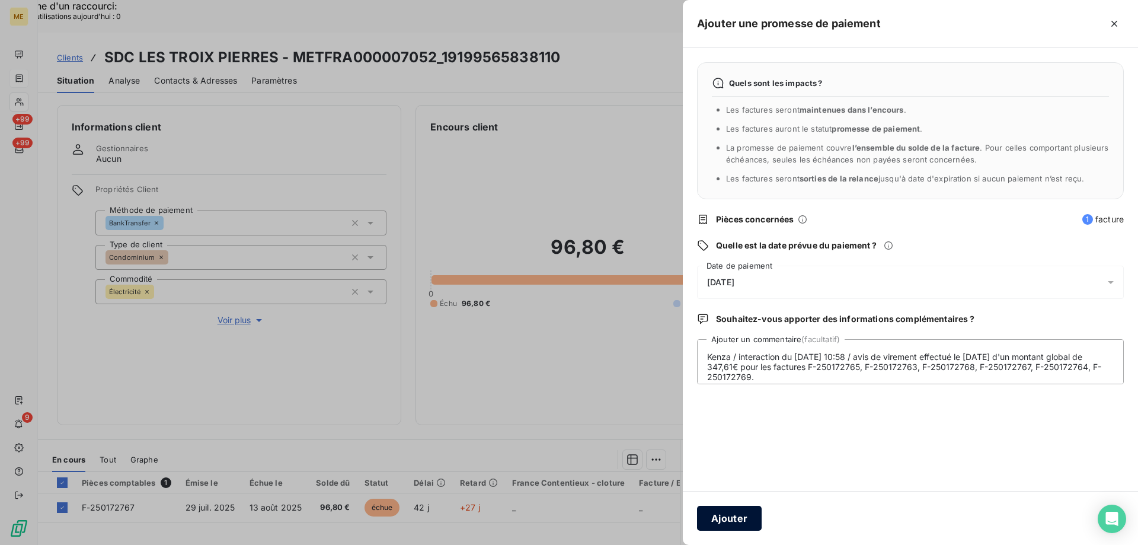
click at [738, 517] on button "Ajouter" at bounding box center [729, 518] width 65 height 25
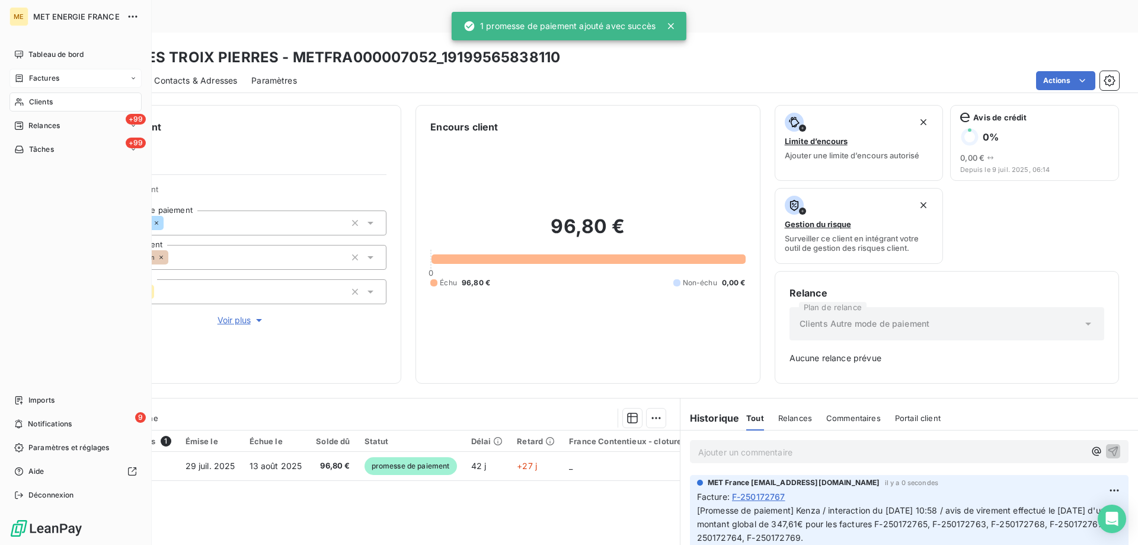
click at [21, 79] on icon at bounding box center [19, 78] width 10 height 9
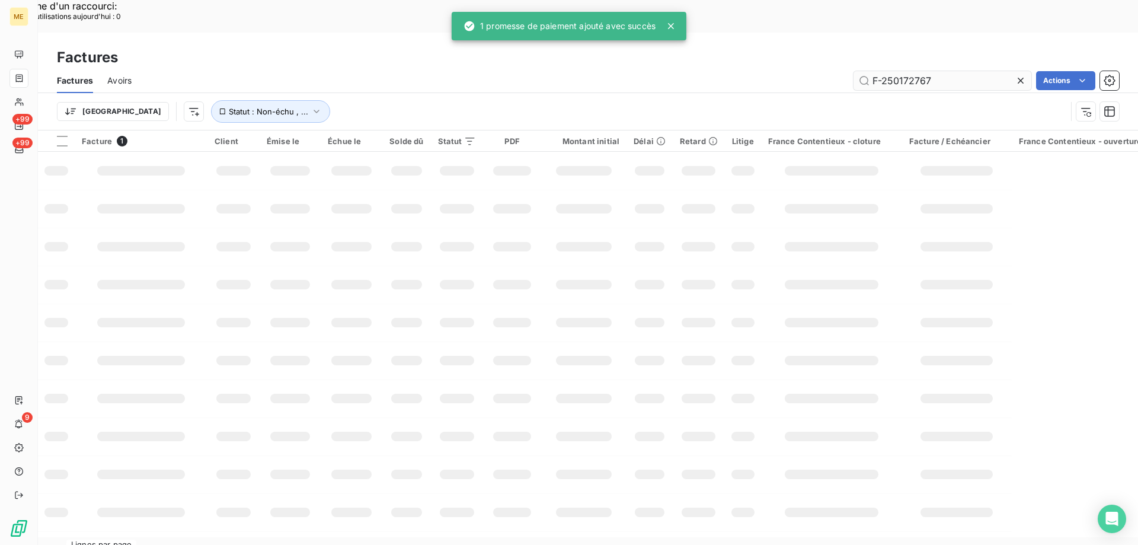
click at [883, 71] on input "F-250172767" at bounding box center [943, 80] width 178 height 19
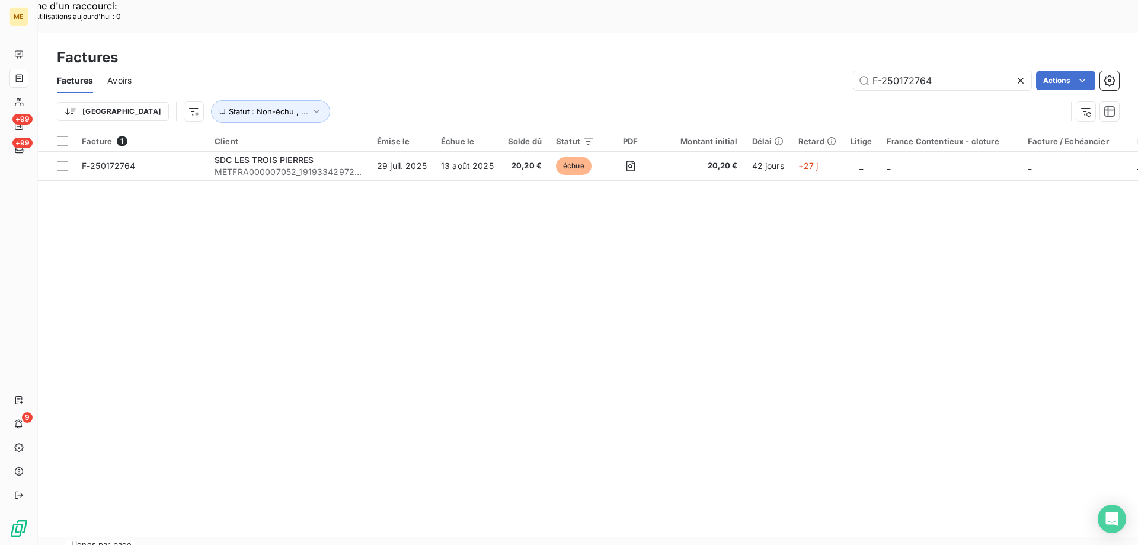
type input "F-250172764"
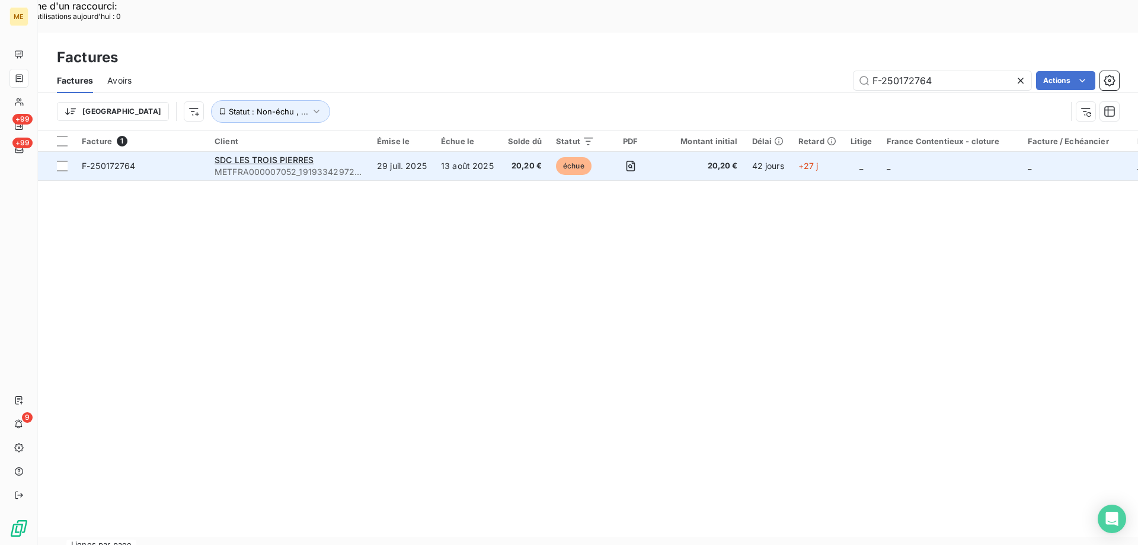
click at [159, 160] on span "F-250172764" at bounding box center [141, 166] width 119 height 12
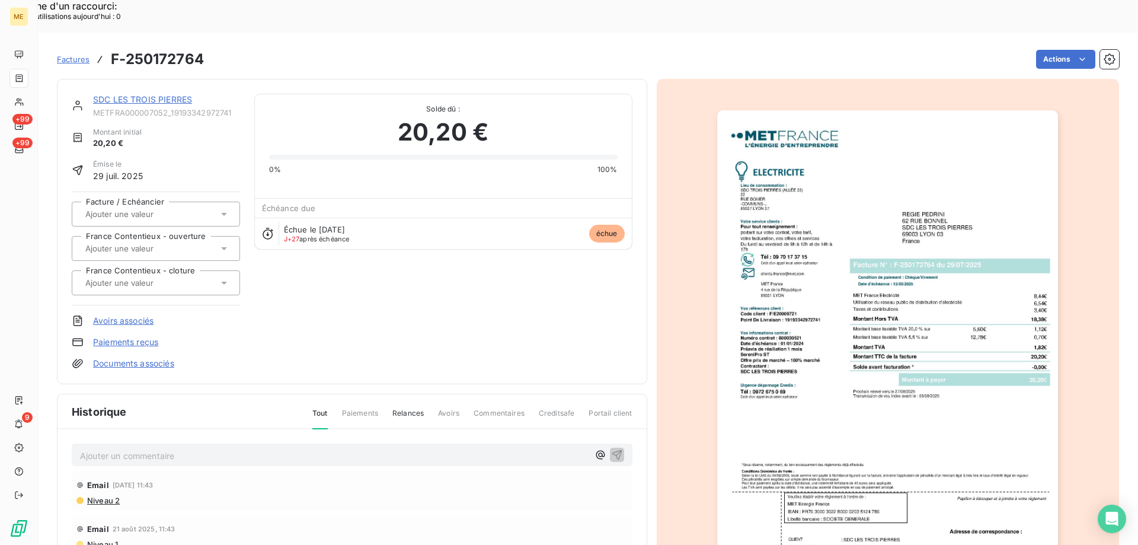
click at [146, 94] on link "SDC LES TROIS PIERRES" at bounding box center [142, 99] width 99 height 10
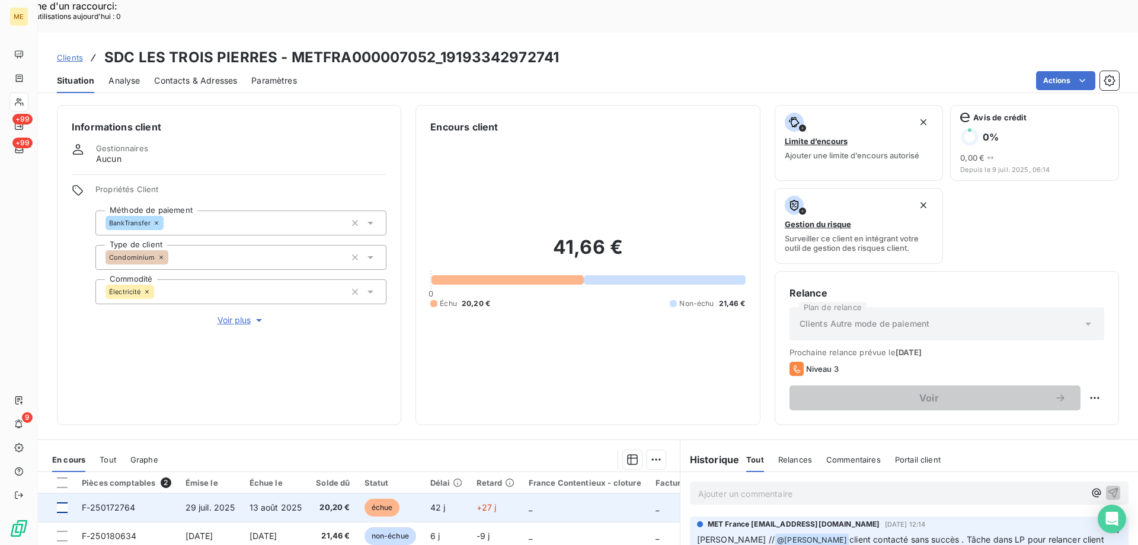
click at [62, 502] on div at bounding box center [62, 507] width 11 height 11
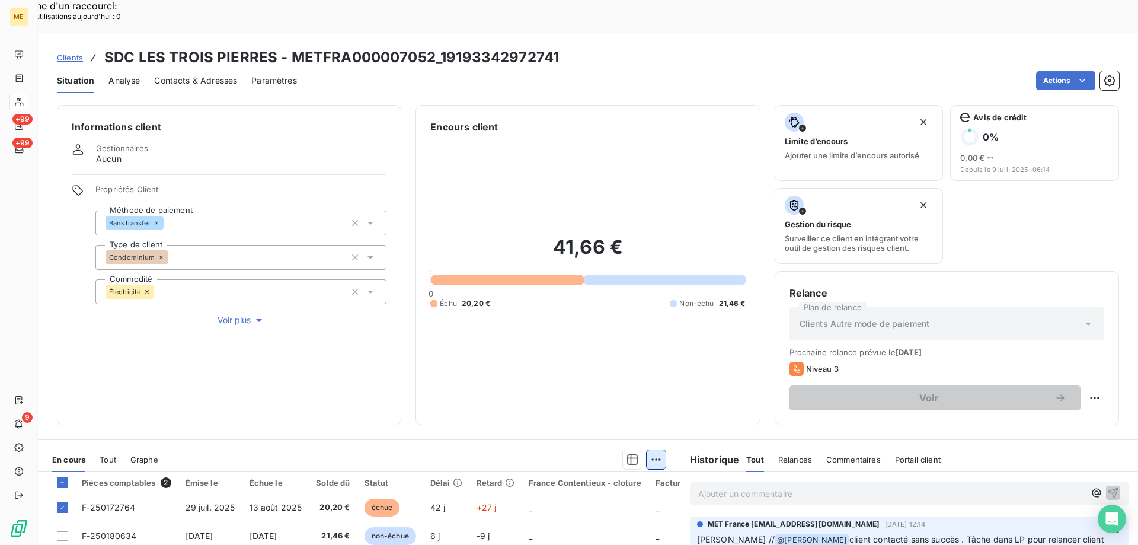
click at [606, 470] on div "Ajouter une promesse de paiement (1 facture)" at bounding box center [549, 474] width 209 height 19
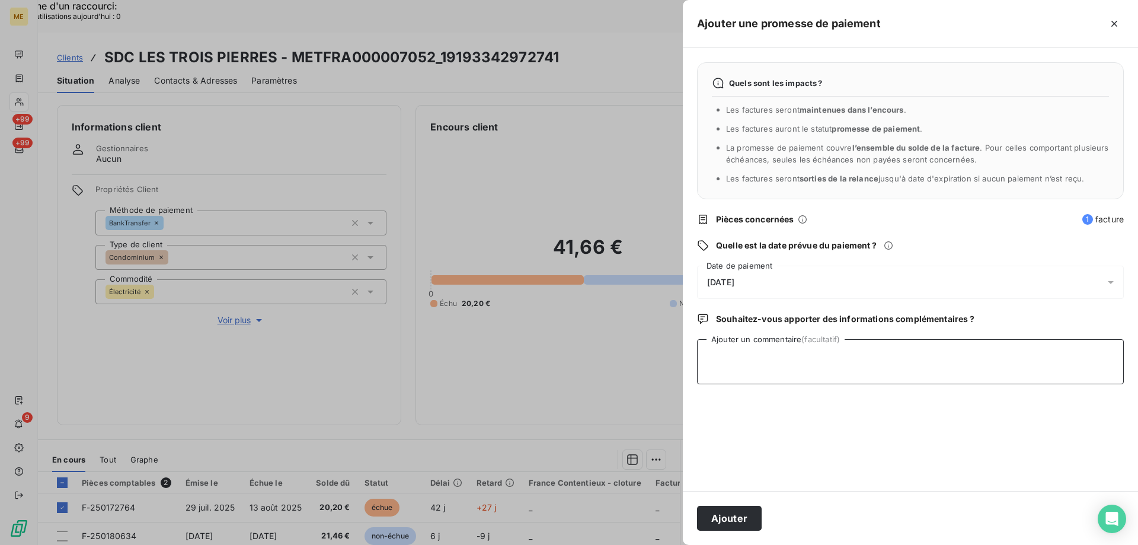
click at [755, 346] on textarea "Ajouter un commentaire (facultatif)" at bounding box center [910, 361] width 427 height 45
paste textarea "Kenza / interaction du [DATE] 10:58 / avis de virement effectué le [DATE] d'un …"
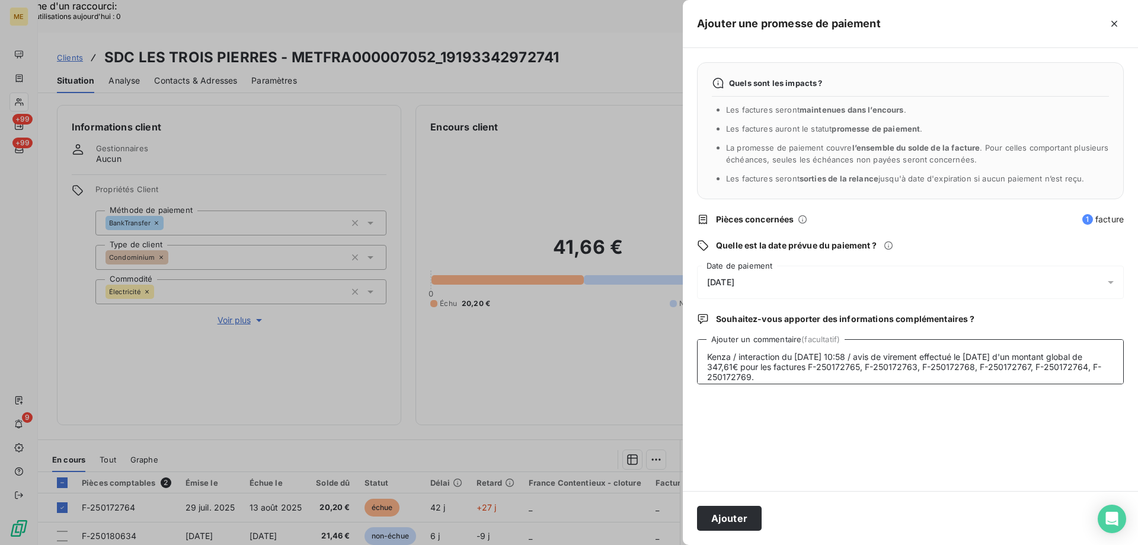
type textarea "Kenza / interaction du [DATE] 10:58 / avis de virement effectué le [DATE] d'un …"
click at [772, 267] on div "[DATE]" at bounding box center [910, 282] width 427 height 33
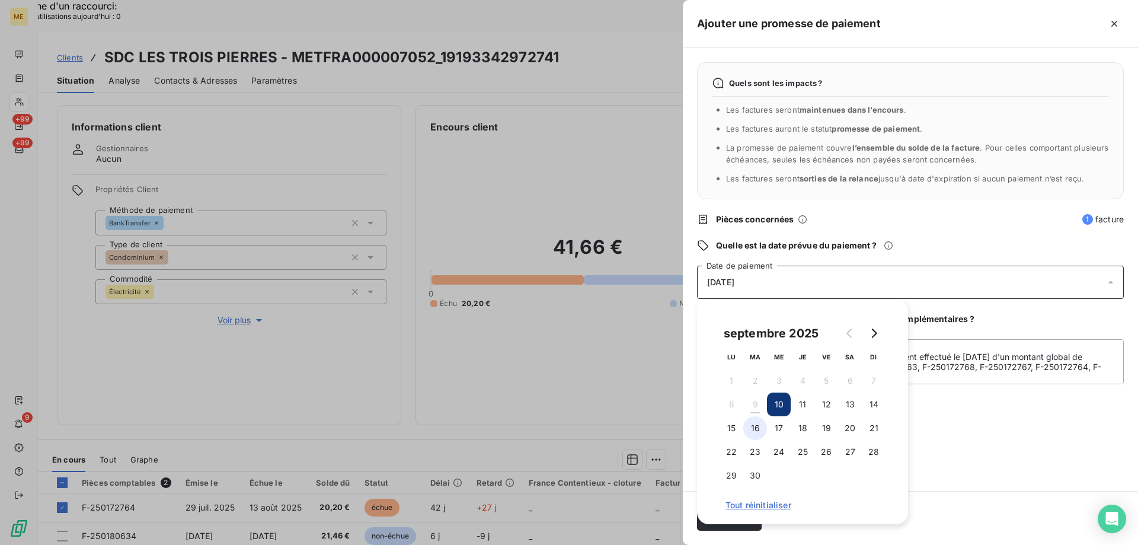
click at [757, 431] on button "16" at bounding box center [755, 428] width 24 height 24
click at [981, 404] on div "Quels sont les impacts ? Les factures seront maintenues dans l’encours . Les fa…" at bounding box center [910, 269] width 455 height 443
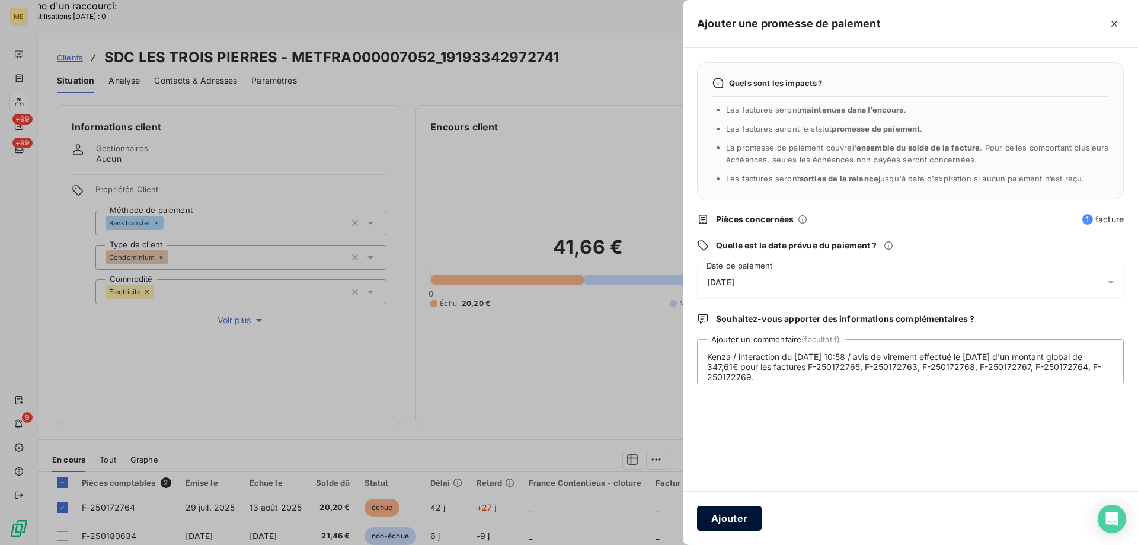
click at [750, 512] on button "Ajouter" at bounding box center [729, 518] width 65 height 25
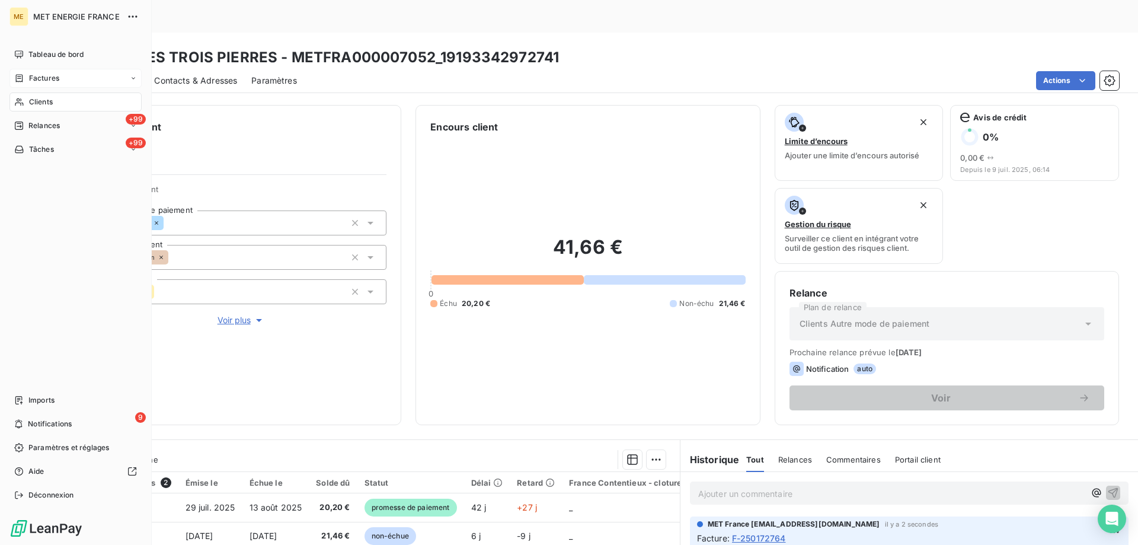
click at [39, 74] on span "Factures" at bounding box center [44, 78] width 30 height 11
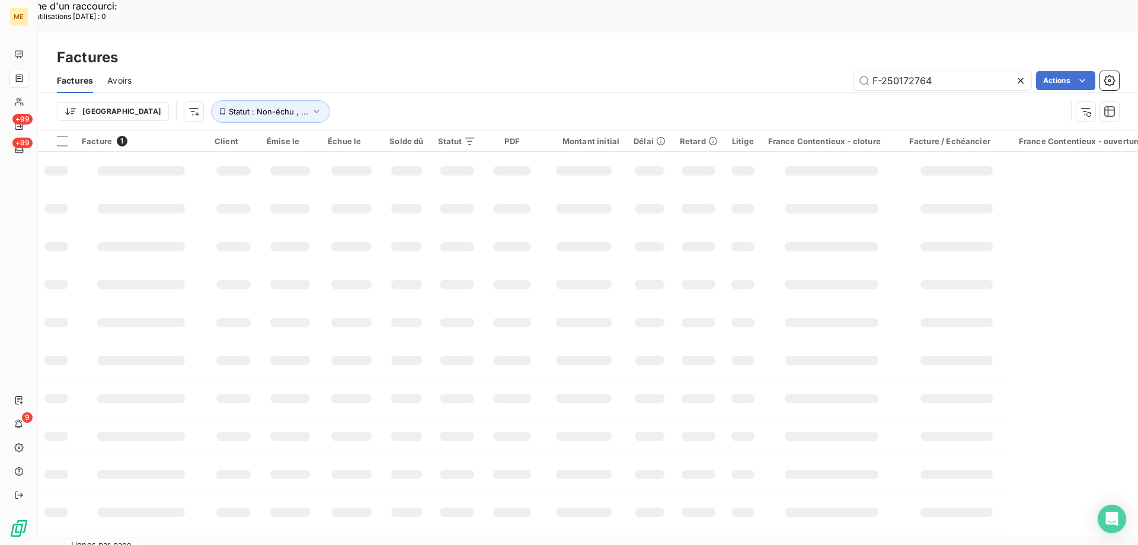
click at [931, 33] on div "Factures Factures Avoirs F-250172764 Actions Trier Statut : Non-échu , ..." at bounding box center [588, 82] width 1100 height 98
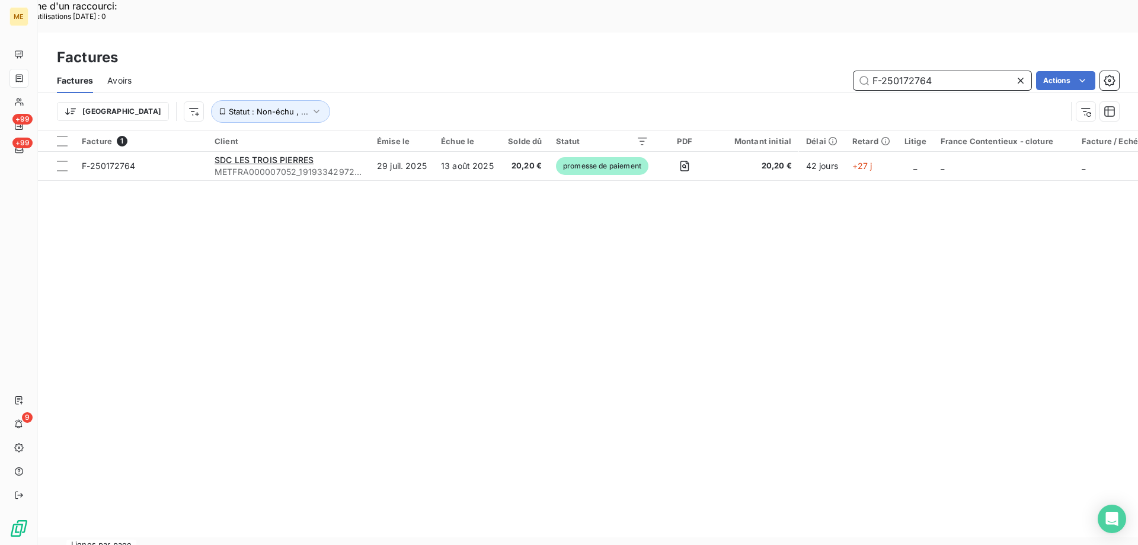
click at [899, 71] on input "F-250172764" at bounding box center [943, 80] width 178 height 19
paste input "9"
type input "F-250172769"
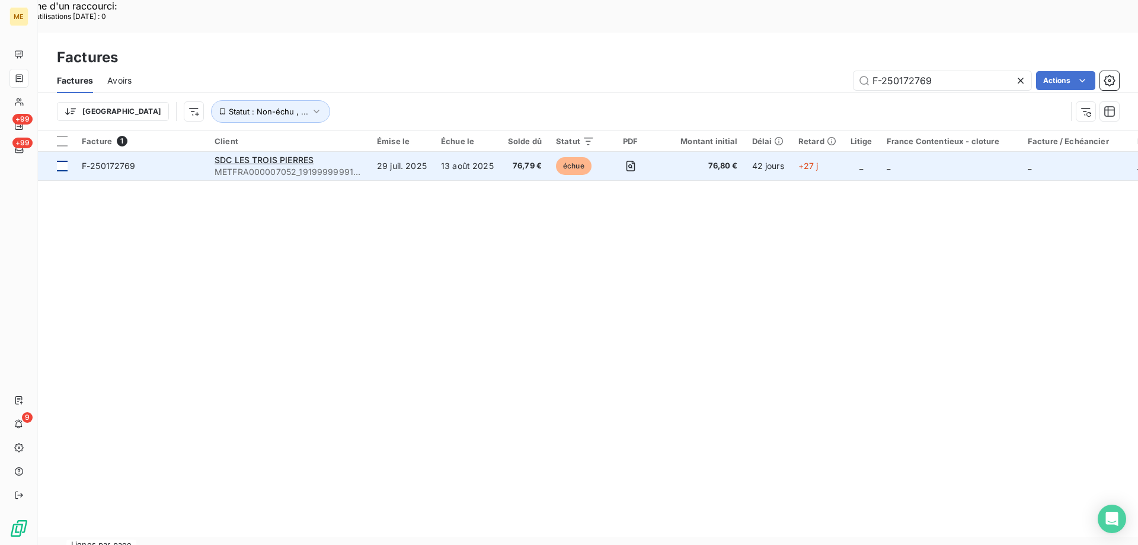
click at [69, 152] on td at bounding box center [56, 166] width 37 height 28
click at [131, 152] on td "F-250172769" at bounding box center [141, 166] width 133 height 28
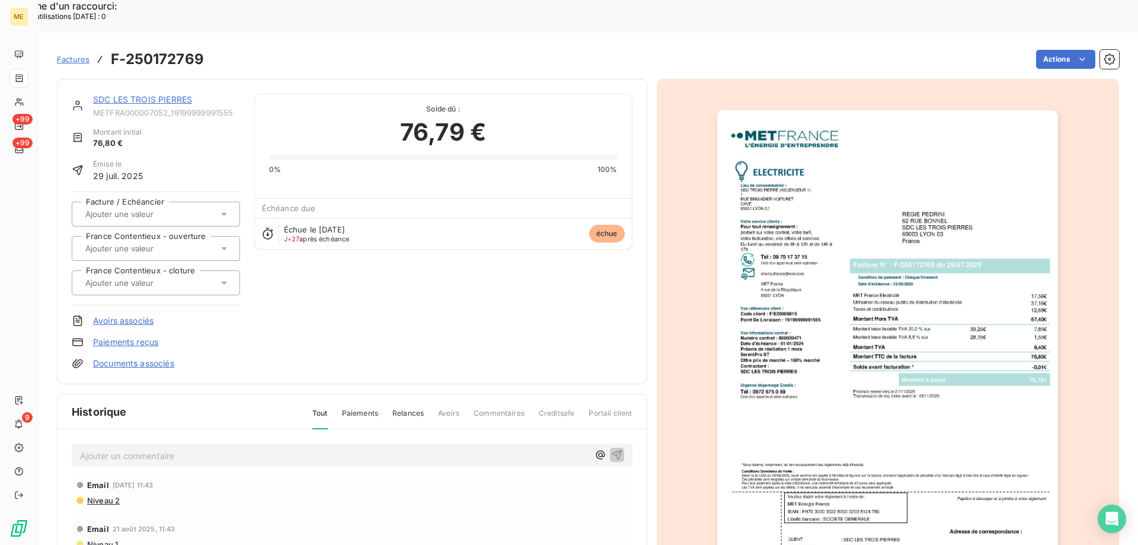
click at [137, 94] on link "SDC LES TROIS PIERRES" at bounding box center [142, 99] width 99 height 10
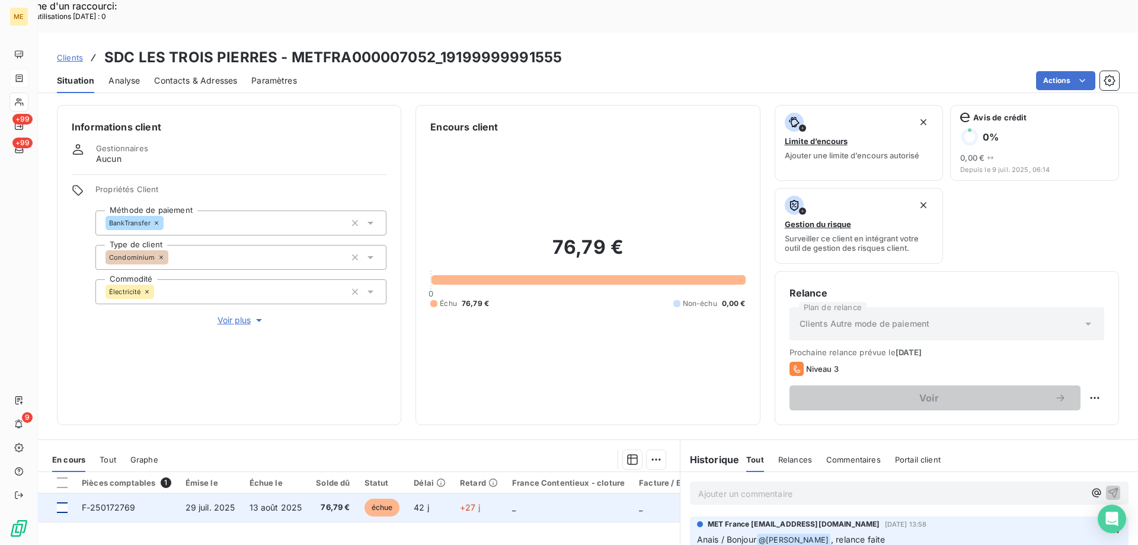
click at [60, 502] on div at bounding box center [62, 507] width 11 height 11
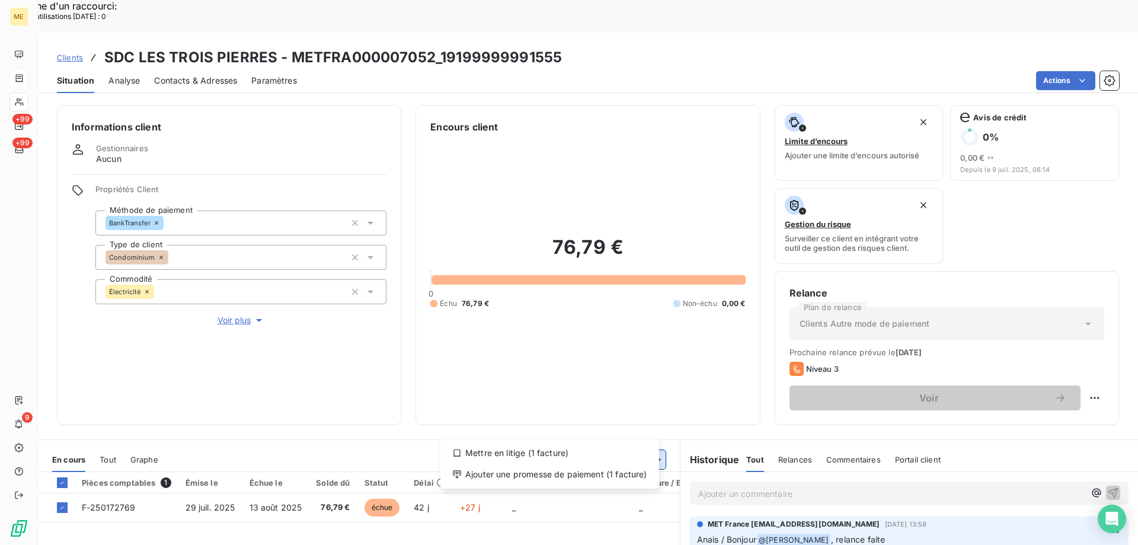
click at [581, 473] on div "Ajouter une promesse de paiement (1 facture)" at bounding box center [549, 474] width 209 height 19
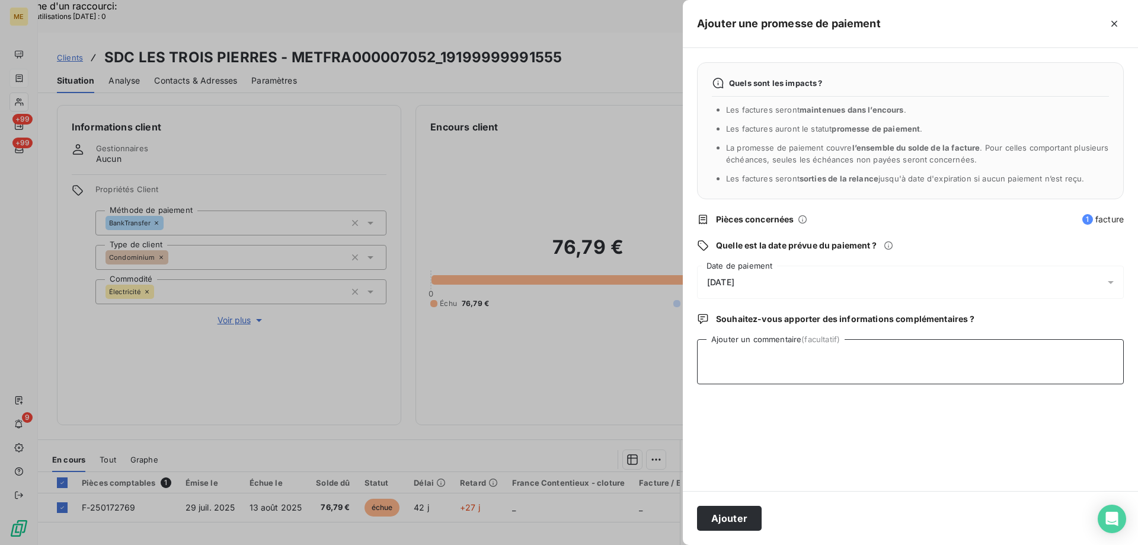
click at [790, 352] on textarea "Ajouter un commentaire (facultatif)" at bounding box center [910, 361] width 427 height 45
paste textarea "Kenza / interaction du [DATE] 10:58 / avis de virement effectué le [DATE] d'un …"
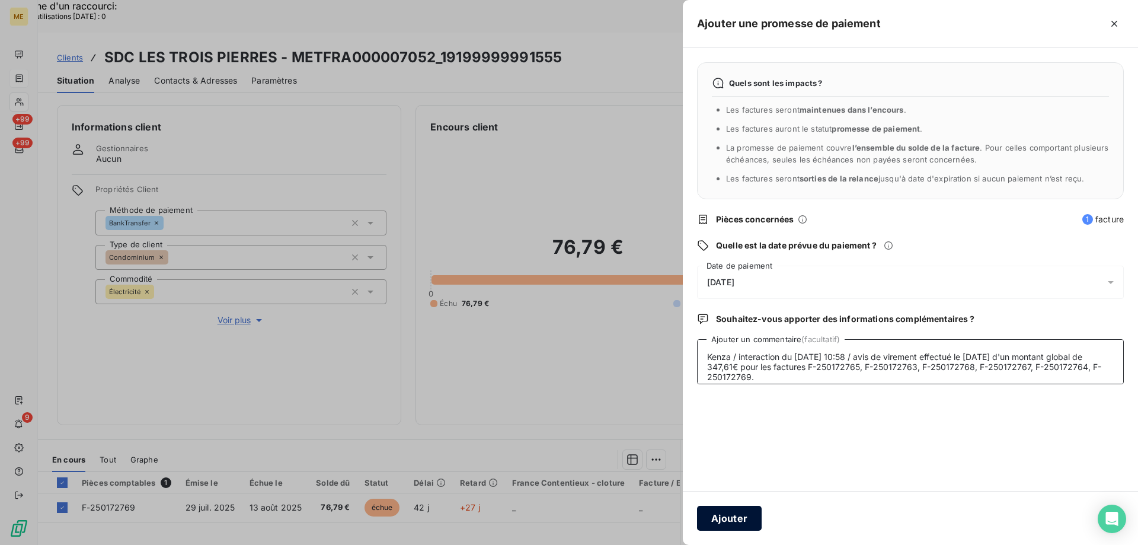
type textarea "Kenza / interaction du [DATE] 10:58 / avis de virement effectué le [DATE] d'un …"
click at [733, 516] on button "Ajouter" at bounding box center [729, 518] width 65 height 25
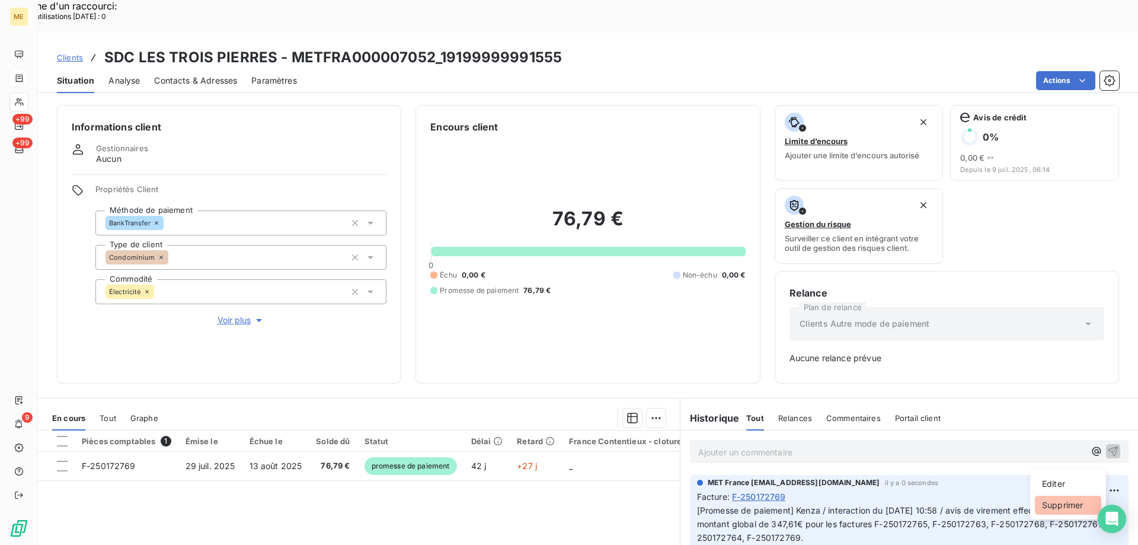
click at [1056, 497] on div "Supprimer" at bounding box center [1068, 505] width 66 height 19
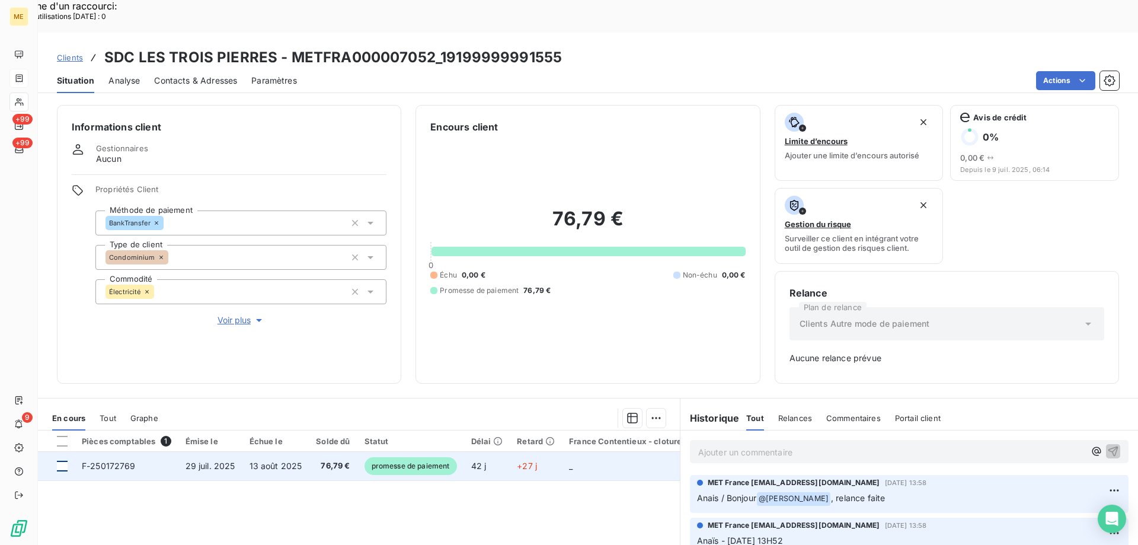
click at [63, 461] on div at bounding box center [62, 466] width 11 height 11
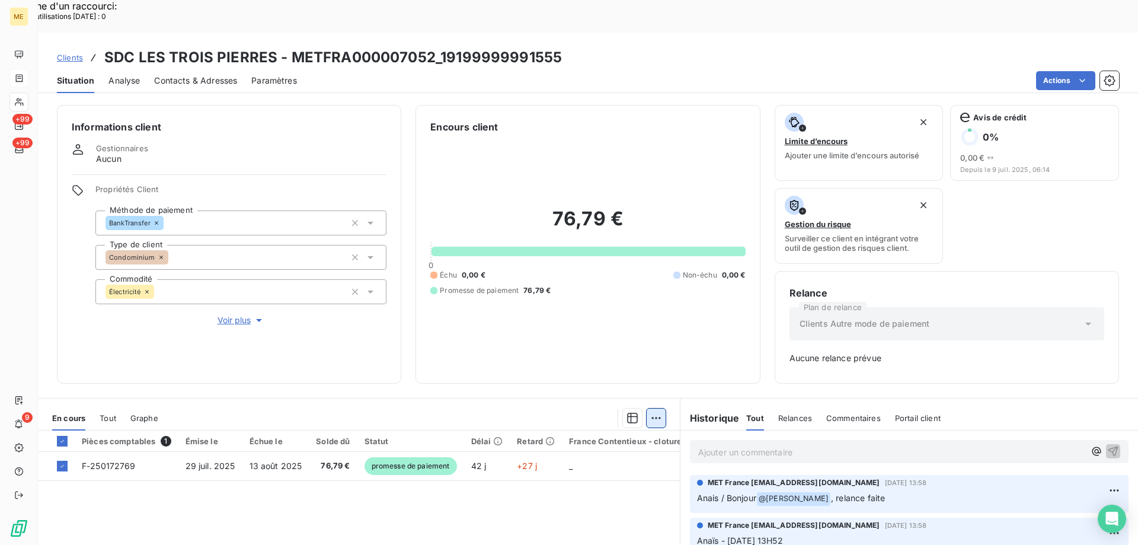
click at [606, 436] on div "Ajouter une promesse de paiement (1 facture)" at bounding box center [549, 432] width 209 height 19
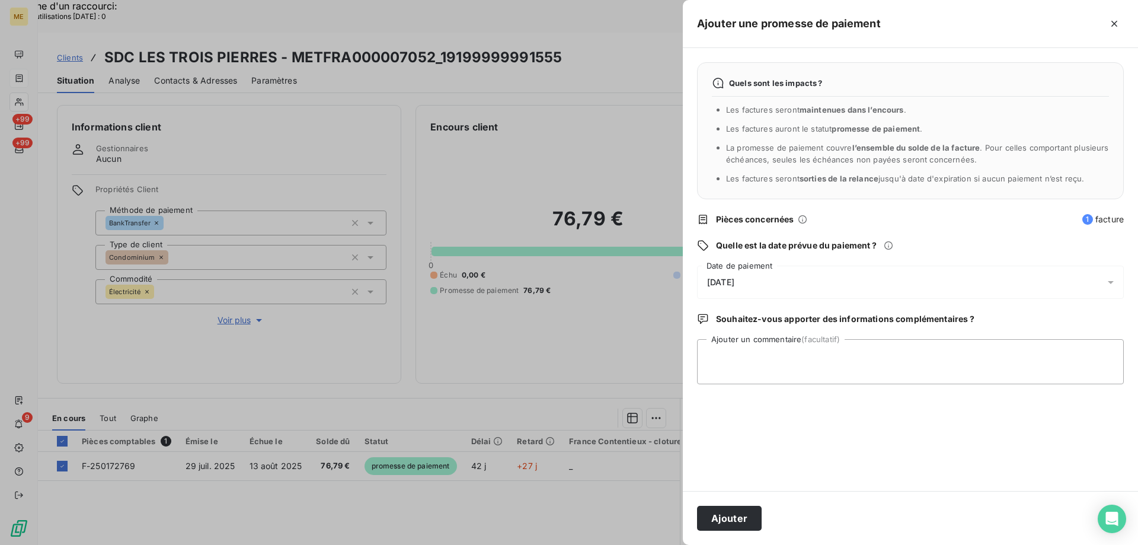
click at [735, 284] on span "[DATE]" at bounding box center [720, 281] width 27 height 9
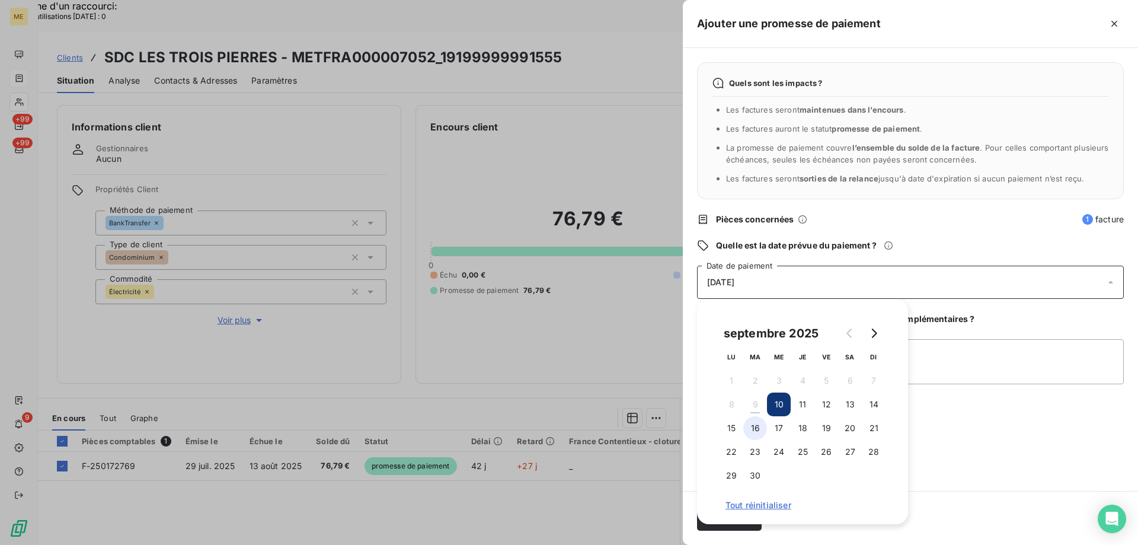
click at [759, 427] on button "16" at bounding box center [755, 428] width 24 height 24
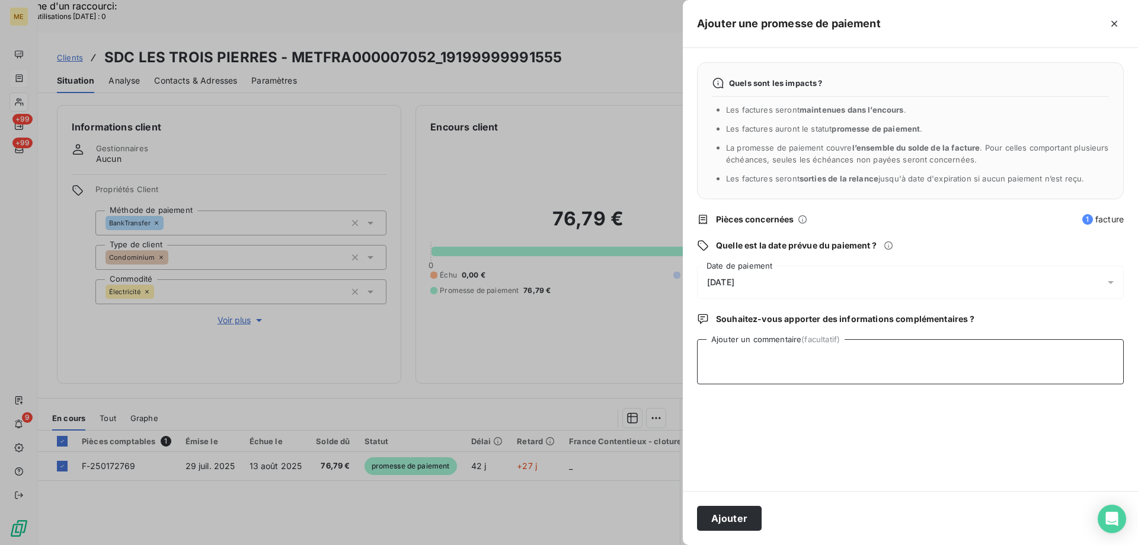
click at [967, 355] on textarea "Ajouter un commentaire (facultatif)" at bounding box center [910, 361] width 427 height 45
paste textarea "Kenza / interaction du [DATE] 10:58 / avis de virement effectué le [DATE] d'un …"
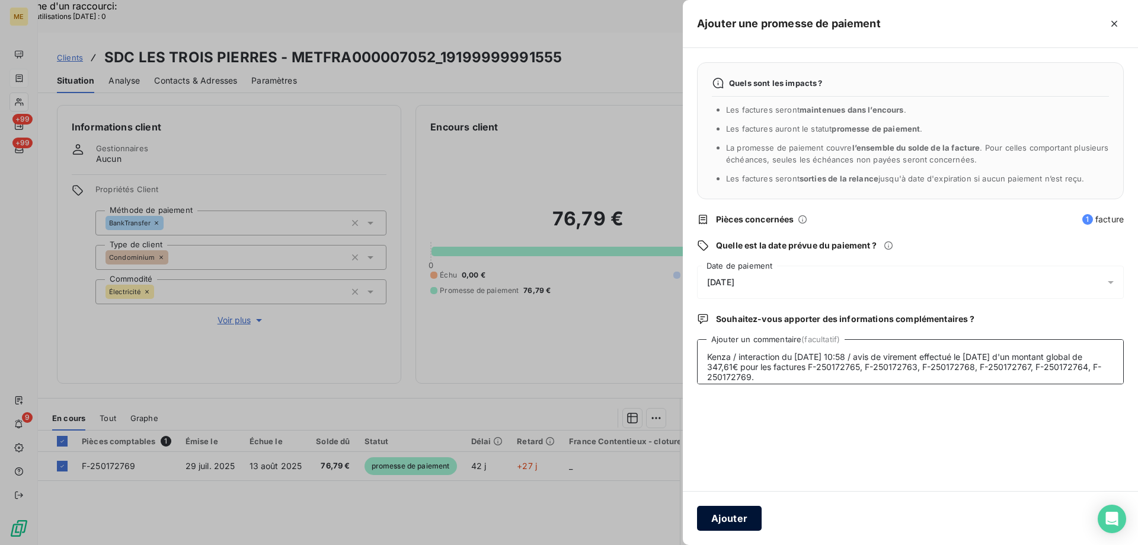
type textarea "Kenza / interaction du [DATE] 10:58 / avis de virement effectué le [DATE] d'un …"
click at [718, 520] on button "Ajouter" at bounding box center [729, 518] width 65 height 25
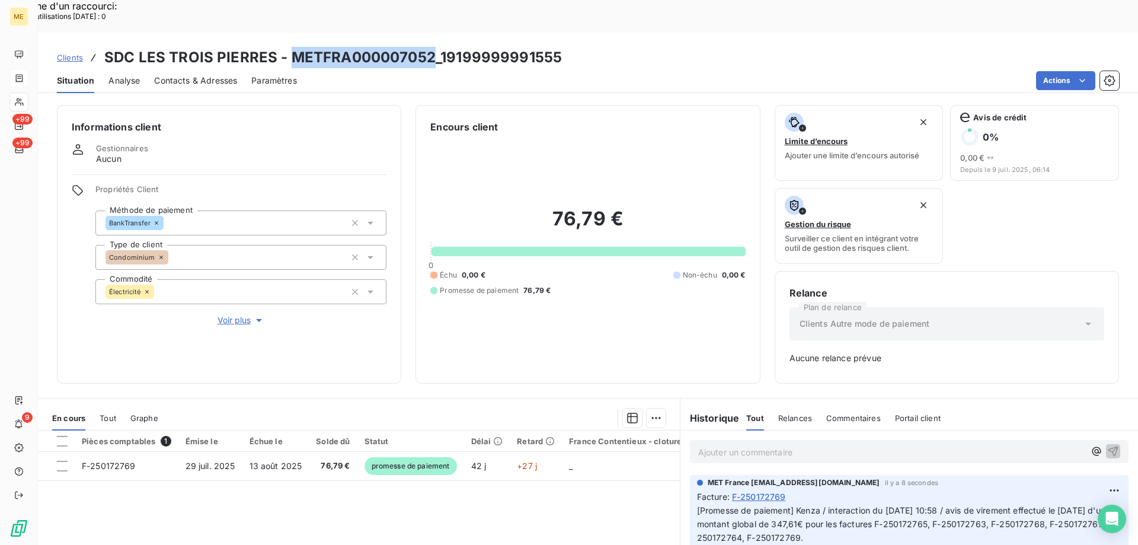
copy h3 "METFRA000007052"
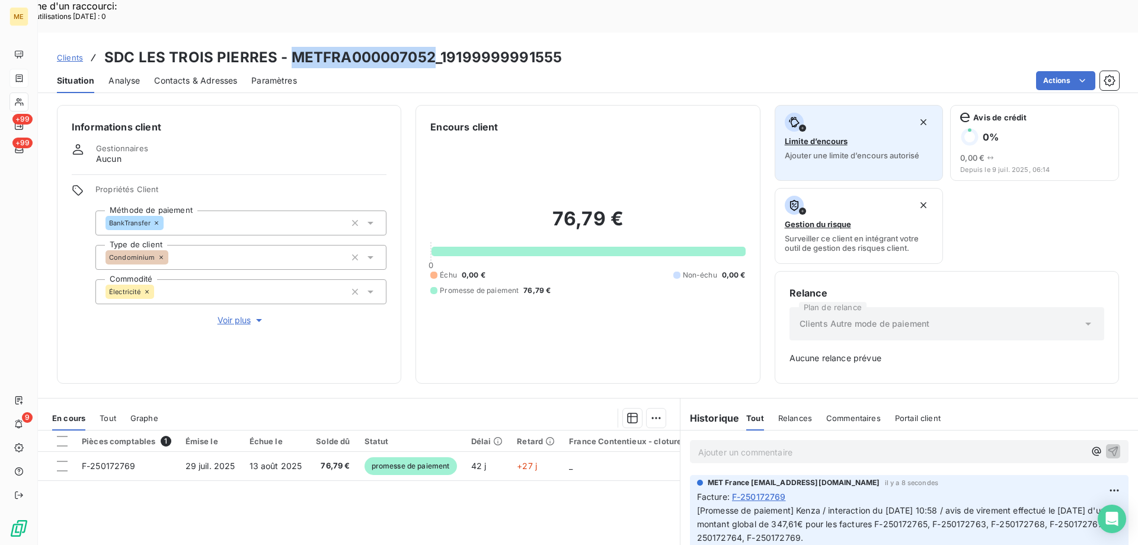
drag, startPoint x: 292, startPoint y: 24, endPoint x: 796, endPoint y: 94, distance: 508.8
click at [431, 47] on h3 "SDC LES TROIS PIERRES - METFRA000007052_19199999991555" at bounding box center [333, 57] width 458 height 21
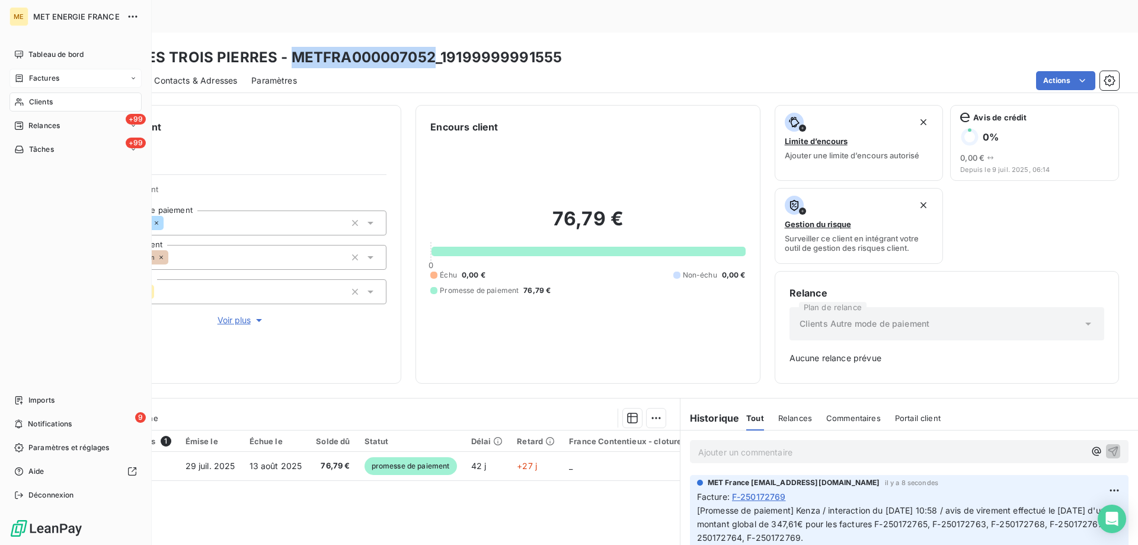
click at [39, 95] on div "Clients" at bounding box center [75, 101] width 132 height 19
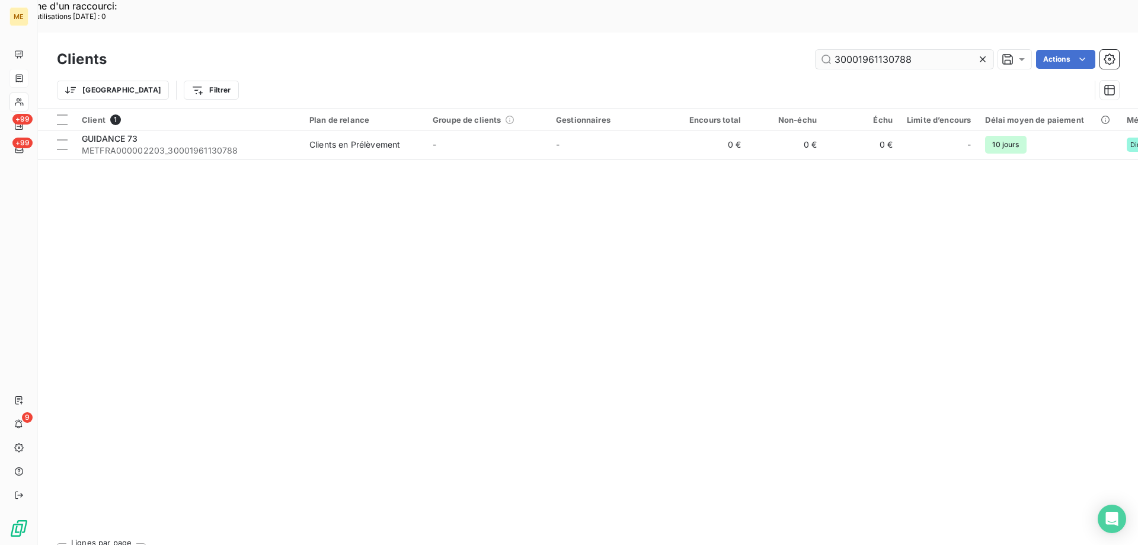
click at [911, 50] on input "30001961130788" at bounding box center [905, 59] width 178 height 19
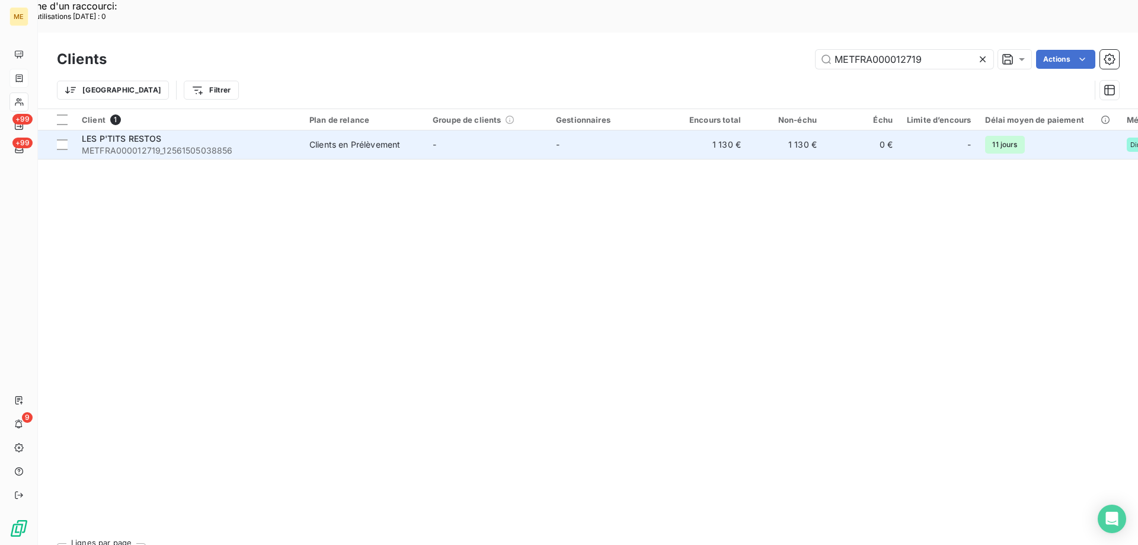
type input "METFRA000012719"
click at [203, 145] on span "METFRA000012719_12561505038856" at bounding box center [188, 151] width 213 height 12
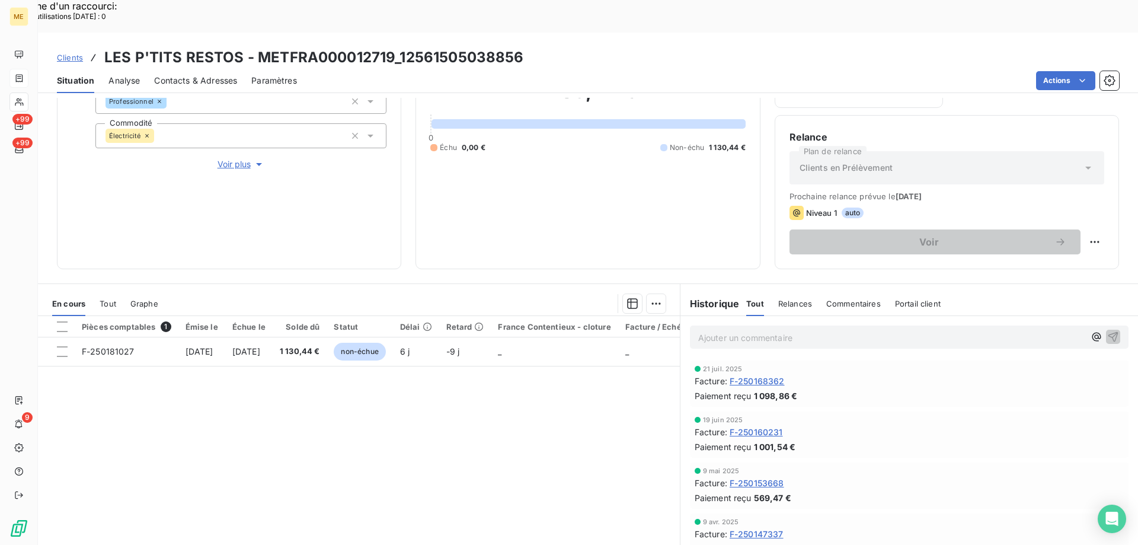
scroll to position [158, 0]
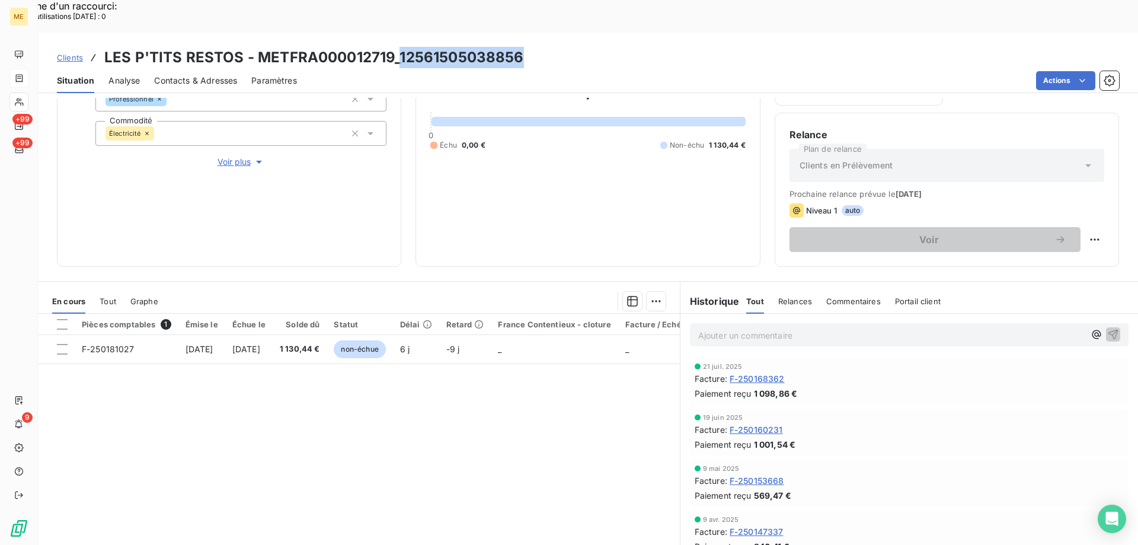
copy h3 "12561505038856"
drag, startPoint x: 528, startPoint y: 25, endPoint x: 399, endPoint y: 30, distance: 129.3
click at [399, 47] on div "Clients LES P'TITS RESTOS - METFRA000012719_12561505038856" at bounding box center [588, 57] width 1100 height 21
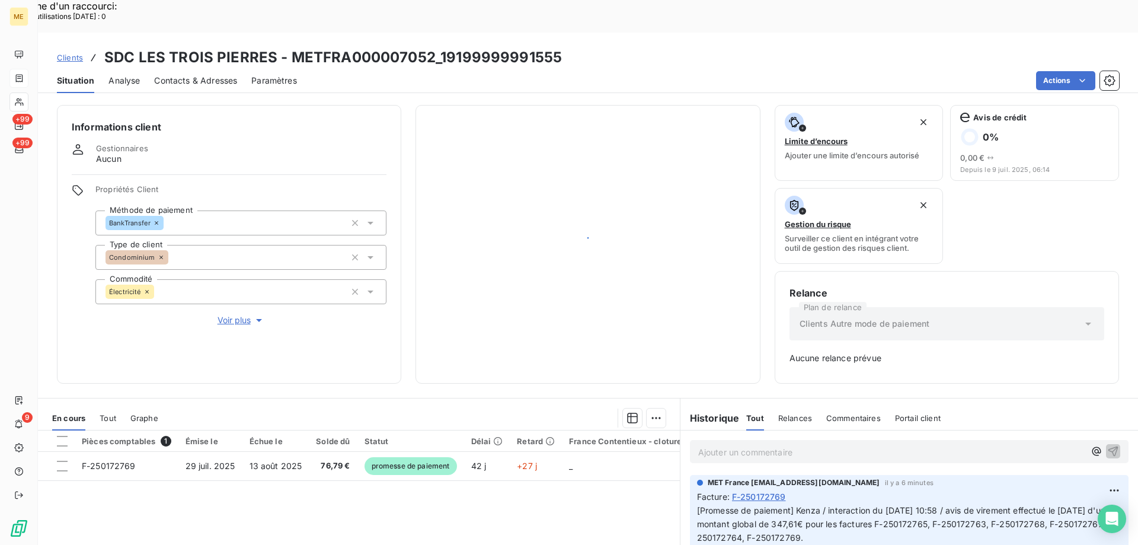
click at [427, 47] on h3 "SDC LES TROIS PIERRES - METFRA000007052_19199999991555" at bounding box center [333, 57] width 458 height 21
